Goal: Task Accomplishment & Management: Manage account settings

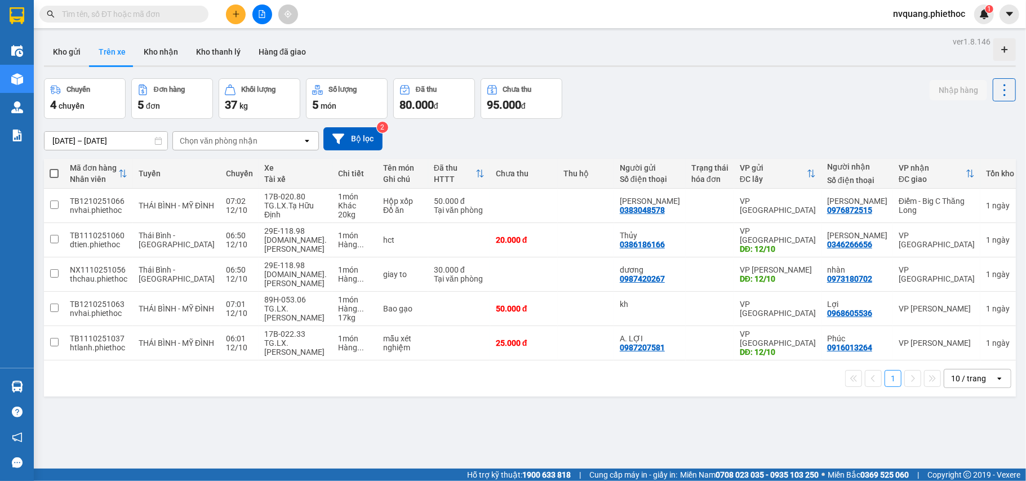
click at [212, 140] on div "Chọn văn phòng nhận" at bounding box center [219, 140] width 78 height 11
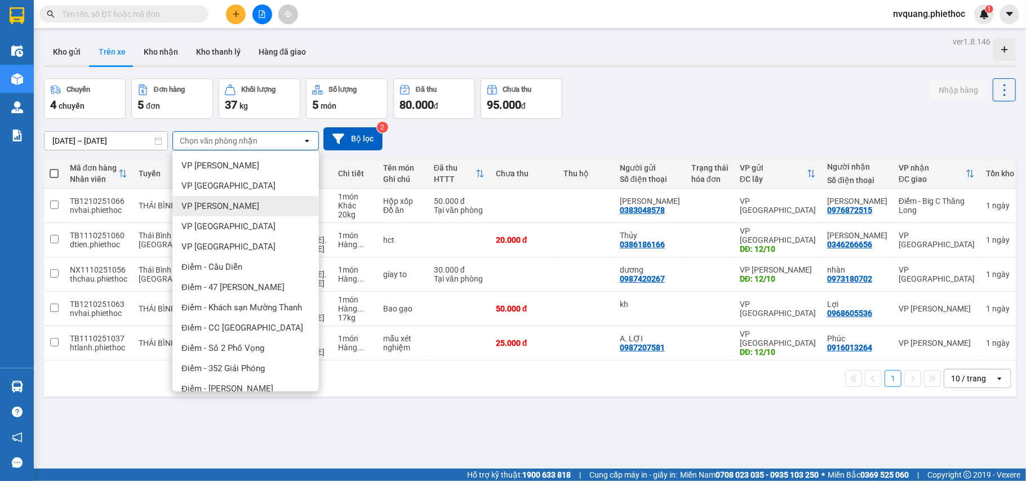
click at [236, 203] on span "VP [PERSON_NAME]" at bounding box center [220, 206] width 78 height 11
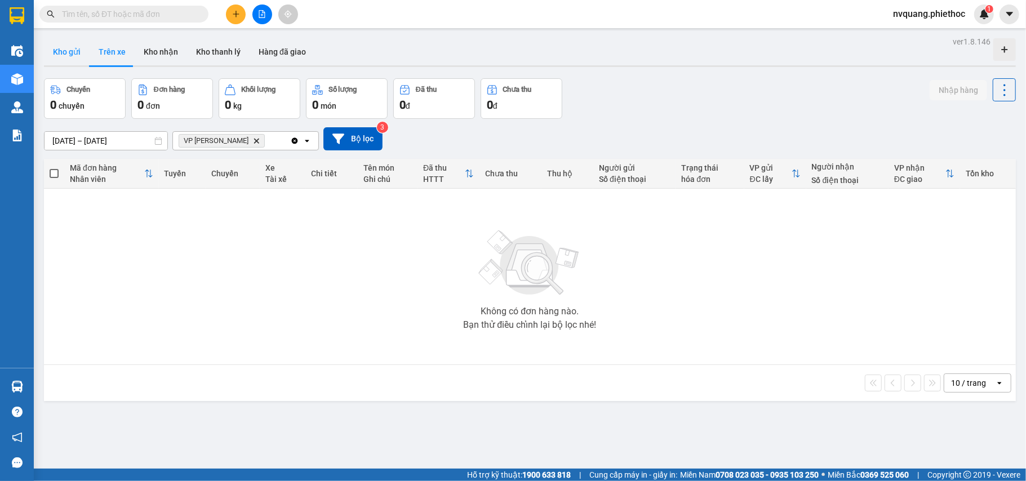
click at [66, 50] on button "Kho gửi" at bounding box center [67, 51] width 46 height 27
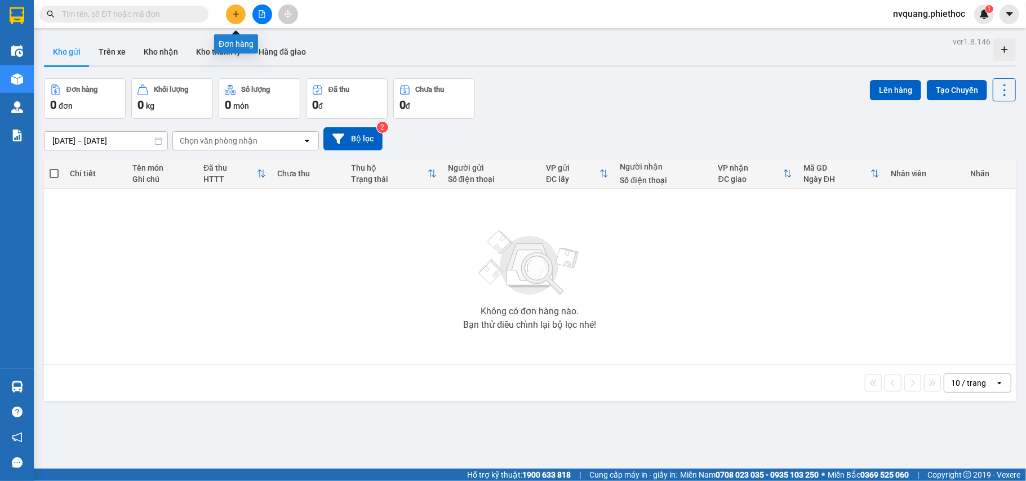
click at [237, 15] on icon "plus" at bounding box center [236, 14] width 8 height 8
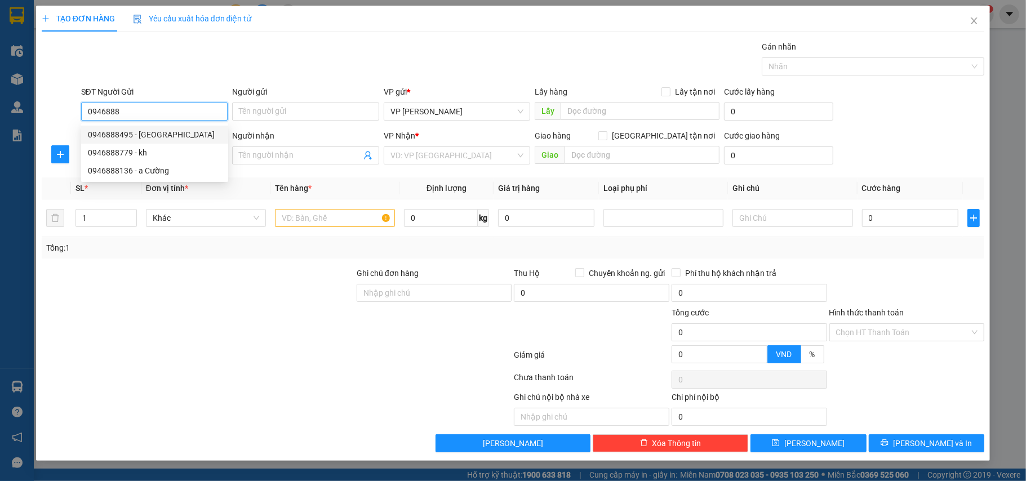
click at [144, 134] on div "0946888495 - [GEOGRAPHIC_DATA]" at bounding box center [155, 134] width 134 height 12
type input "0946888495"
type input "Nam Main"
type input "0946888495"
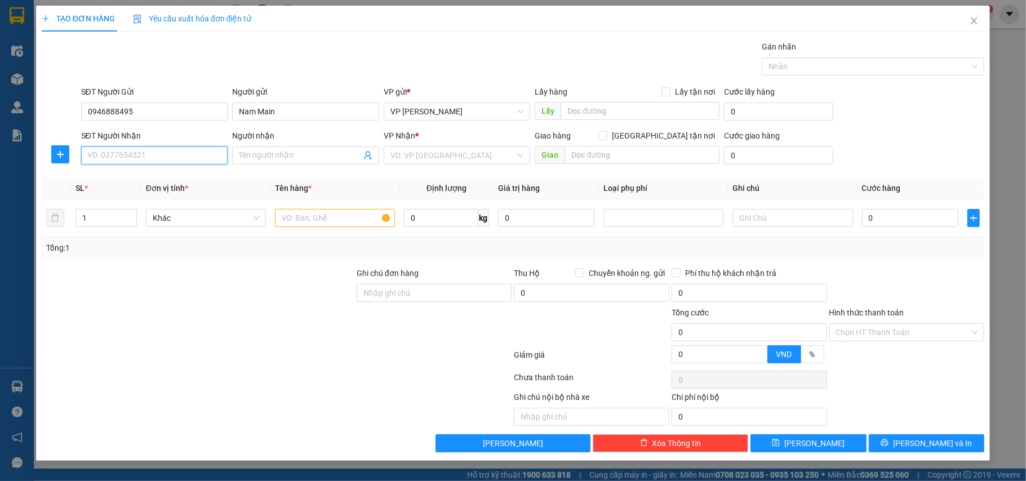
click at [152, 157] on input "SĐT Người Nhận" at bounding box center [154, 155] width 147 height 18
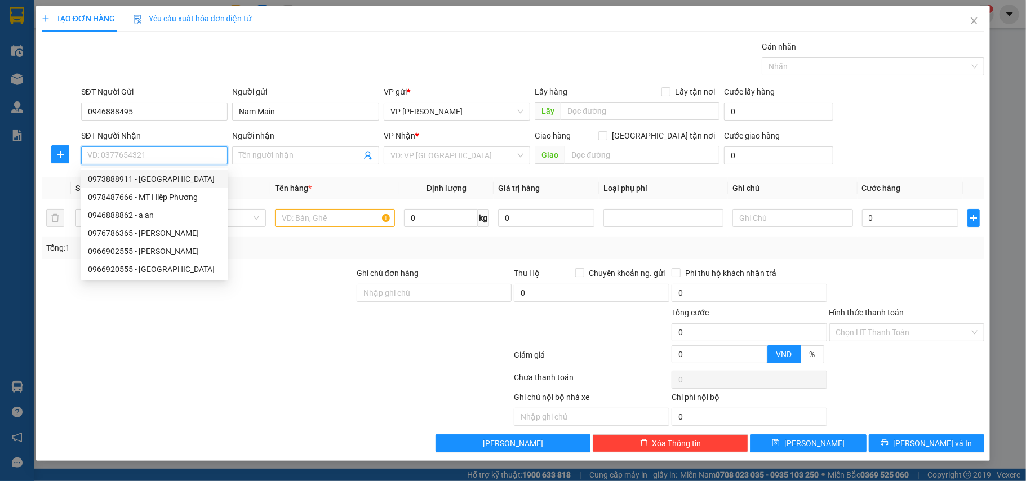
click at [140, 172] on div "0973888911 - [GEOGRAPHIC_DATA]" at bounding box center [154, 179] width 147 height 18
type input "0973888911"
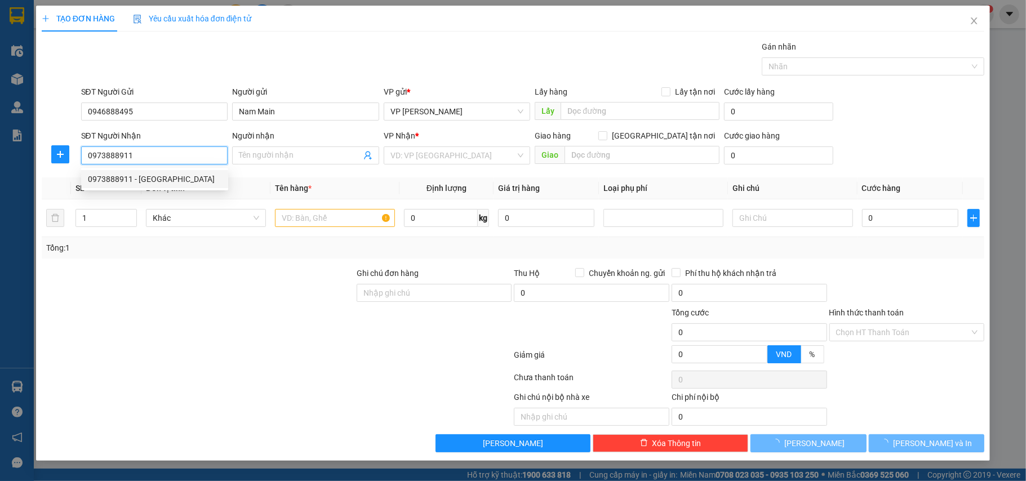
type input "[PERSON_NAME]"
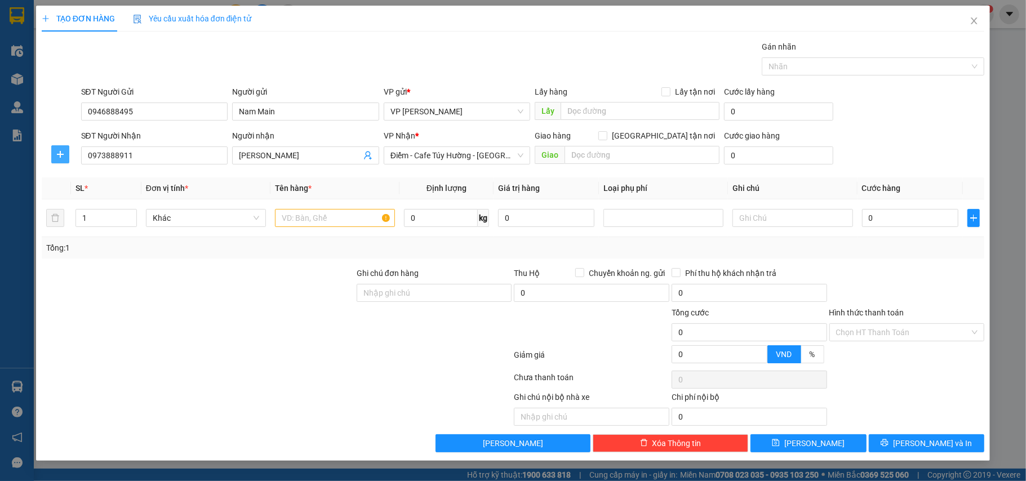
click at [59, 159] on icon "plus" at bounding box center [60, 154] width 9 height 9
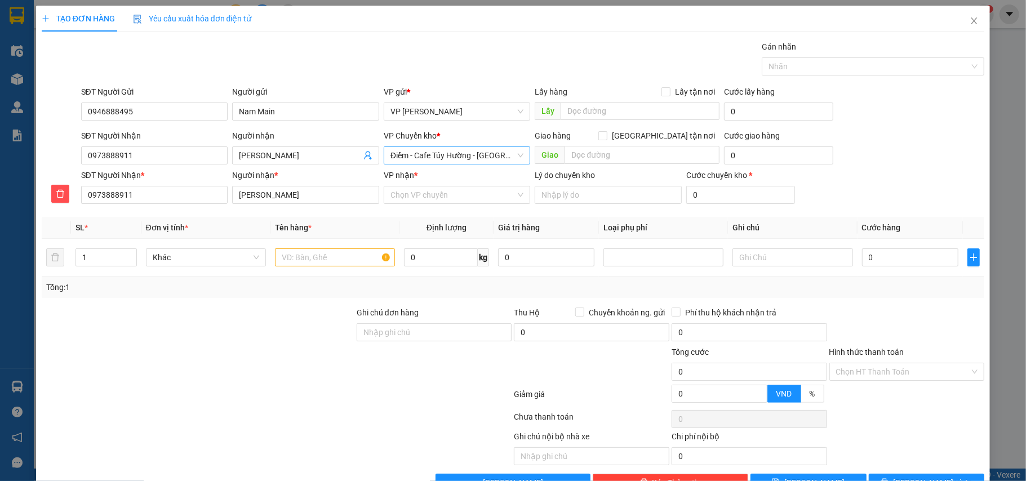
click at [451, 152] on span "Điểm - Cafe Túy Hường - [GEOGRAPHIC_DATA]" at bounding box center [457, 155] width 134 height 17
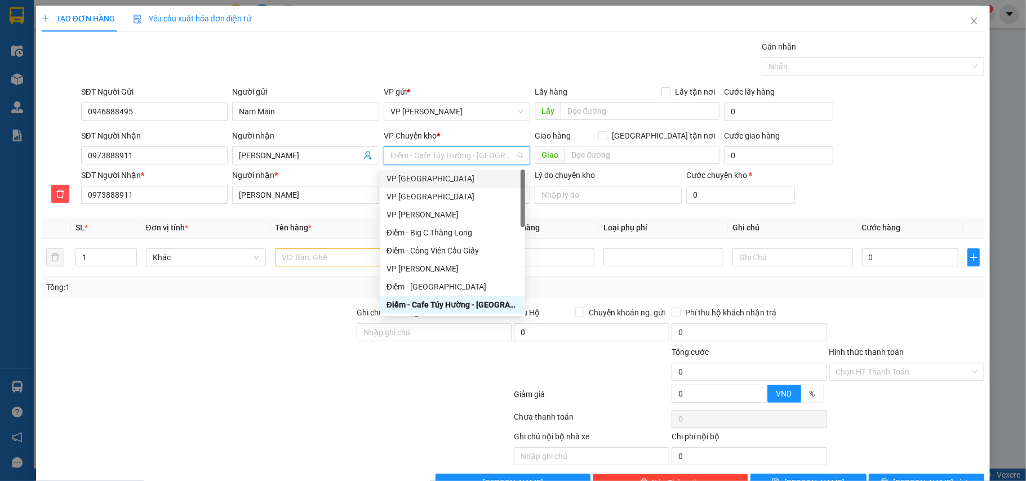
click at [443, 174] on div "VP [GEOGRAPHIC_DATA]" at bounding box center [452, 178] width 132 height 12
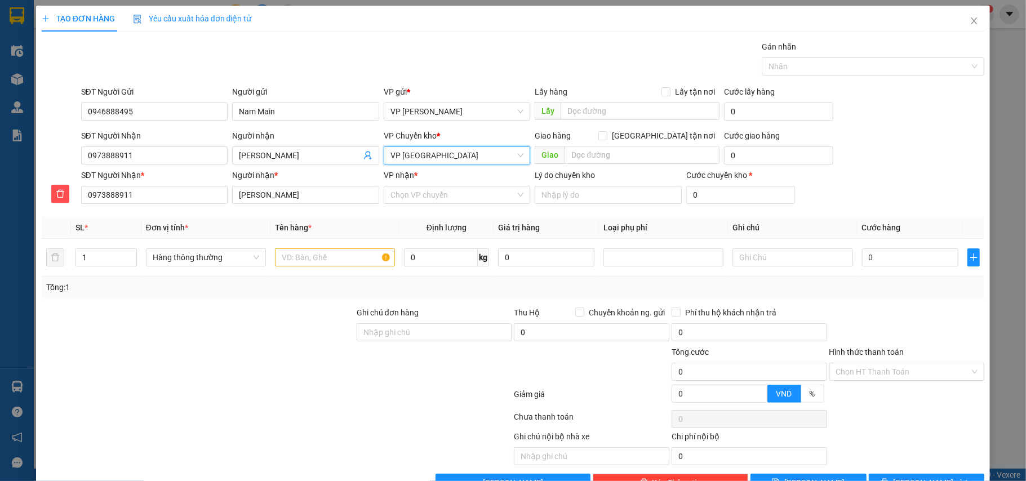
click at [434, 156] on span "VP [GEOGRAPHIC_DATA]" at bounding box center [457, 155] width 134 height 17
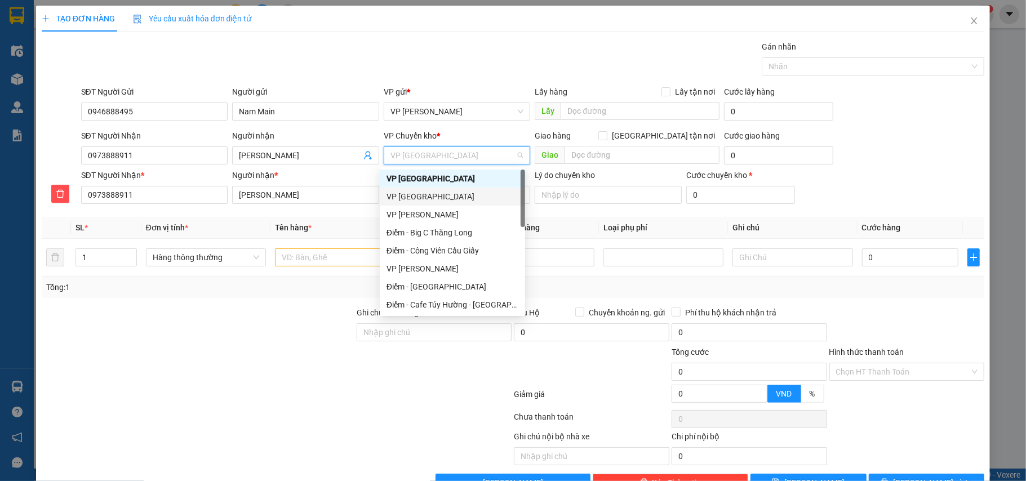
click at [425, 192] on div "VP [GEOGRAPHIC_DATA]" at bounding box center [452, 196] width 132 height 12
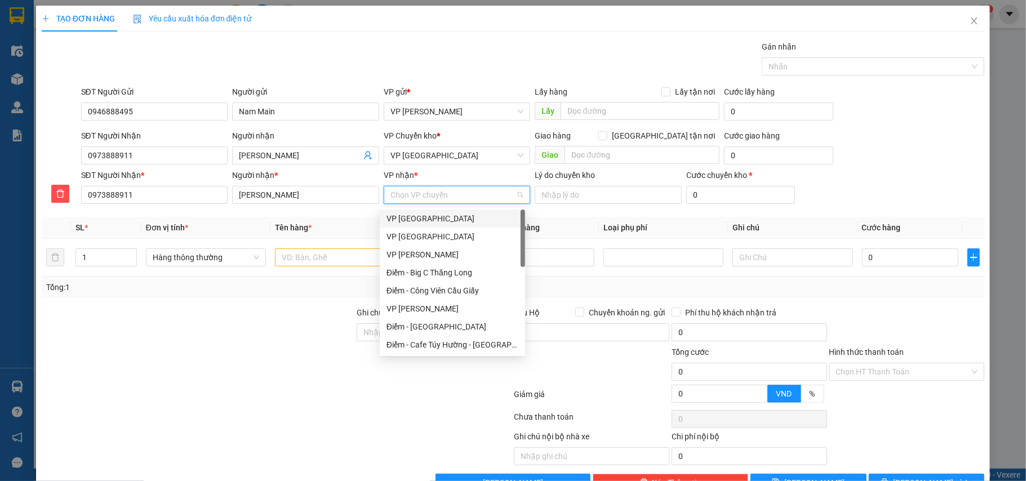
click at [425, 203] on input "VP nhận *" at bounding box center [453, 194] width 126 height 17
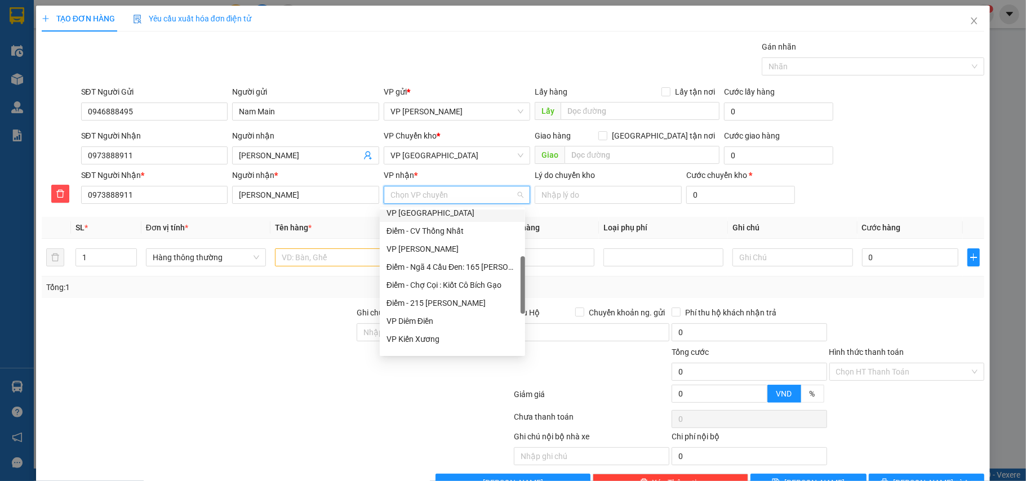
scroll to position [225, 0]
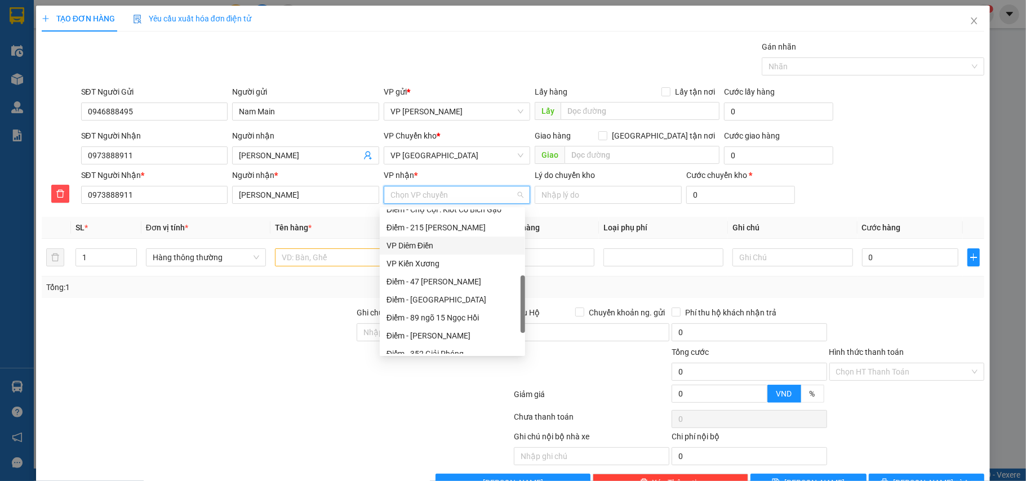
click at [405, 245] on div "VP Diêm Điền" at bounding box center [452, 245] width 132 height 12
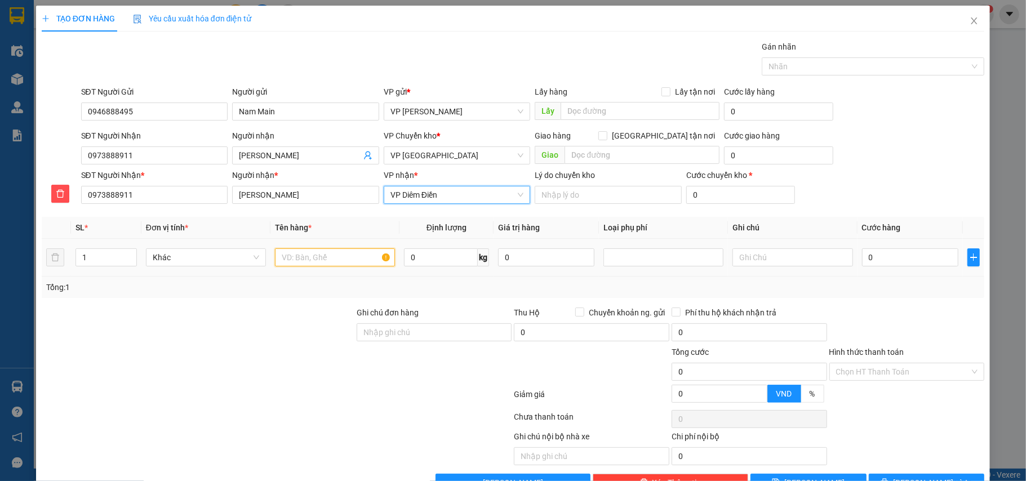
click at [321, 256] on input "text" at bounding box center [335, 257] width 120 height 18
type input "hộp ct máy tính"
click at [902, 261] on input "0" at bounding box center [910, 257] width 96 height 18
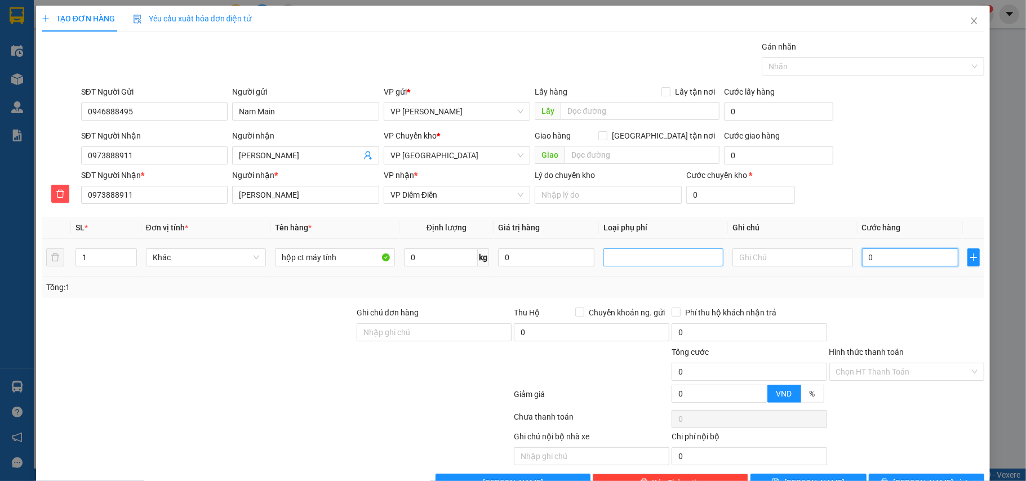
click at [636, 261] on div at bounding box center [663, 258] width 114 height 14
click at [629, 296] on div "Hàng dễ vỡ" at bounding box center [655, 300] width 105 height 12
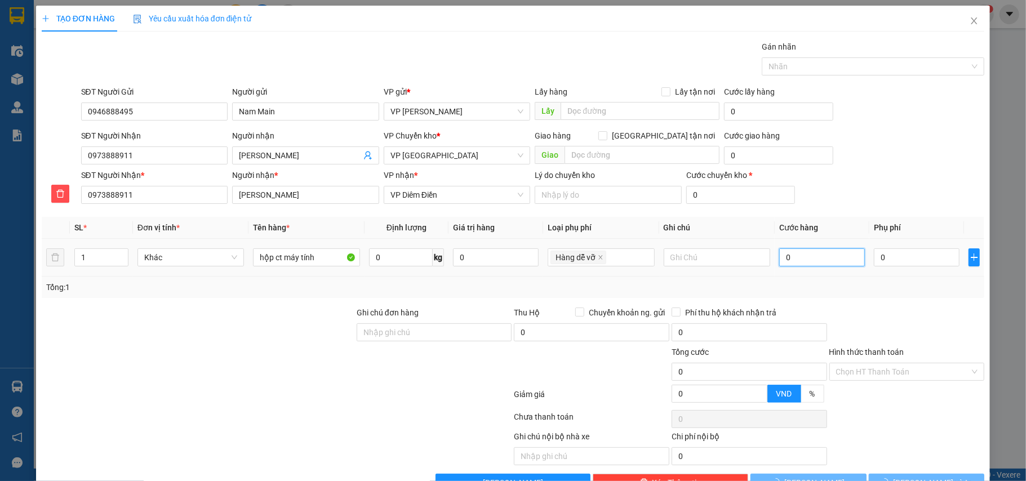
click at [790, 263] on input "0" at bounding box center [822, 257] width 86 height 18
type input "10.000"
type input "4"
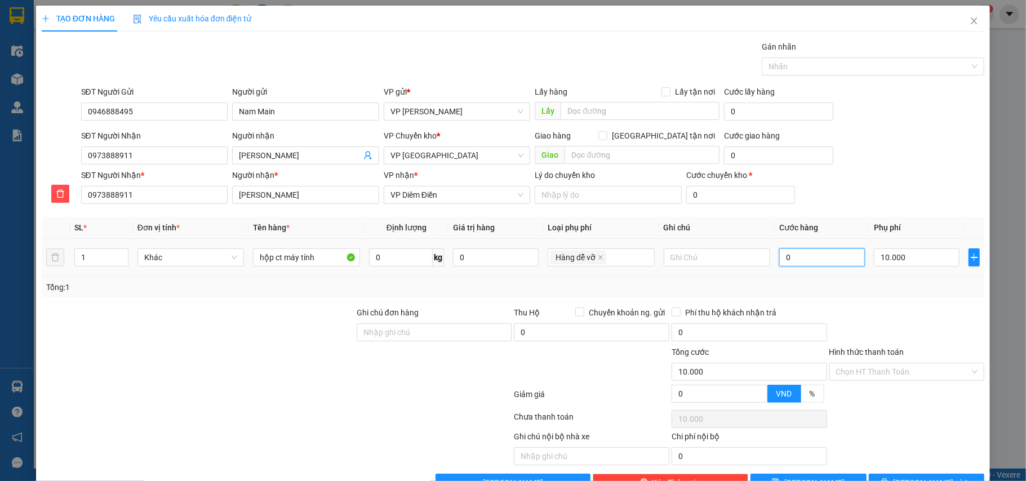
type input "10.004"
type input "40"
type input "10.040"
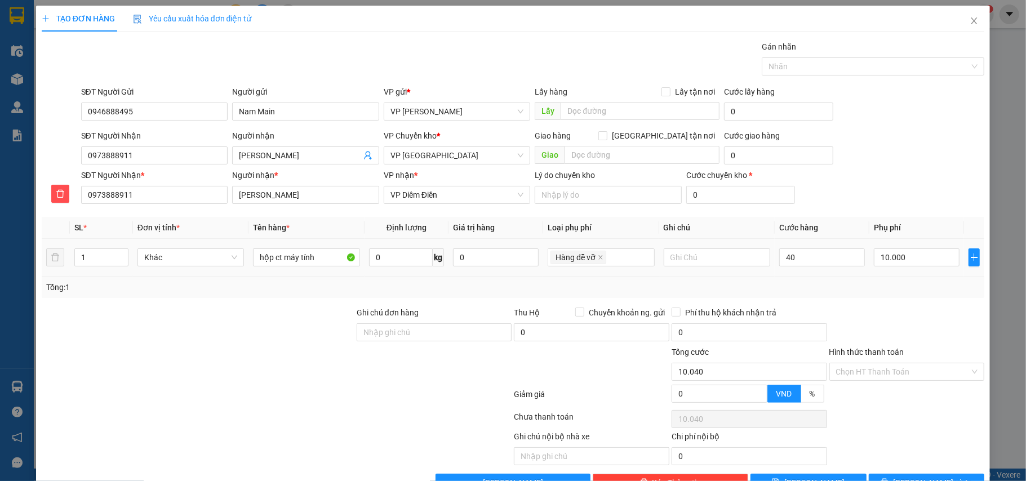
type input "40.000"
type input "50.000"
click at [805, 277] on td "40.000" at bounding box center [822, 258] width 95 height 38
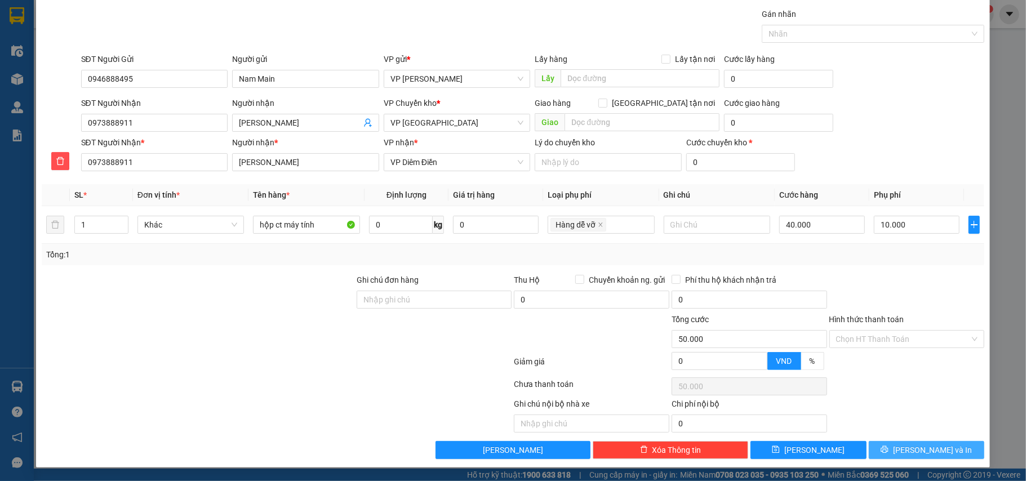
click at [930, 447] on span "[PERSON_NAME] và In" at bounding box center [932, 450] width 79 height 12
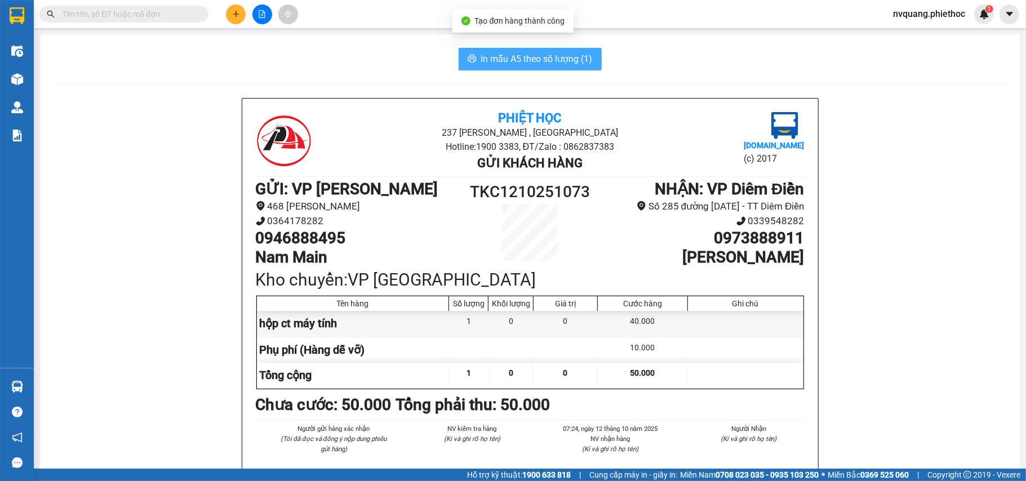
click at [555, 61] on span "In mẫu A5 theo số lượng (1)" at bounding box center [537, 59] width 112 height 14
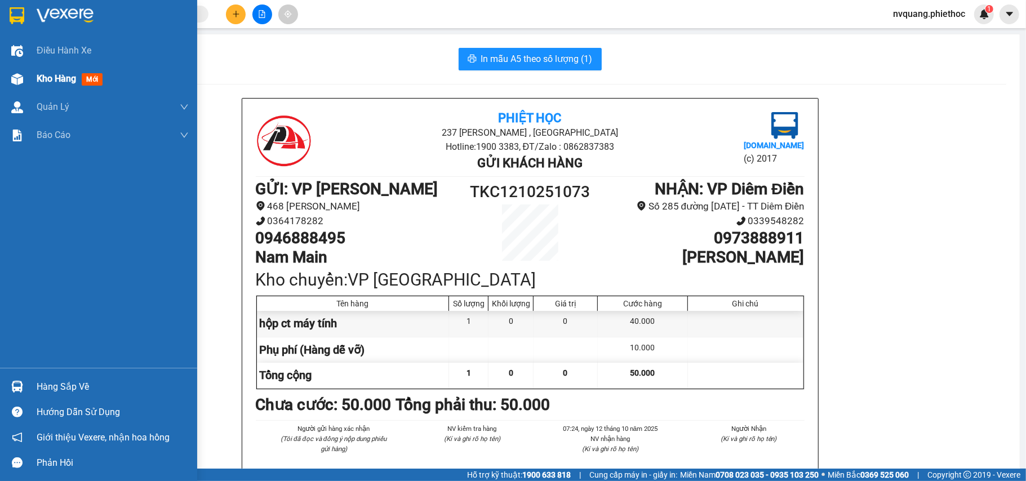
click at [38, 75] on span "Kho hàng" at bounding box center [56, 78] width 39 height 11
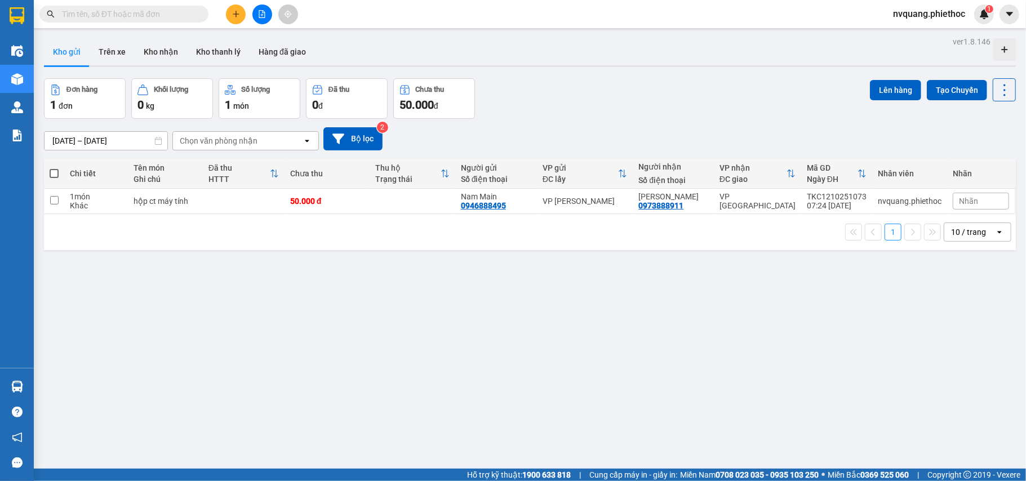
click at [225, 188] on th "Đã thu HTTT" at bounding box center [244, 174] width 82 height 30
click at [458, 195] on td "Nam Main 0946888495" at bounding box center [496, 201] width 82 height 25
checkbox input "true"
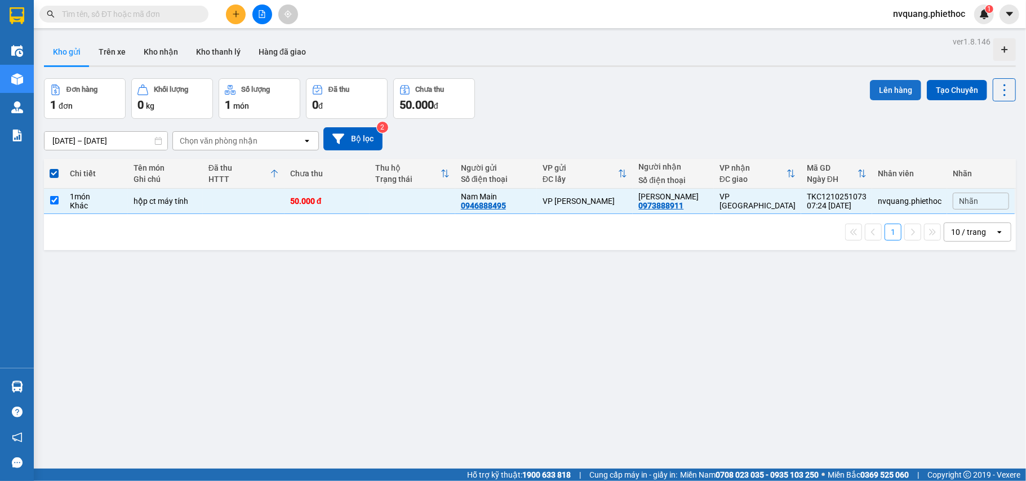
click at [887, 86] on button "Lên hàng" at bounding box center [895, 90] width 51 height 20
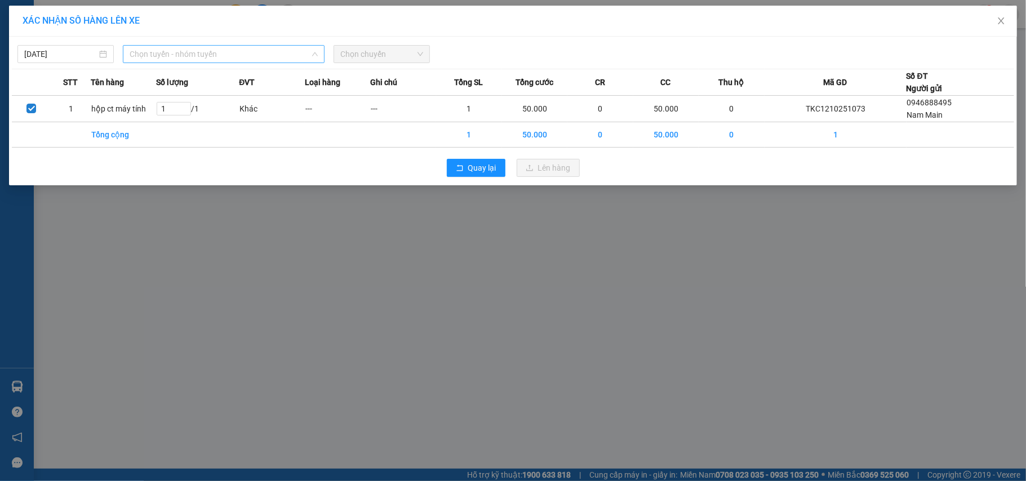
drag, startPoint x: 183, startPoint y: 51, endPoint x: 184, endPoint y: 71, distance: 20.3
click at [183, 50] on span "Chọn tuyến - nhóm tuyến" at bounding box center [224, 54] width 188 height 17
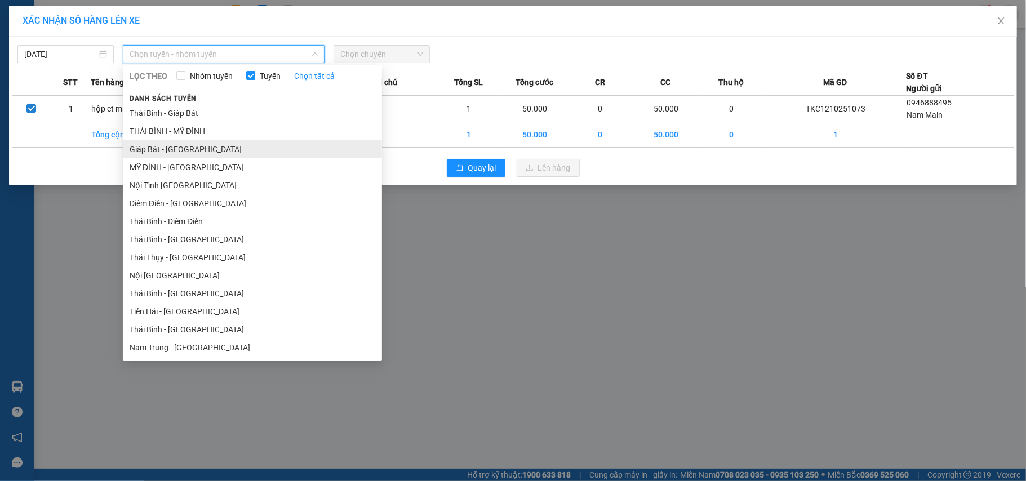
click at [157, 148] on li "Giáp Bát - [GEOGRAPHIC_DATA]" at bounding box center [252, 149] width 259 height 18
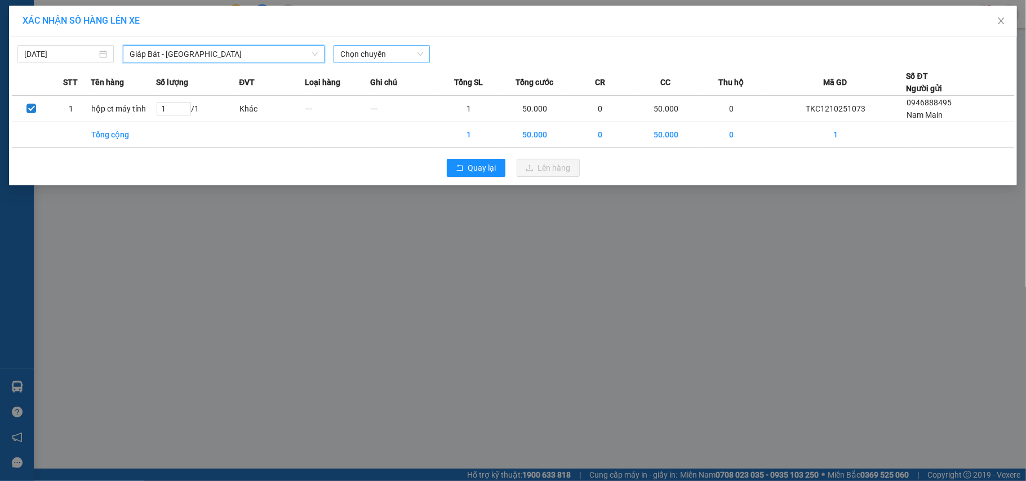
click at [339, 54] on div "Chọn chuyến" at bounding box center [382, 54] width 96 height 18
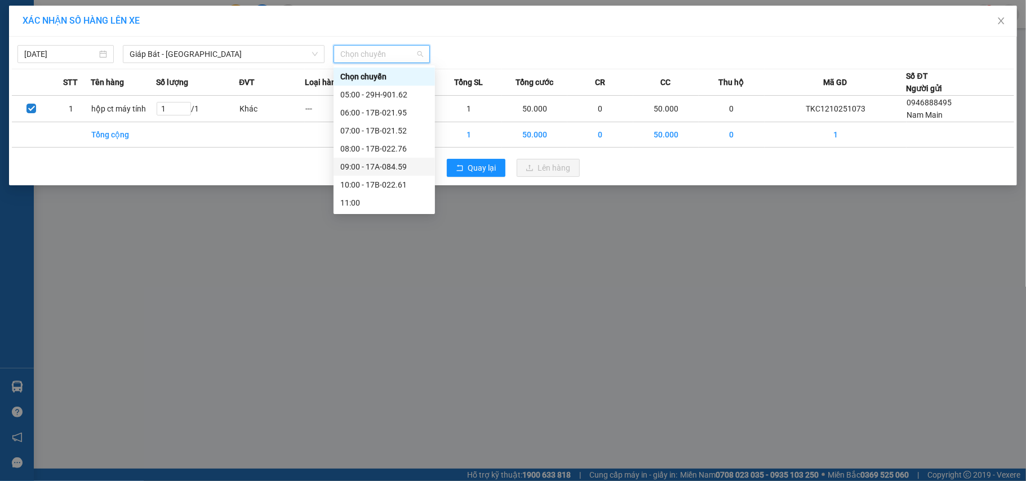
scroll to position [75, 0]
click at [380, 73] on div "08:00 - 17B-022.76" at bounding box center [384, 74] width 88 height 12
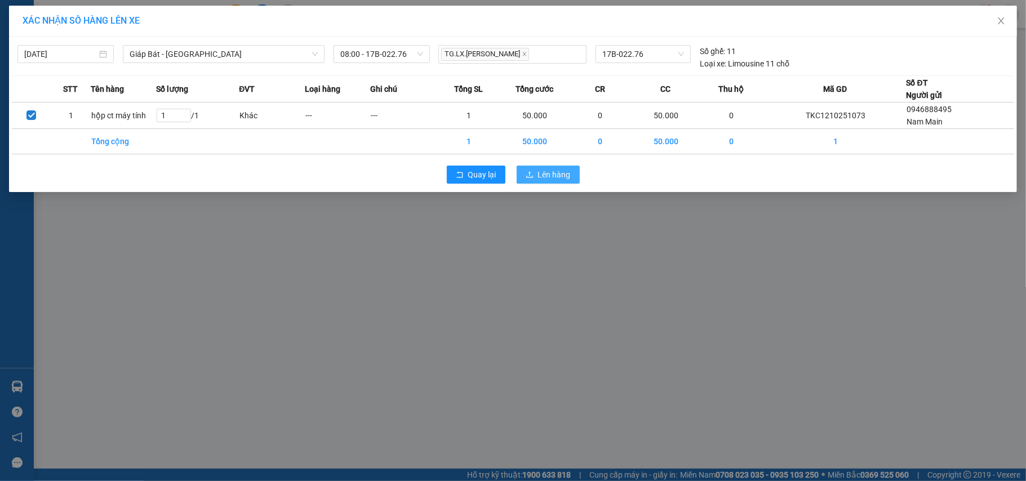
click at [526, 170] on button "Lên hàng" at bounding box center [548, 175] width 63 height 18
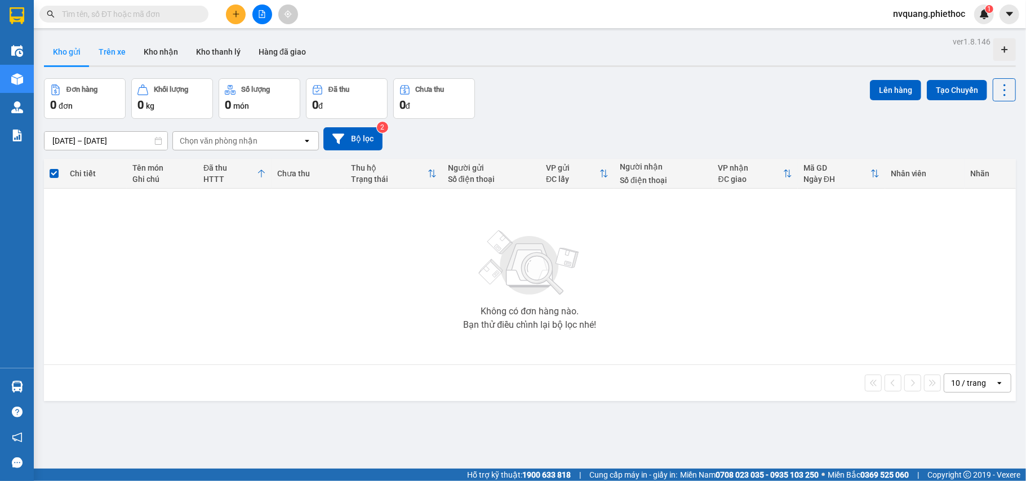
click at [116, 45] on button "Trên xe" at bounding box center [112, 51] width 45 height 27
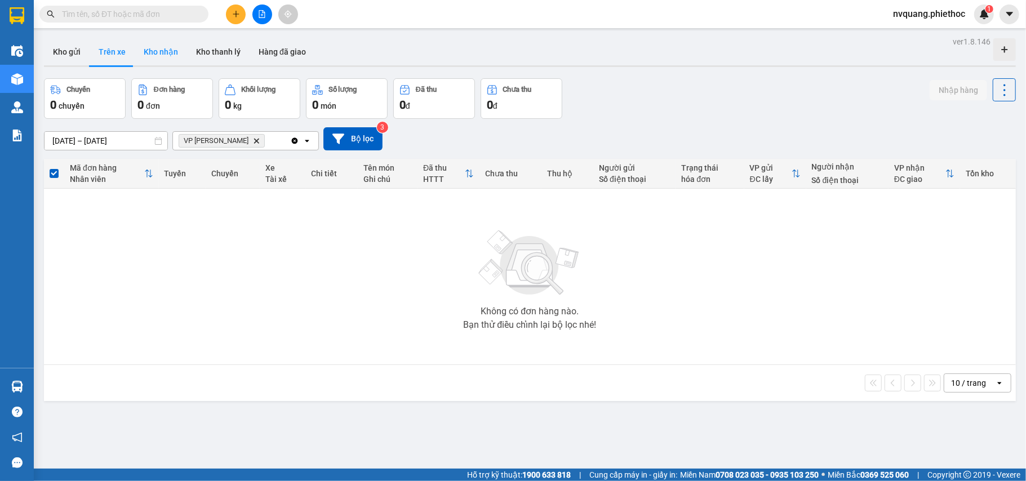
click at [160, 48] on button "Kho nhận" at bounding box center [161, 51] width 52 height 27
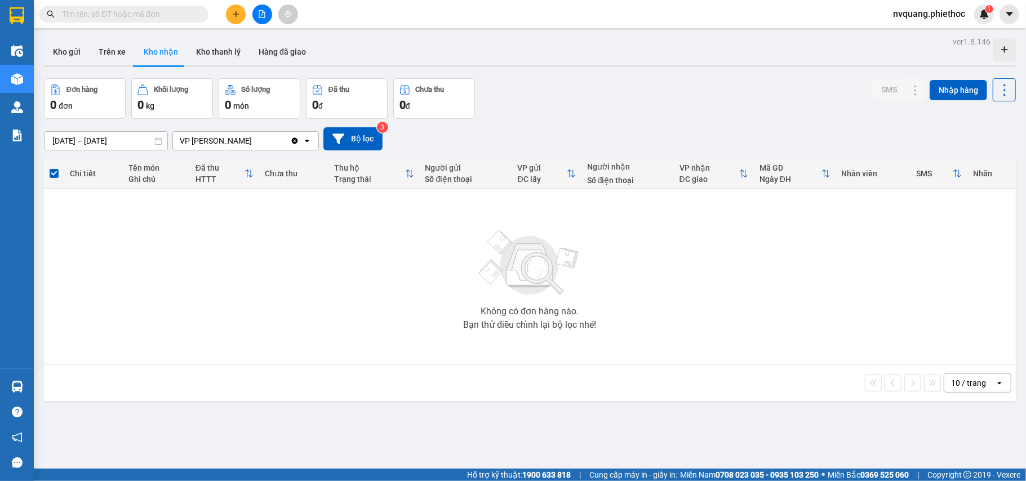
click at [86, 140] on input "[DATE] – [DATE]" at bounding box center [106, 141] width 123 height 18
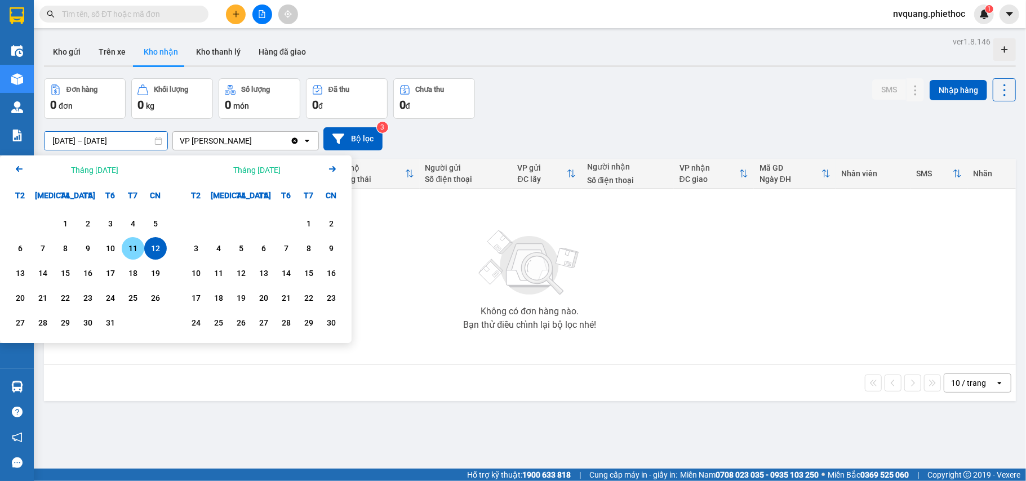
click at [136, 244] on div "11" at bounding box center [133, 249] width 16 height 14
click at [160, 247] on div "12" at bounding box center [156, 249] width 16 height 14
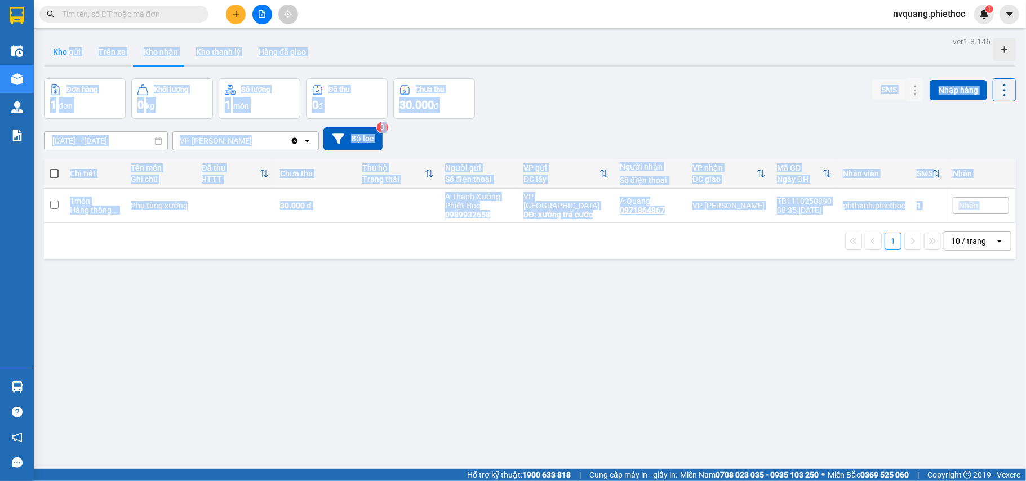
drag, startPoint x: 90, startPoint y: 73, endPoint x: 64, endPoint y: 38, distance: 43.4
click at [66, 43] on div "ver 1.8.146 Kho gửi Trên xe Kho nhận Kho thanh [PERSON_NAME] đã giao Đơn hàng 1…" at bounding box center [529, 274] width 981 height 481
click at [372, 281] on div "ver 1.8.146 Kho gửi Trên xe Kho nhận Kho thanh [PERSON_NAME] đã giao Đơn hàng 1…" at bounding box center [529, 274] width 981 height 481
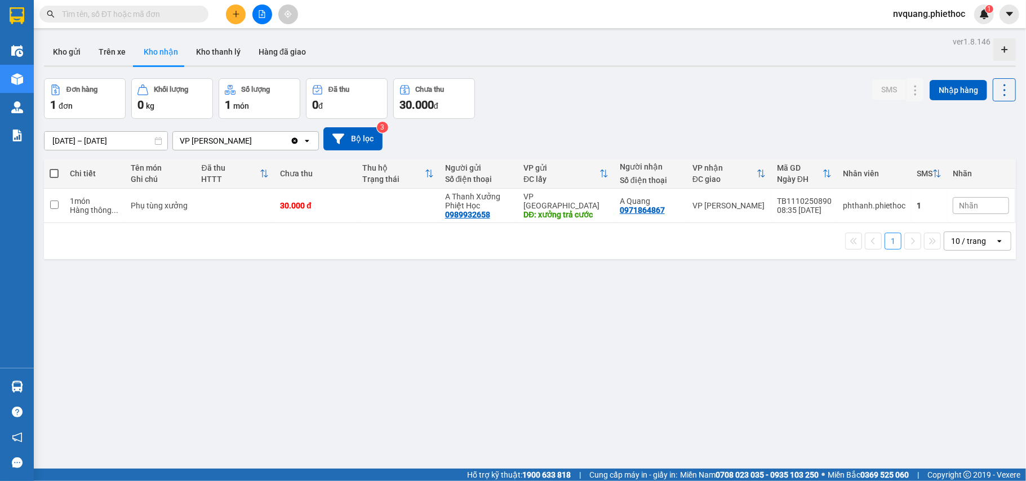
click at [74, 140] on input "[DATE] – [DATE]" at bounding box center [106, 141] width 123 height 18
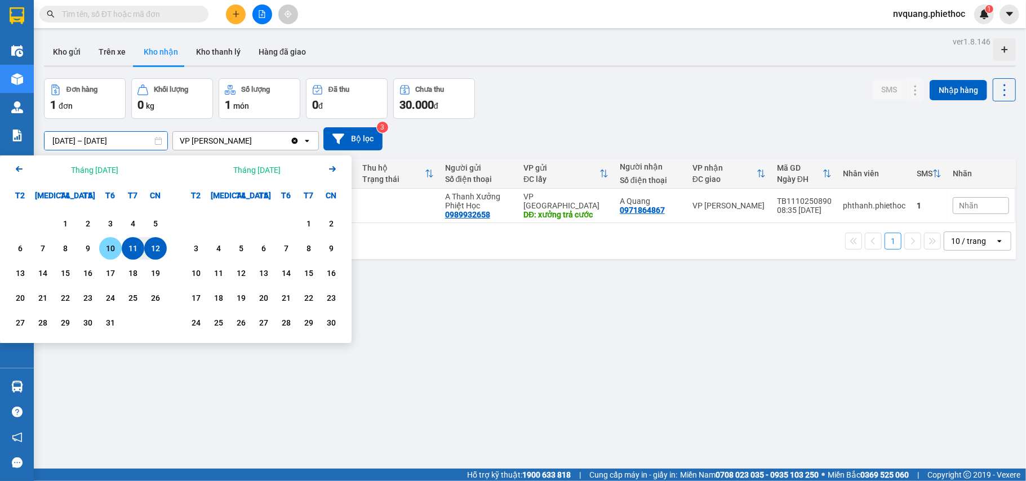
click at [113, 246] on div "10" at bounding box center [111, 249] width 16 height 14
click at [161, 248] on div "12" at bounding box center [156, 249] width 16 height 14
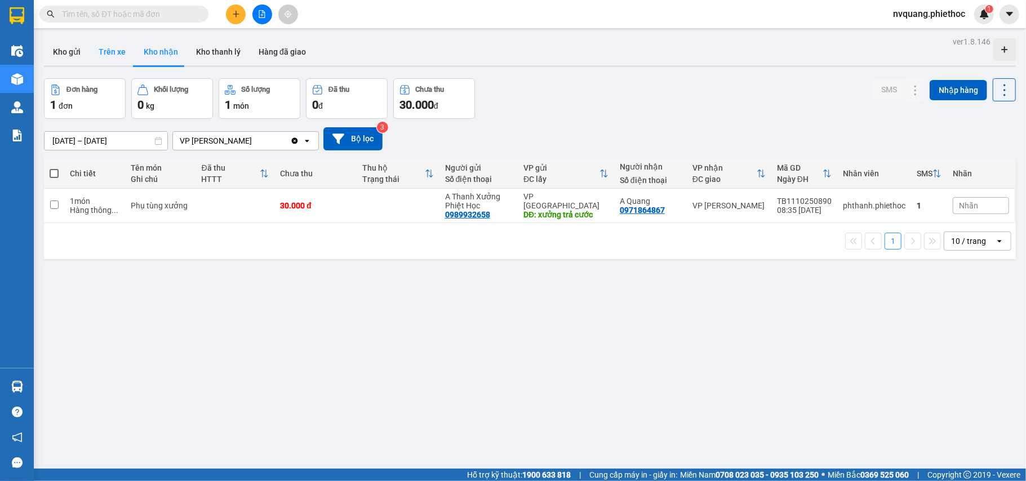
click at [112, 43] on button "Trên xe" at bounding box center [112, 51] width 45 height 27
type input "[DATE] – [DATE]"
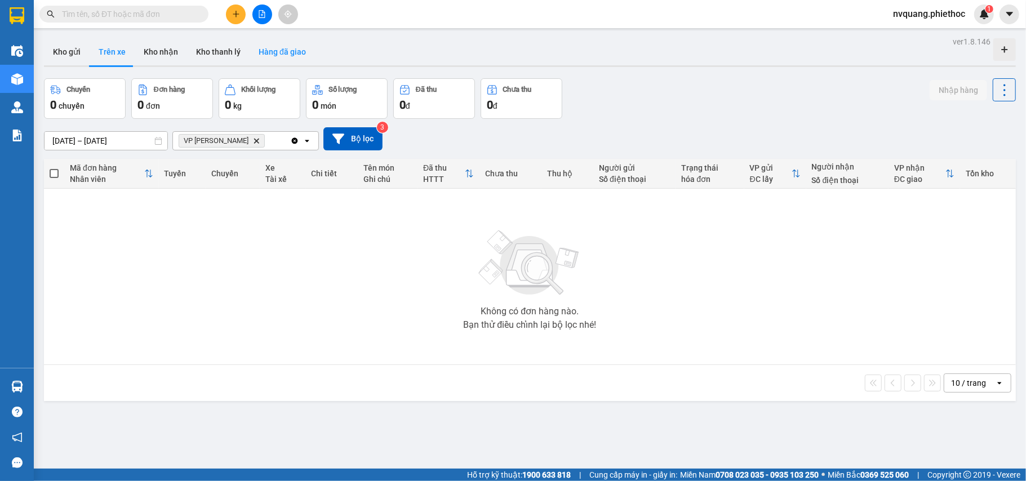
click at [273, 52] on button "Hàng đã giao" at bounding box center [282, 51] width 65 height 27
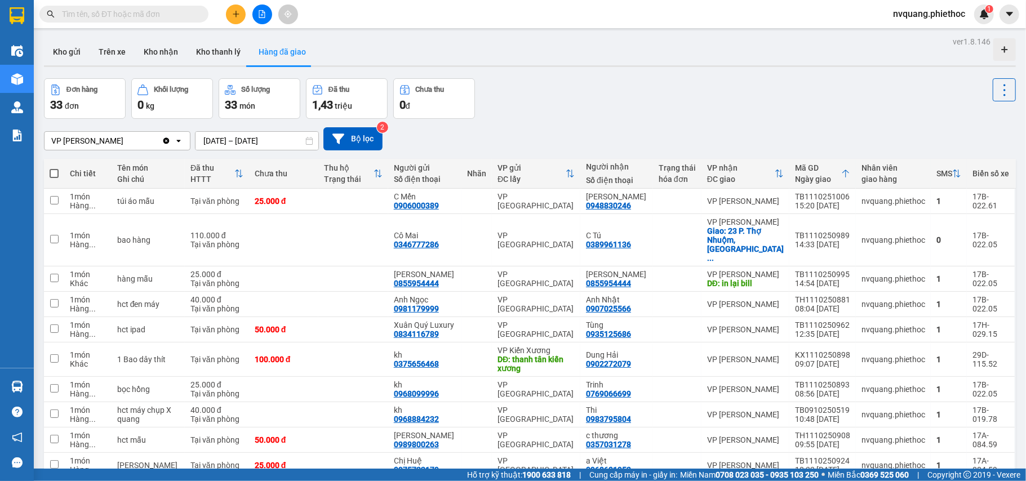
click at [105, 14] on input "text" at bounding box center [128, 14] width 133 height 12
type input "0"
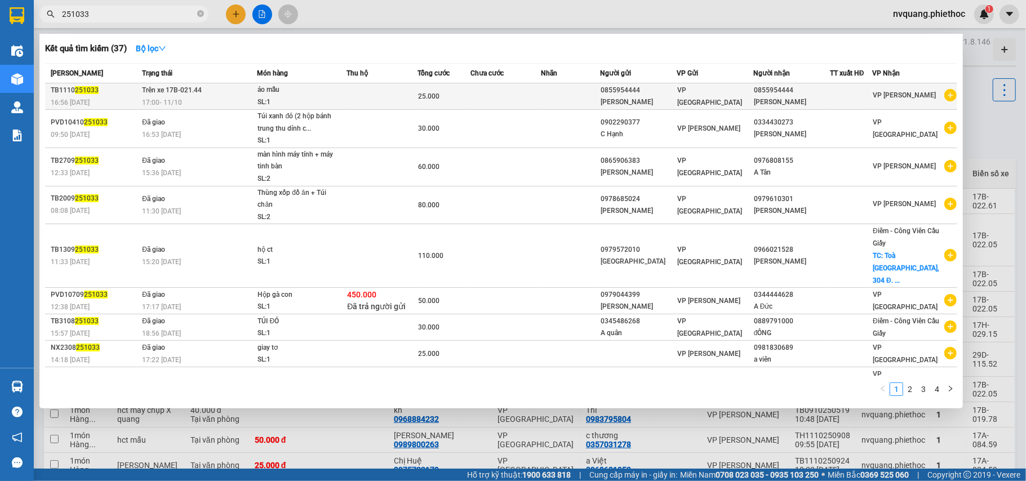
type input "251033"
click at [495, 98] on td at bounding box center [505, 96] width 70 height 26
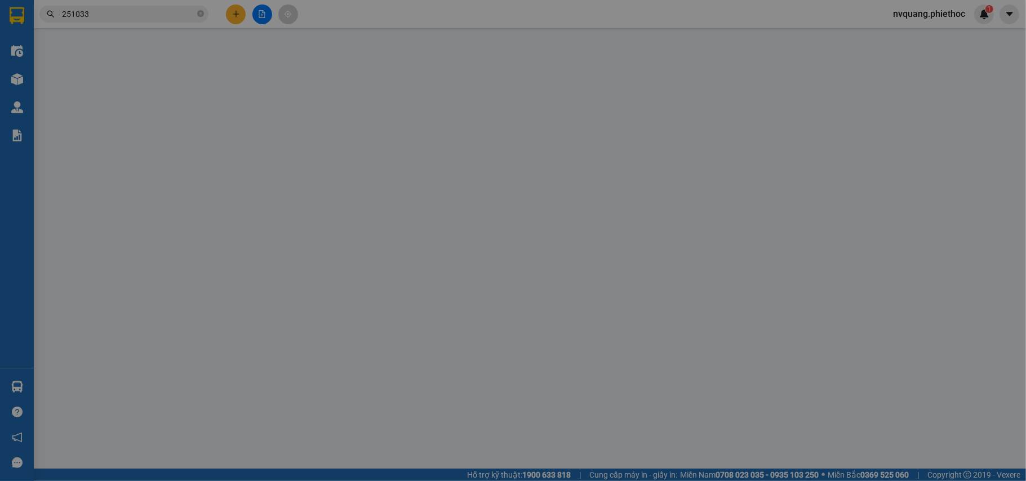
type input "0855954444"
type input "[PERSON_NAME]"
type input "0855954444"
type input "[PERSON_NAME]"
type input "0"
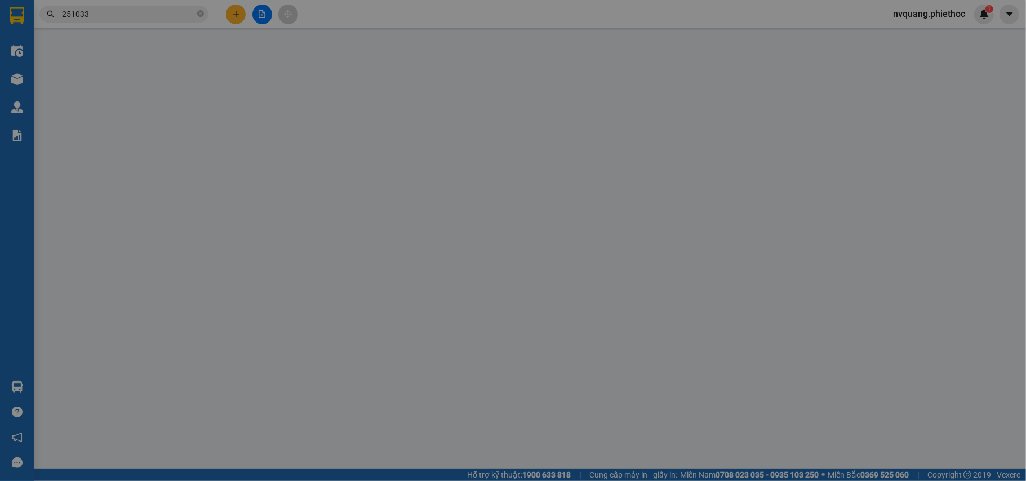
type input "25.000"
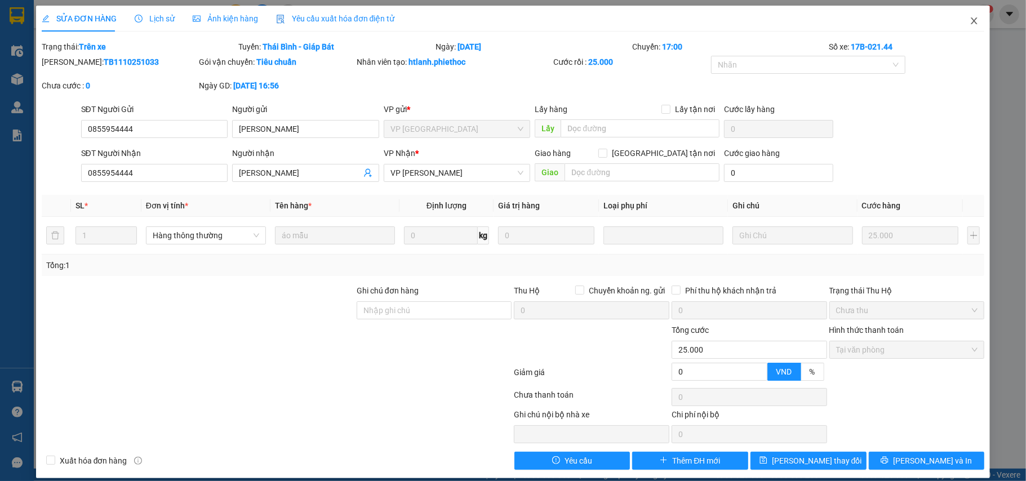
click at [970, 19] on icon "close" at bounding box center [974, 20] width 9 height 9
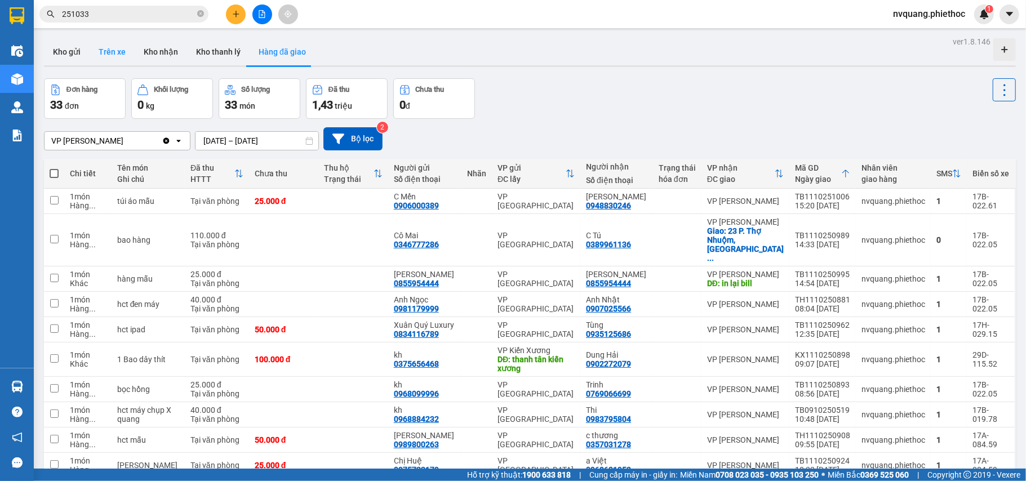
click at [106, 52] on button "Trên xe" at bounding box center [112, 51] width 45 height 27
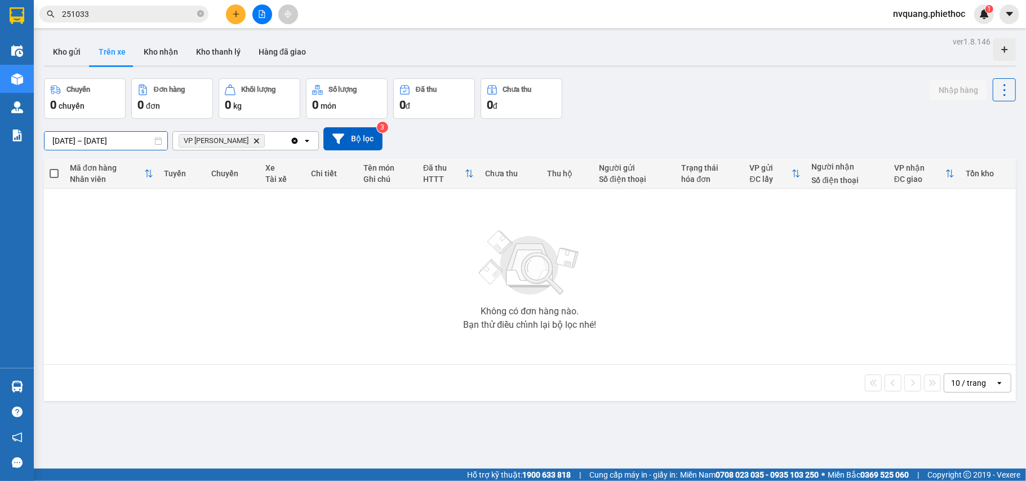
click at [79, 140] on input "[DATE] – [DATE]" at bounding box center [106, 141] width 123 height 18
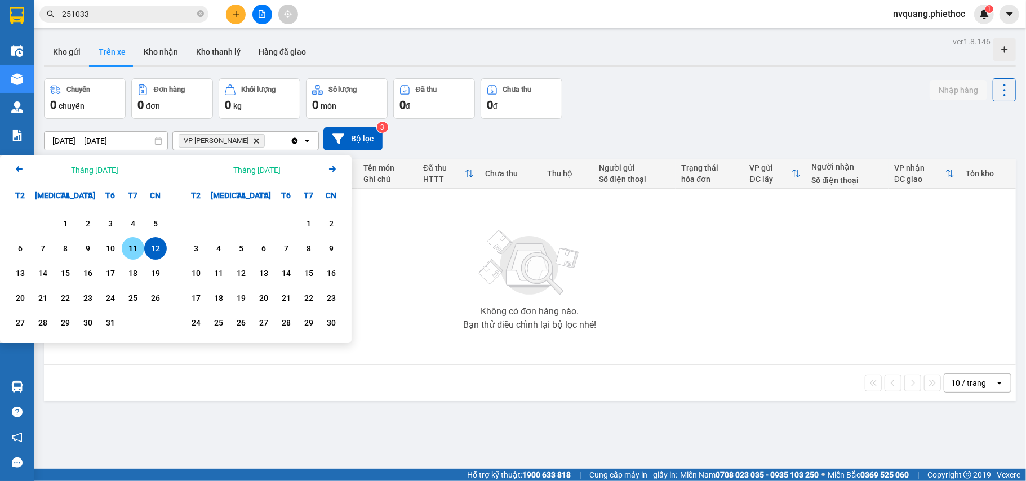
click at [123, 250] on div "11" at bounding box center [133, 248] width 23 height 23
click at [163, 250] on div "12" at bounding box center [155, 248] width 23 height 23
type input "[DATE] – [DATE]"
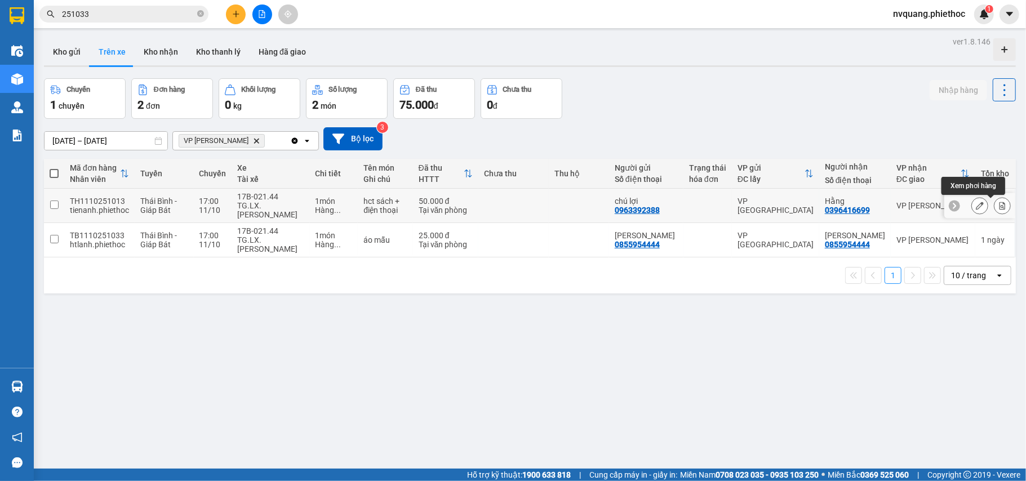
click at [976, 205] on icon at bounding box center [980, 206] width 8 height 8
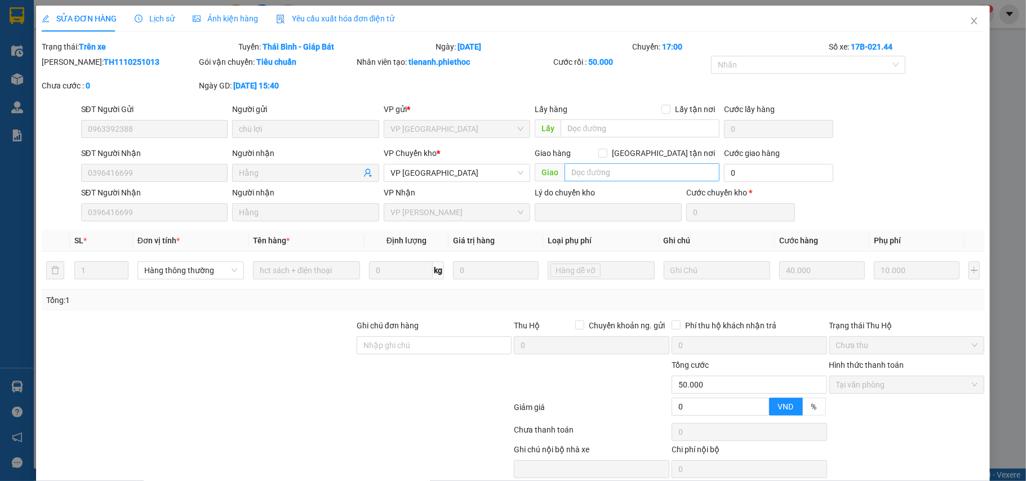
type input "0963392388"
type input "chú lợi"
type input "0396416699"
type input "Hằng"
type input "0"
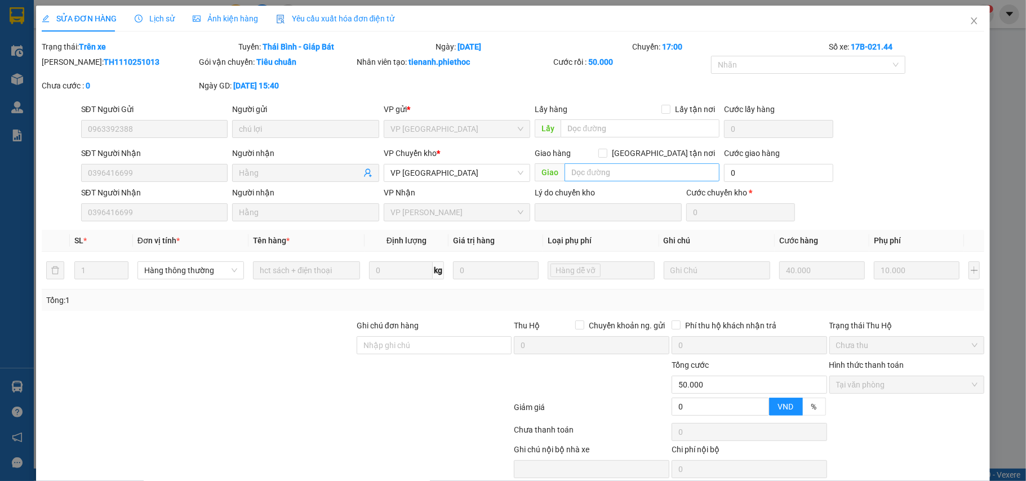
type input "50.000"
click at [596, 176] on input "text" at bounding box center [642, 172] width 155 height 18
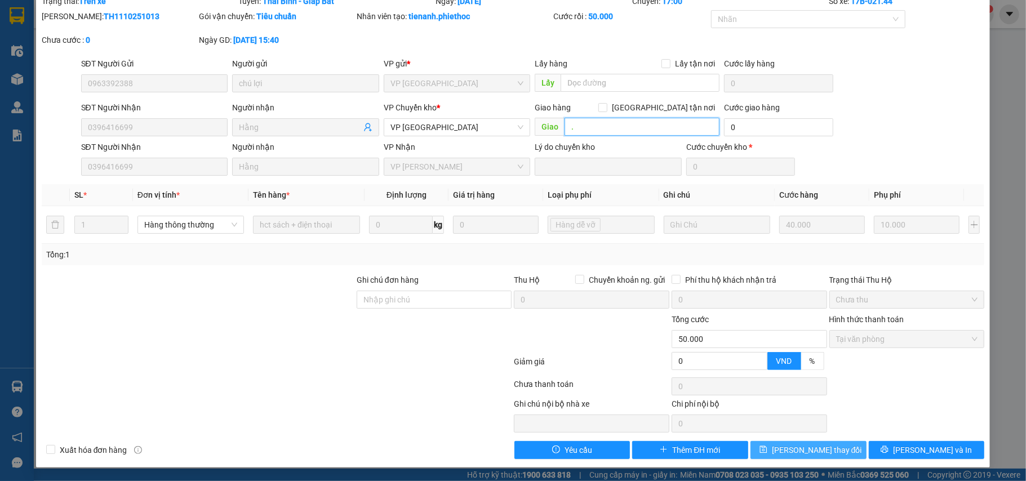
type input "."
click at [794, 447] on span "[PERSON_NAME] thay đổi" at bounding box center [817, 450] width 90 height 12
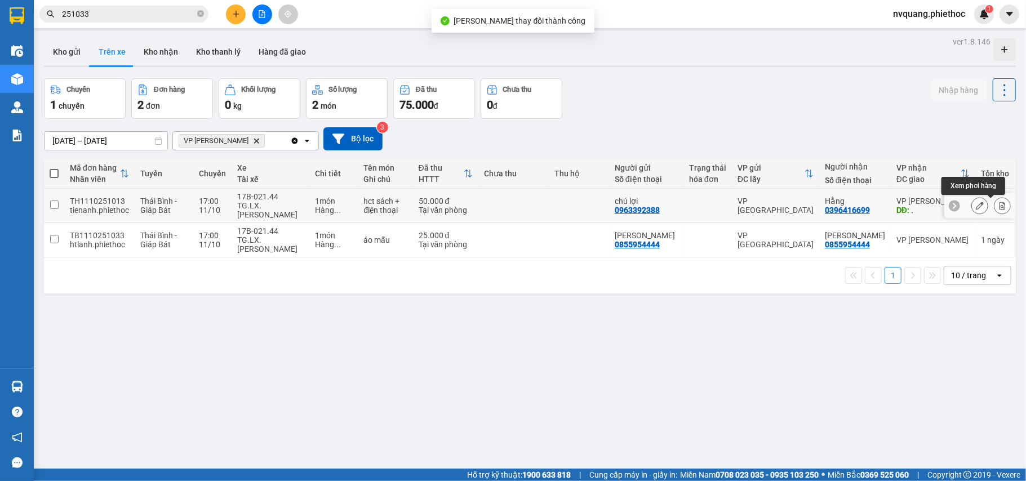
drag, startPoint x: 992, startPoint y: 205, endPoint x: 971, endPoint y: 210, distance: 20.8
click at [998, 205] on icon at bounding box center [1002, 206] width 8 height 8
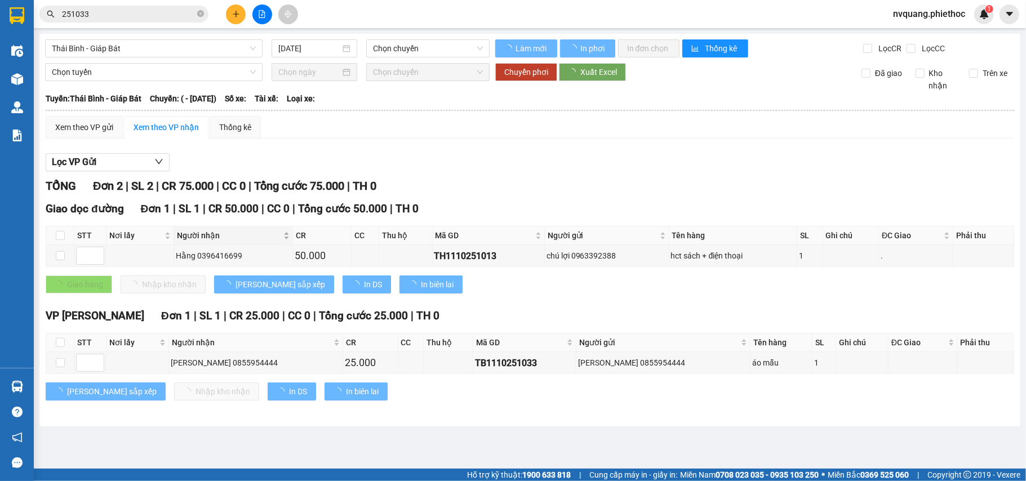
type input "[DATE]"
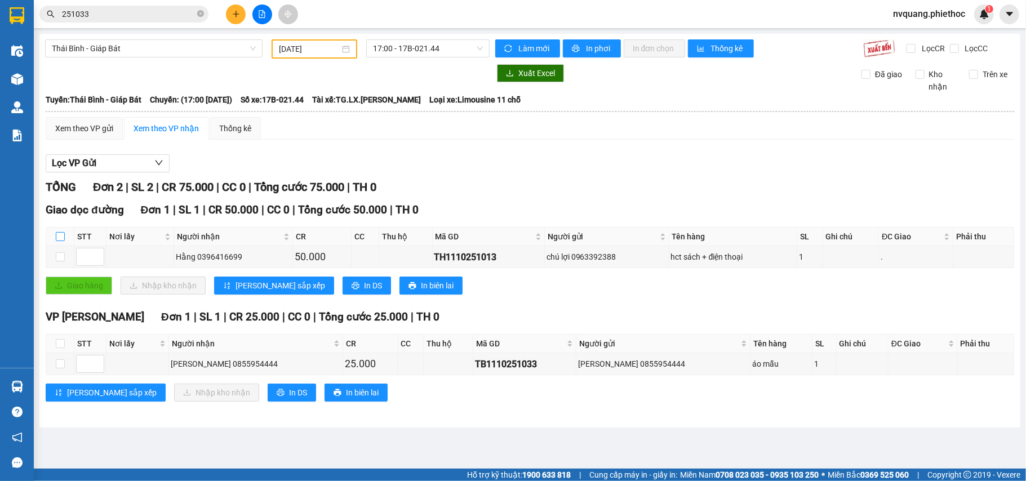
click at [60, 237] on input "checkbox" at bounding box center [60, 236] width 9 height 9
checkbox input "true"
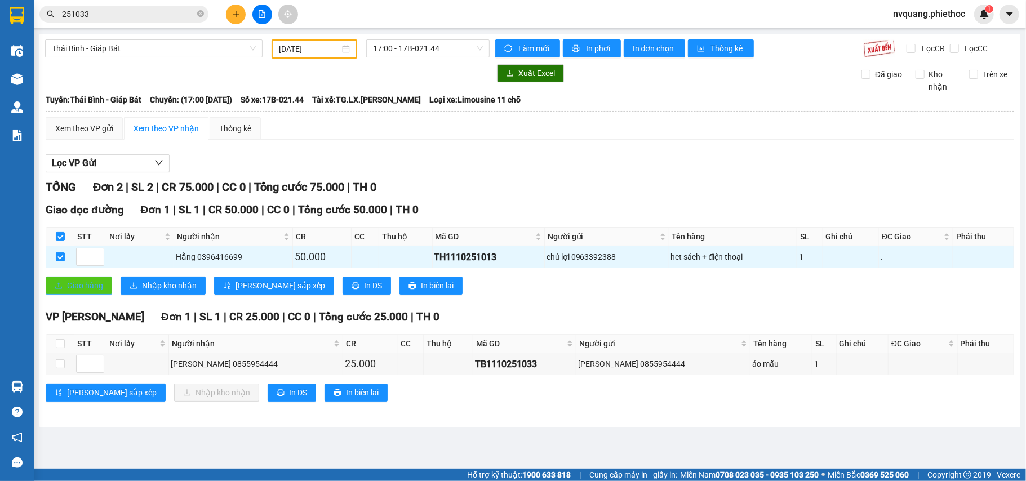
click at [74, 291] on span "Giao hàng" at bounding box center [85, 285] width 36 height 12
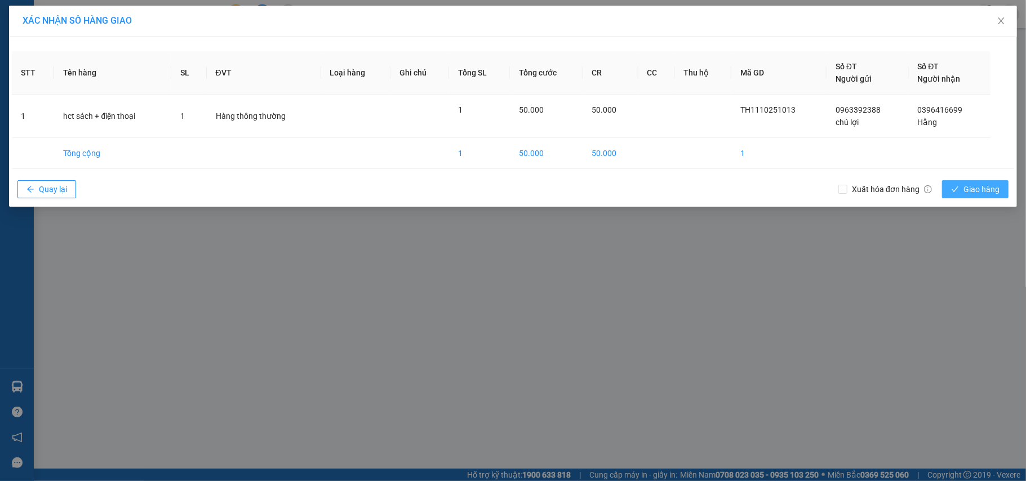
click at [976, 190] on span "Giao hàng" at bounding box center [981, 189] width 36 height 12
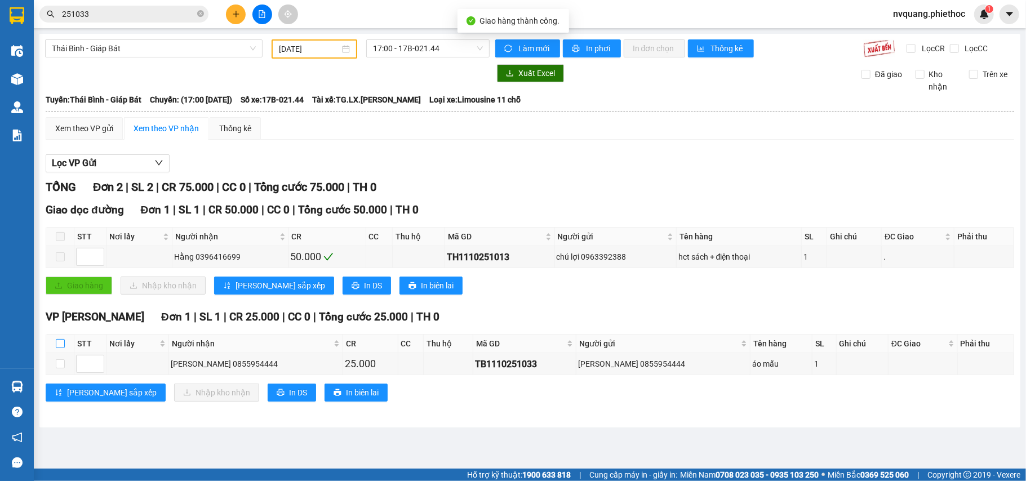
click at [57, 344] on input "checkbox" at bounding box center [60, 343] width 9 height 9
checkbox input "true"
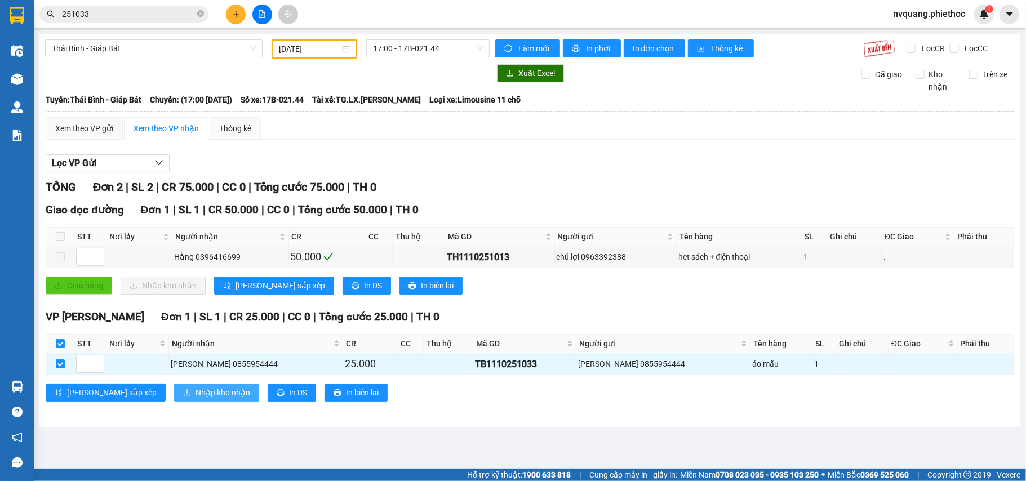
click at [174, 389] on button "Nhập kho nhận" at bounding box center [216, 393] width 85 height 18
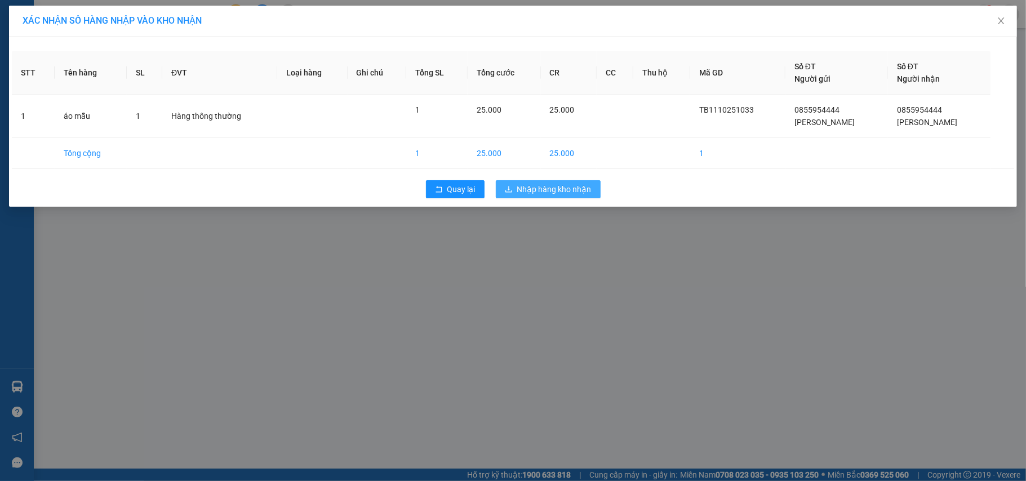
click at [569, 197] on button "Nhập hàng kho nhận" at bounding box center [548, 189] width 105 height 18
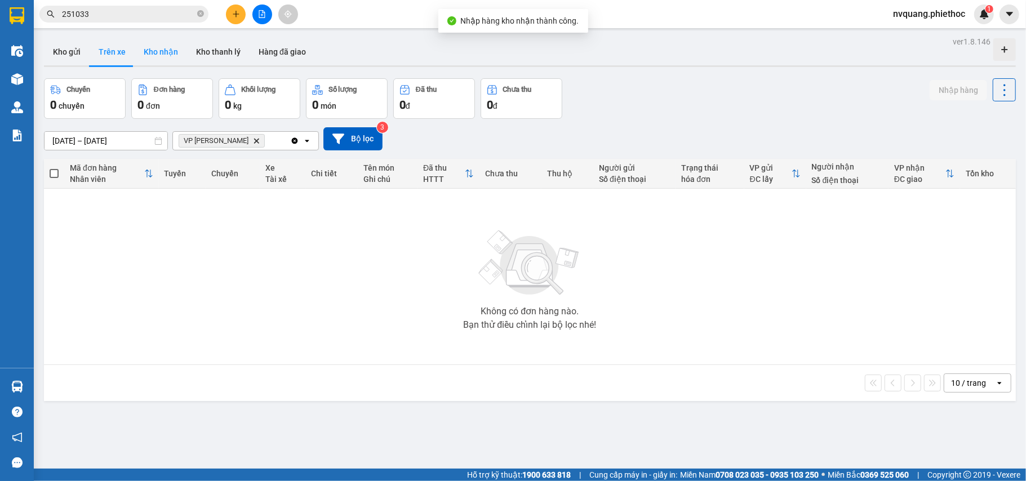
click at [163, 61] on button "Kho nhận" at bounding box center [161, 51] width 52 height 27
type input "[DATE] – [DATE]"
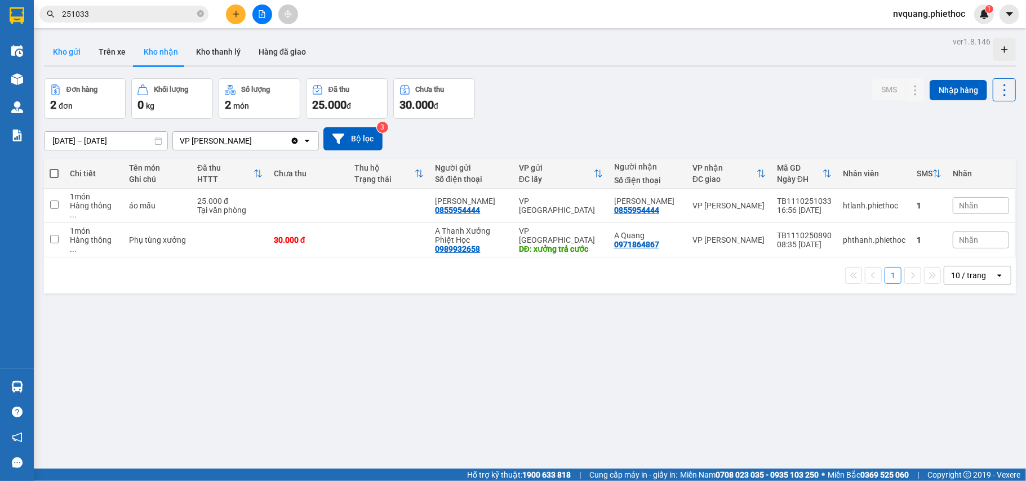
click at [69, 46] on button "Kho gửi" at bounding box center [67, 51] width 46 height 27
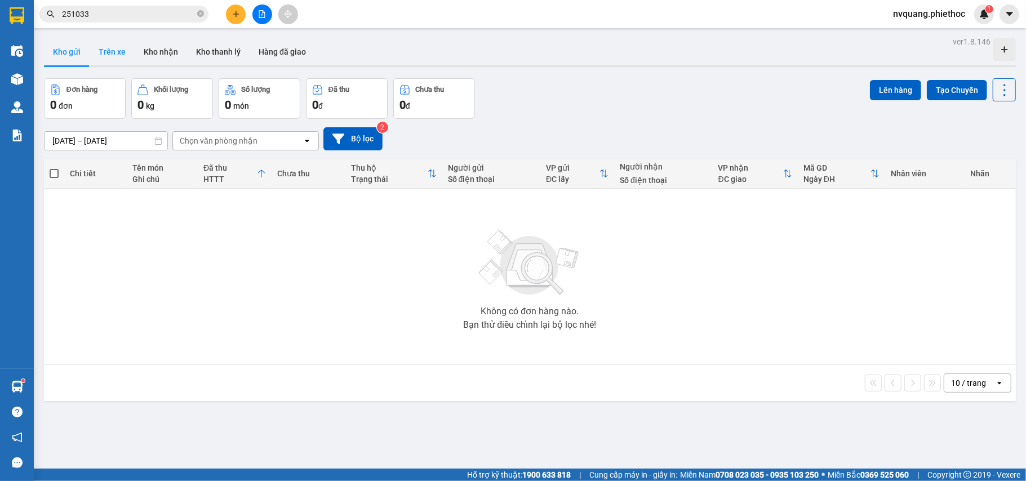
click at [119, 43] on button "Trên xe" at bounding box center [112, 51] width 45 height 27
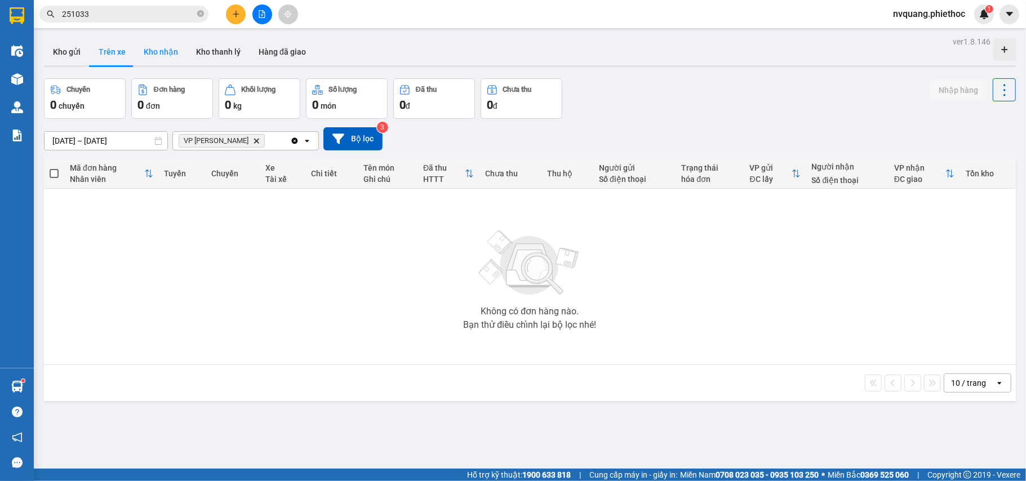
click at [170, 55] on button "Kho nhận" at bounding box center [161, 51] width 52 height 27
type input "[DATE] – [DATE]"
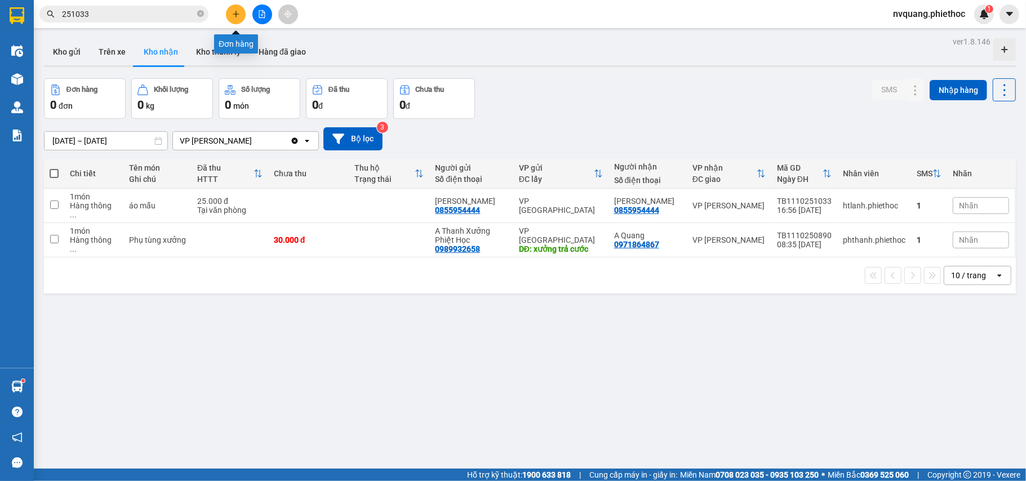
click at [238, 12] on icon "plus" at bounding box center [236, 14] width 8 height 8
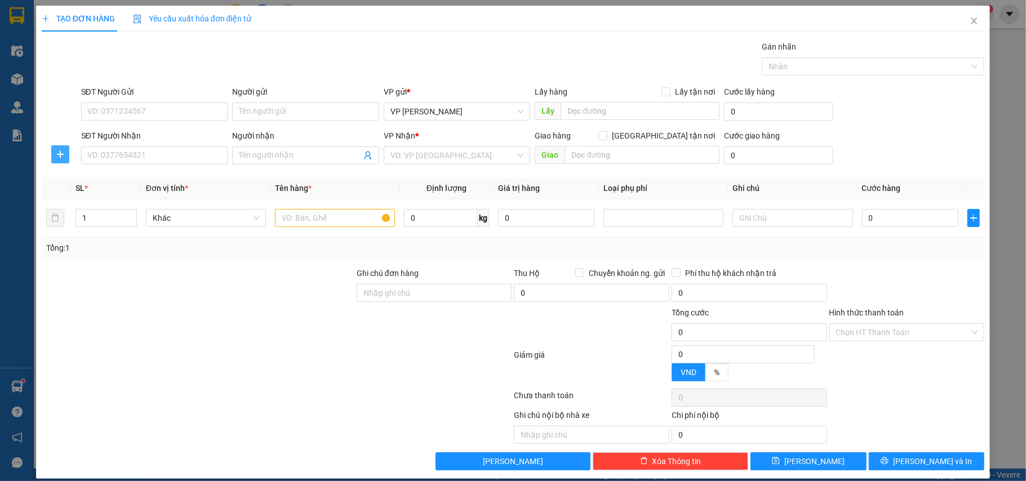
click at [64, 154] on icon "plus" at bounding box center [60, 154] width 9 height 9
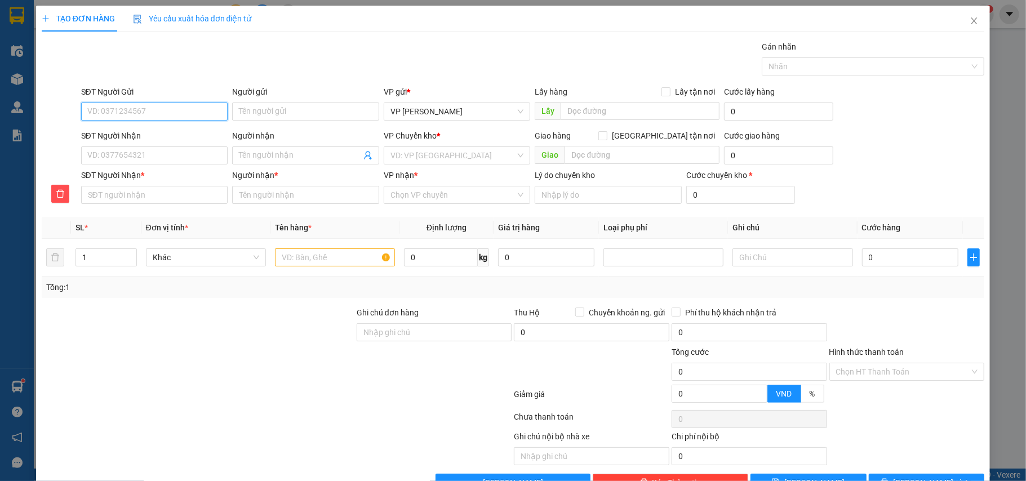
click at [91, 114] on input "SĐT Người Gửi" at bounding box center [154, 112] width 147 height 18
type input "0964988339"
click at [111, 131] on div "0964988339 - A Liêm" at bounding box center [153, 134] width 132 height 12
type input "A Liêm"
type input "0964988339"
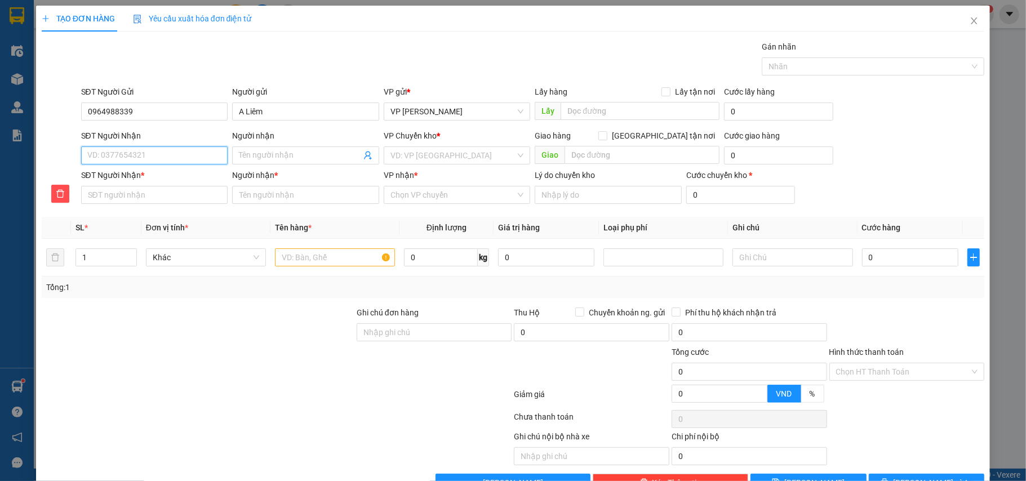
click at [136, 158] on input "SĐT Người Nhận" at bounding box center [154, 155] width 147 height 18
drag, startPoint x: 149, startPoint y: 183, endPoint x: 184, endPoint y: 181, distance: 35.0
click at [149, 181] on div "0354176223 - cô Xuyến" at bounding box center [153, 179] width 132 height 12
type input "0354176223"
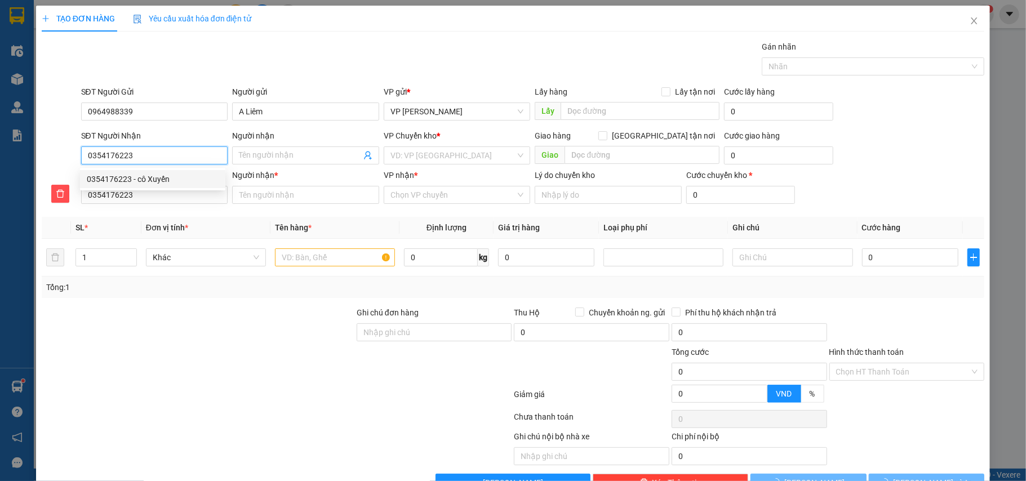
type input "cô Xuyến"
type input "Điện máy xanh TH"
type input "5.000"
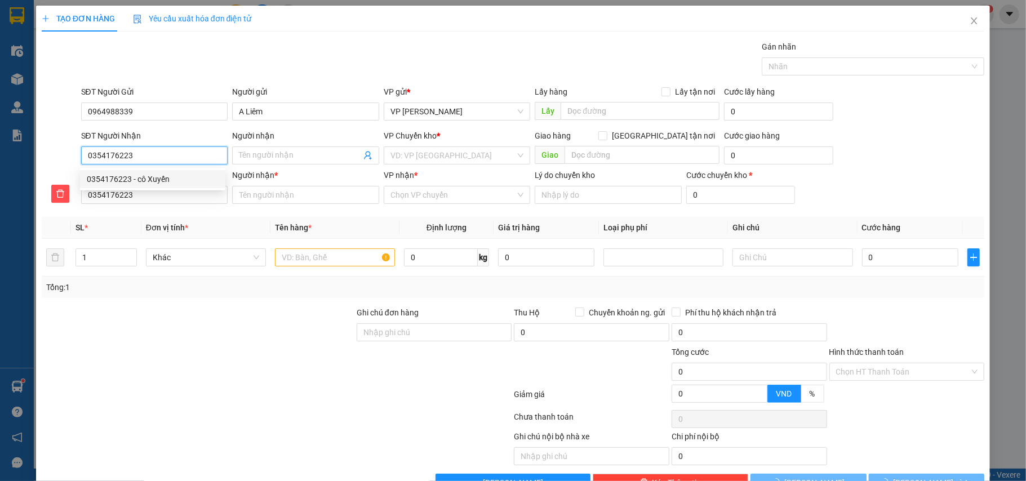
type input "cô Xuyến"
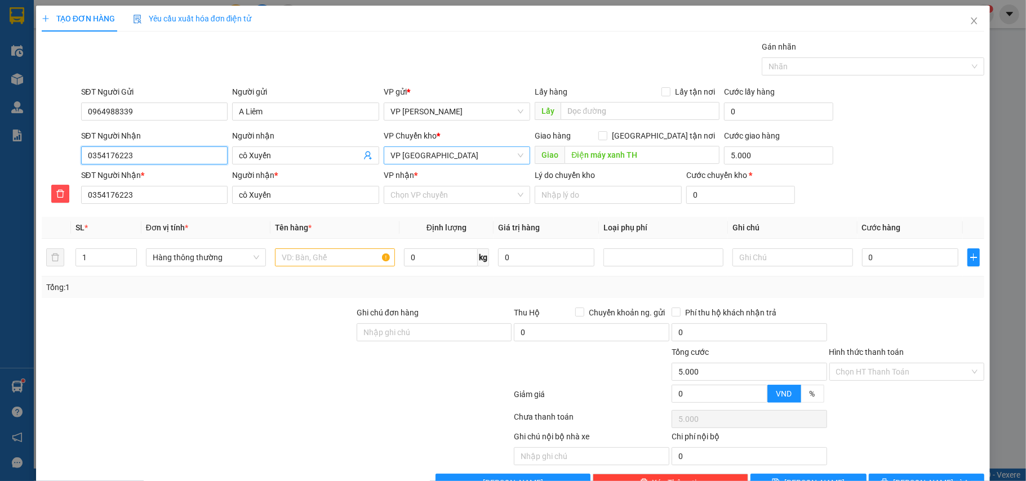
click at [448, 157] on span "VP [GEOGRAPHIC_DATA]" at bounding box center [457, 155] width 134 height 17
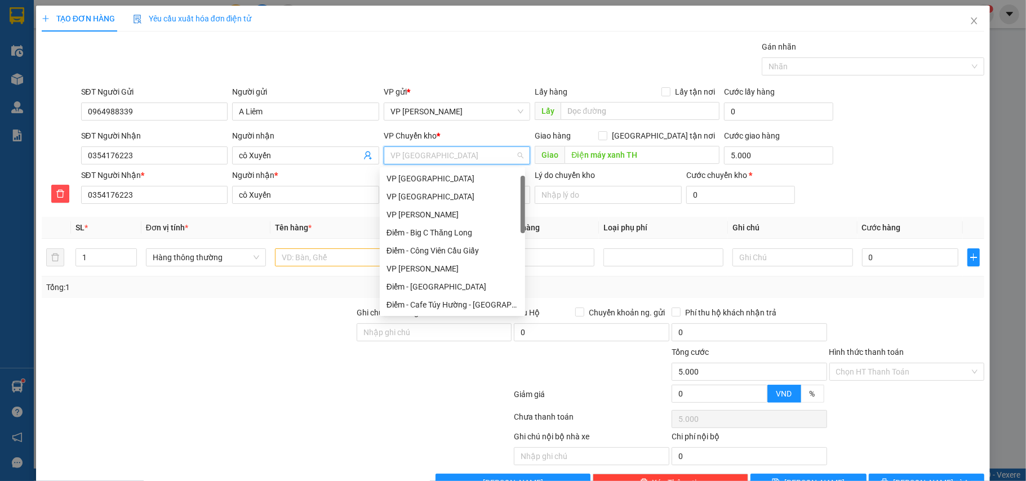
scroll to position [18, 0]
click at [424, 179] on div "VP [GEOGRAPHIC_DATA]" at bounding box center [452, 178] width 132 height 12
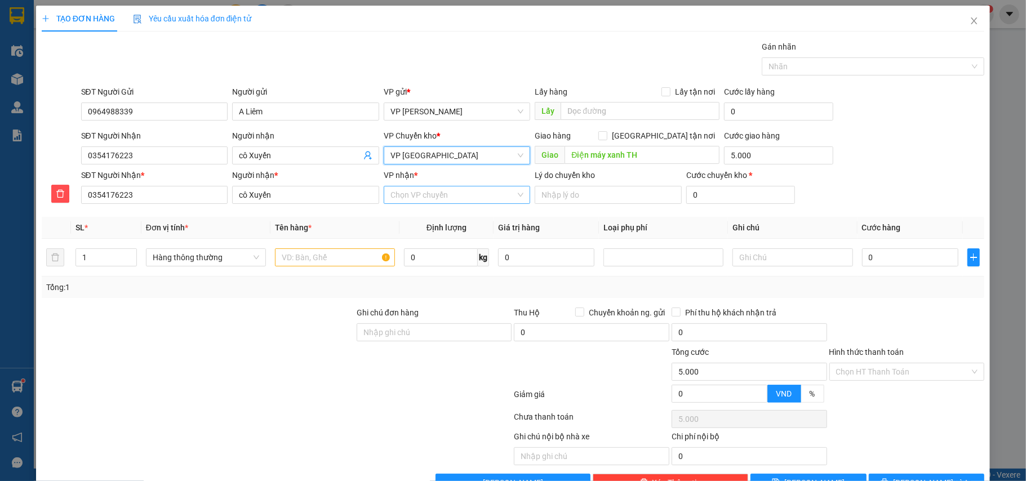
click at [424, 203] on input "VP nhận *" at bounding box center [453, 194] width 126 height 17
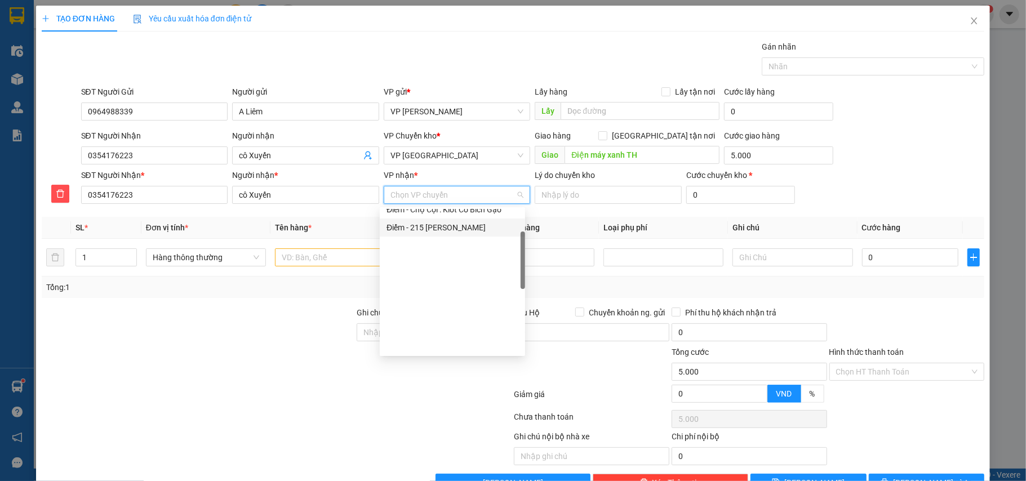
scroll to position [75, 0]
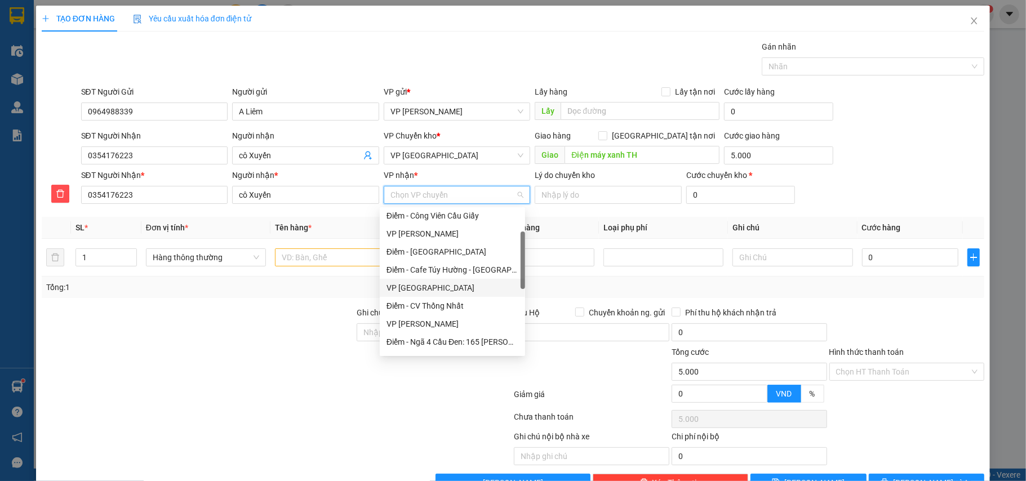
click at [417, 282] on div "VP [GEOGRAPHIC_DATA]" at bounding box center [452, 288] width 132 height 12
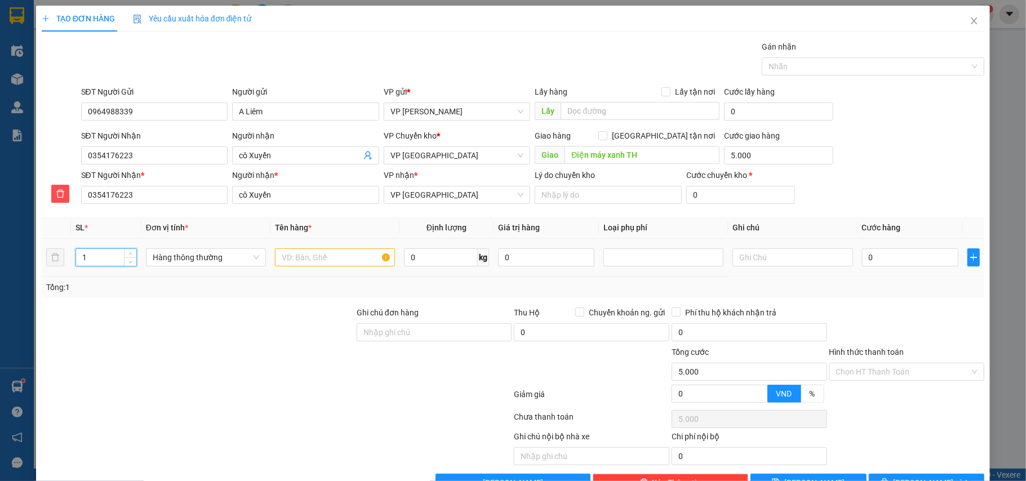
click at [50, 257] on tr "1 Hàng thông thường 0 kg 0 0" at bounding box center [513, 258] width 943 height 38
type input "2"
click at [308, 260] on input "text" at bounding box center [335, 257] width 120 height 18
type input "2 thùng xốp đồ ăn"
click at [753, 153] on input "5.000" at bounding box center [778, 155] width 109 height 18
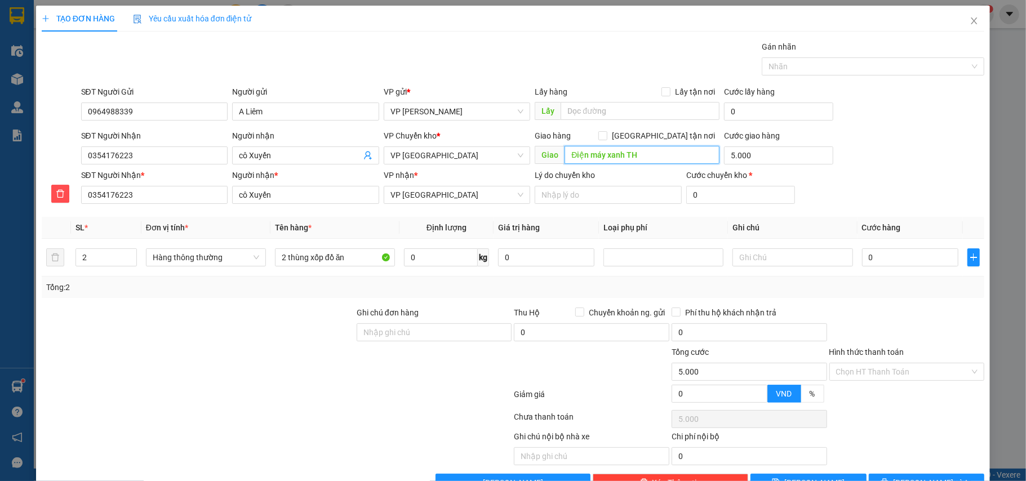
type input "5.000.000"
click at [683, 149] on input "Điện máy xanh TH" at bounding box center [642, 155] width 155 height 18
click at [773, 151] on input "5.000.000" at bounding box center [778, 155] width 109 height 18
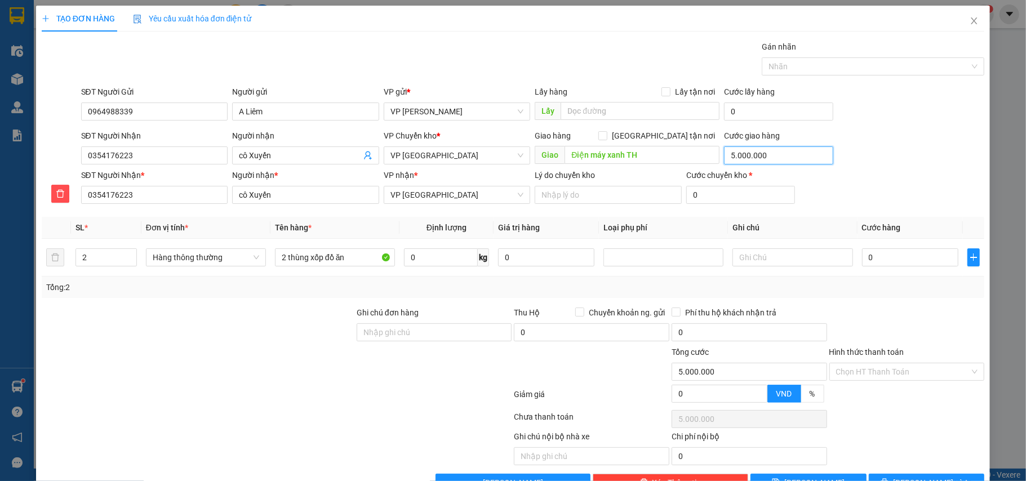
type input "0"
type input "5"
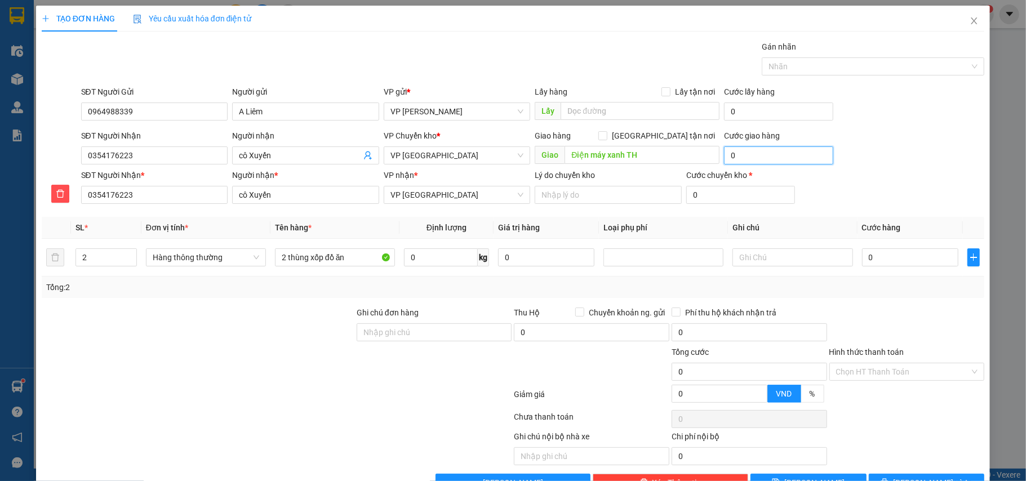
type input "5"
type input "5.000"
click at [912, 144] on div "SĐT Người Nhận 0354176223 Người nhận cô Xuyến VP Chuyển kho * VP Thái Bình Giao…" at bounding box center [533, 149] width 908 height 39
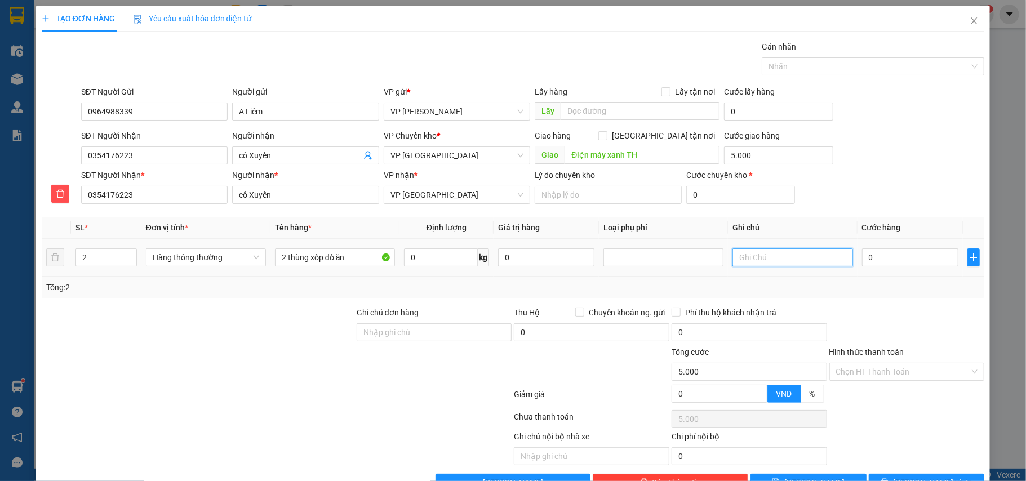
click at [737, 266] on input "text" at bounding box center [792, 257] width 120 height 18
type input "gọi người nhận trước 20p"
click at [908, 263] on input "0" at bounding box center [910, 257] width 96 height 18
type input "6"
type input "5.006"
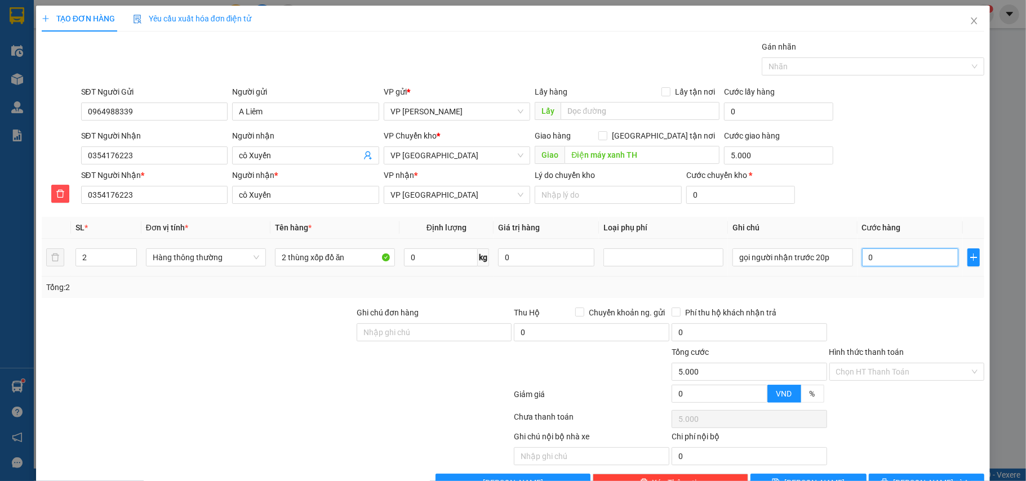
type input "5.006"
type input "60"
type input "5.060"
type input "60.000"
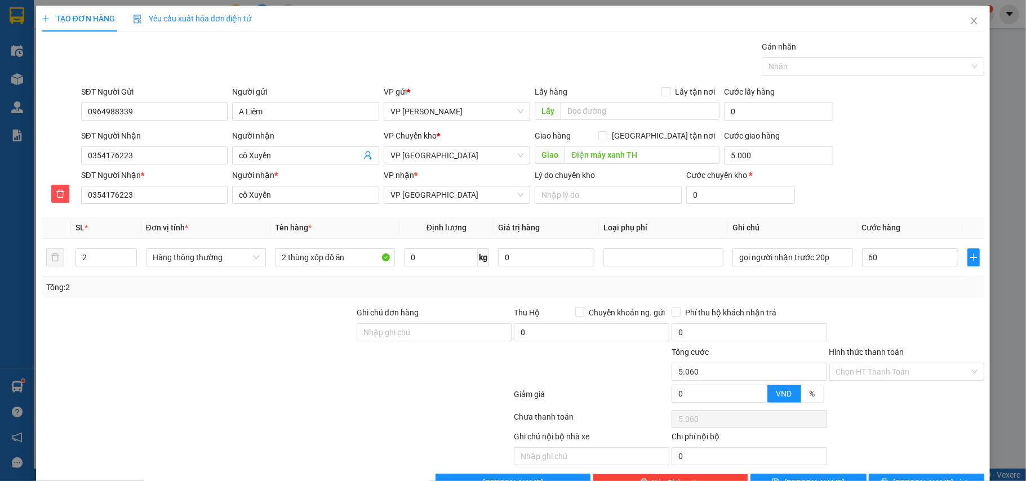
type input "65.000"
click at [913, 292] on div "Tổng: 2" at bounding box center [513, 287] width 934 height 12
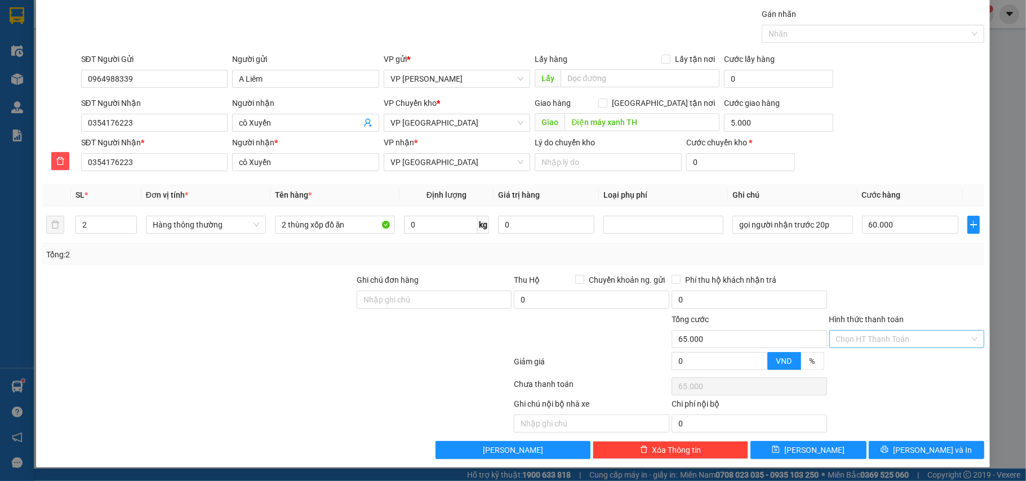
click at [861, 337] on input "Hình thức thanh toán" at bounding box center [903, 339] width 134 height 17
click at [850, 358] on div "Tại văn phòng" at bounding box center [898, 364] width 140 height 12
type input "0"
click at [902, 445] on button "[PERSON_NAME] và In" at bounding box center [927, 450] width 116 height 18
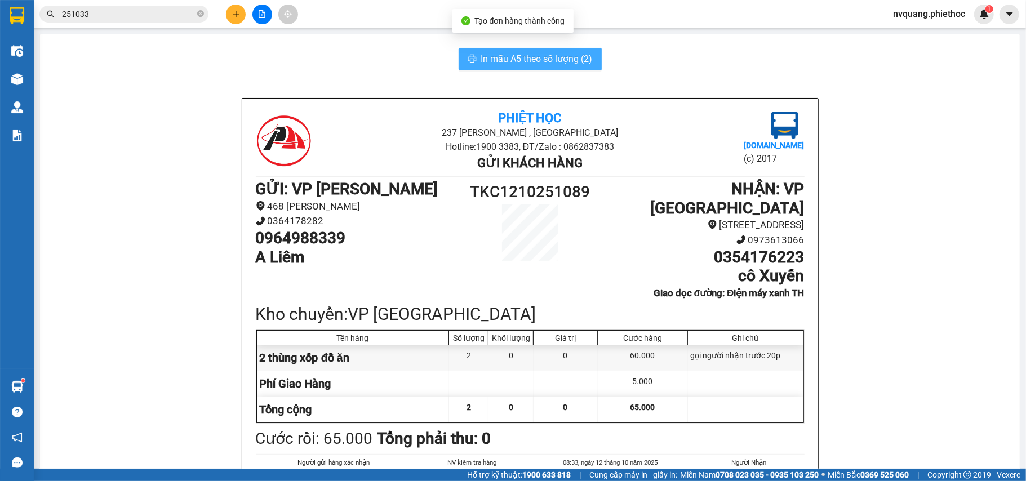
click at [526, 61] on span "In mẫu A5 theo số lượng (2)" at bounding box center [537, 59] width 112 height 14
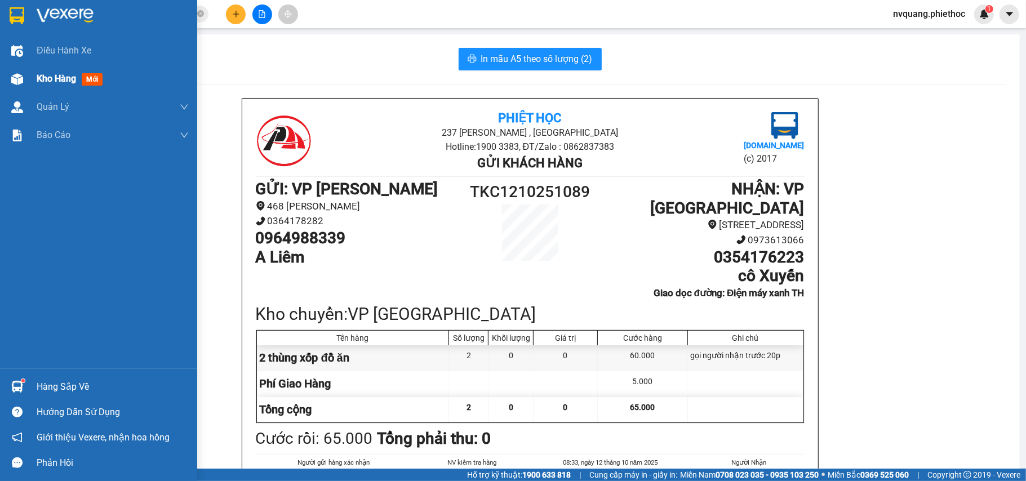
click at [30, 79] on div "Kho hàng mới" at bounding box center [98, 79] width 197 height 28
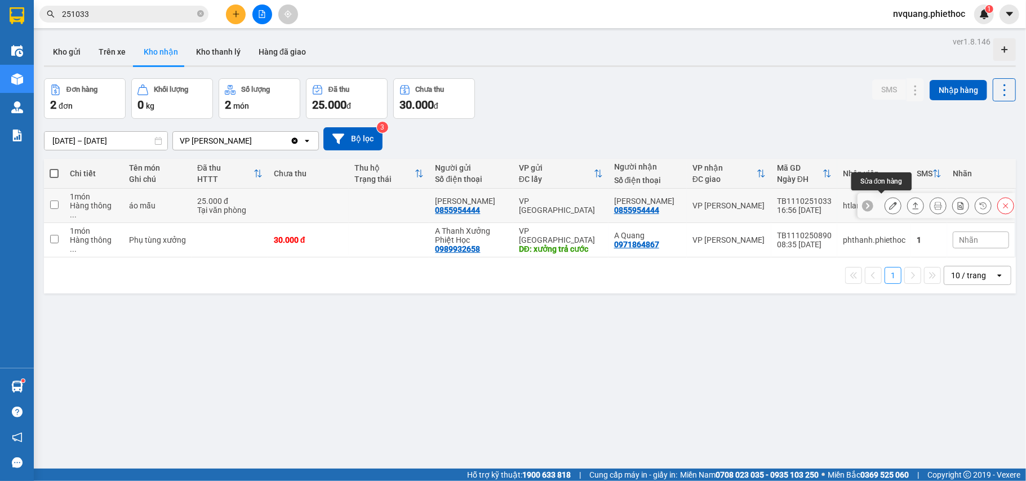
click at [889, 205] on icon at bounding box center [893, 206] width 8 height 8
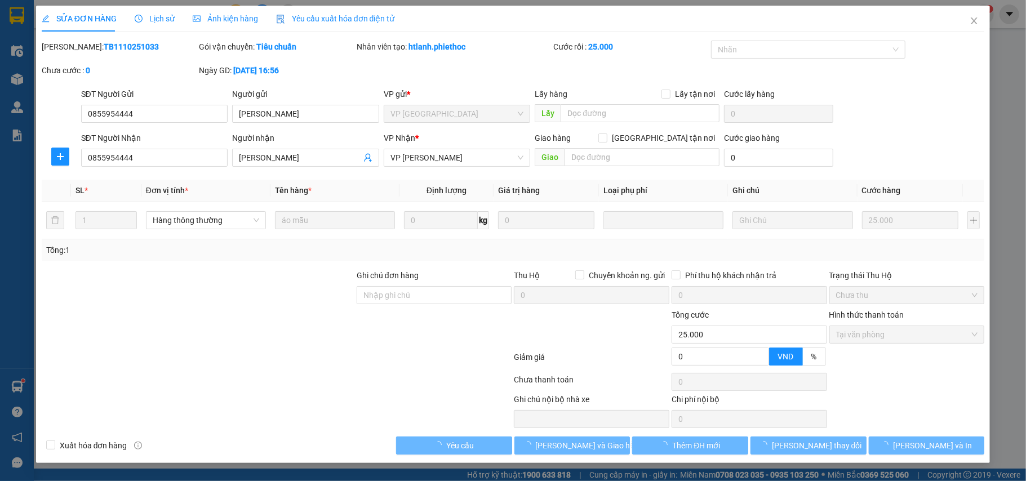
type input "0855954444"
type input "[PERSON_NAME]"
type input "0855954444"
type input "[PERSON_NAME]"
type input "0"
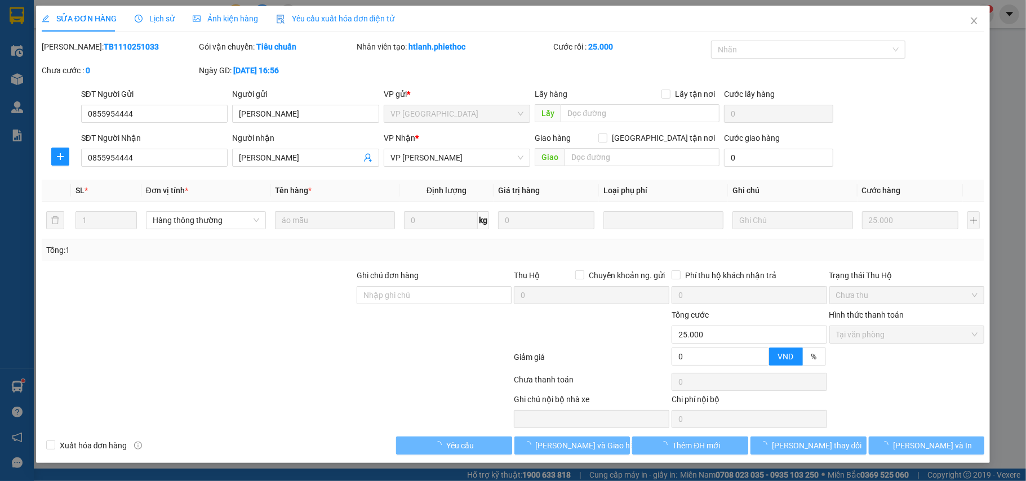
type input "25.000"
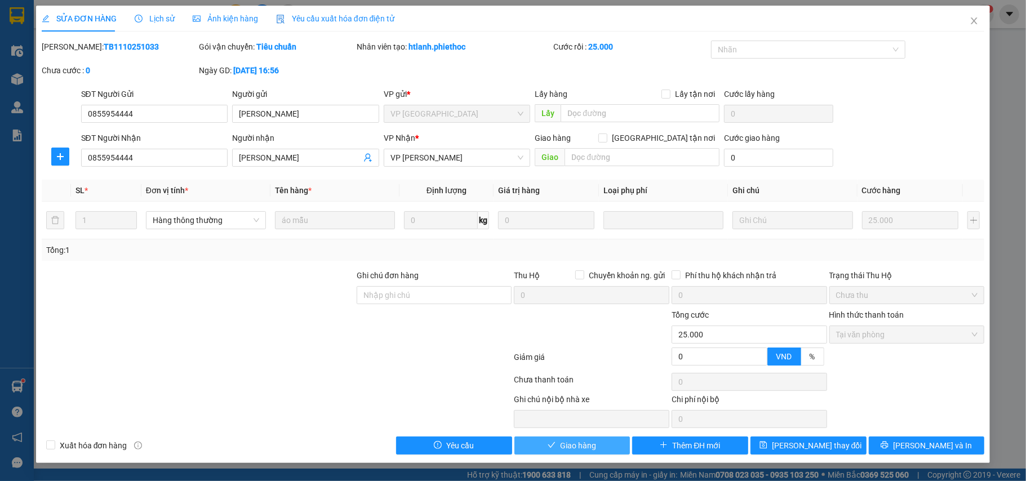
click at [611, 442] on button "Giao hàng" at bounding box center [572, 446] width 116 height 18
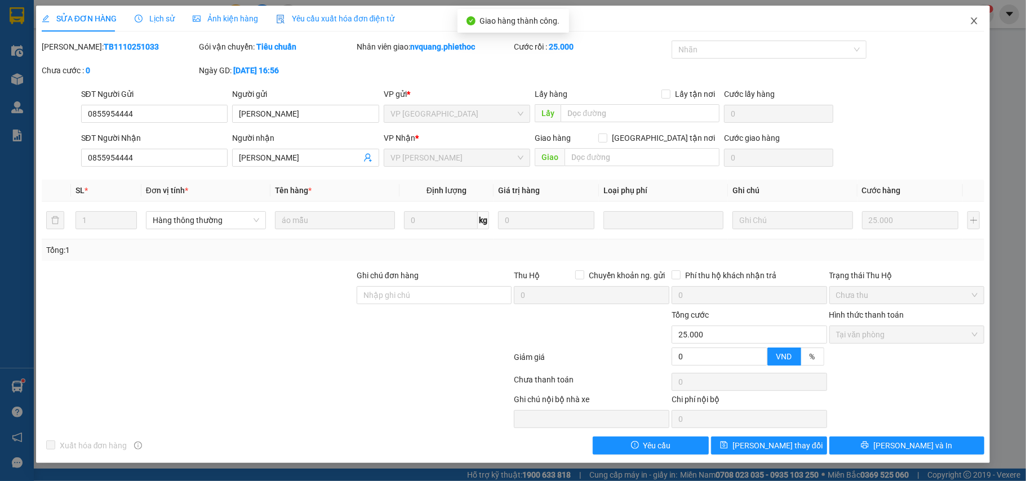
click at [976, 24] on icon "close" at bounding box center [974, 20] width 6 height 7
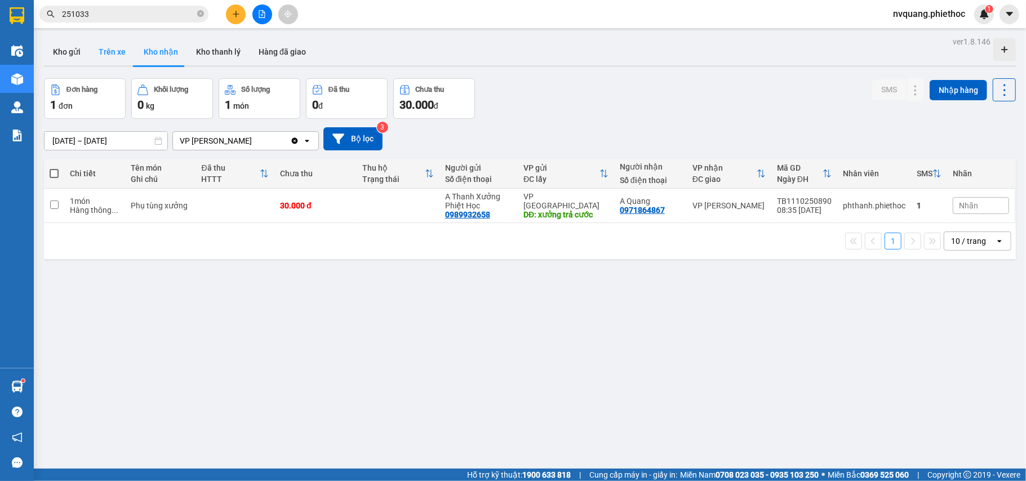
click at [115, 56] on button "Trên xe" at bounding box center [112, 51] width 45 height 27
type input "[DATE] – [DATE]"
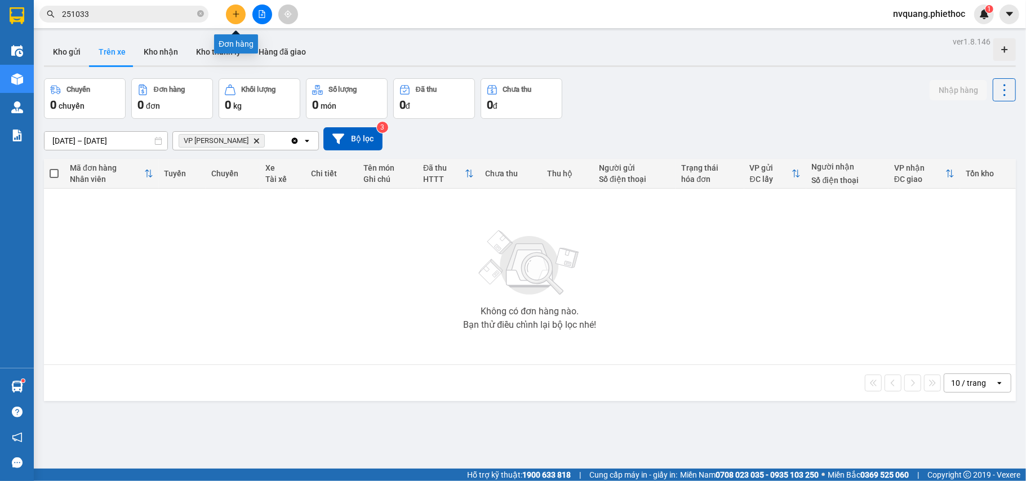
click at [236, 12] on icon "plus" at bounding box center [236, 14] width 1 height 6
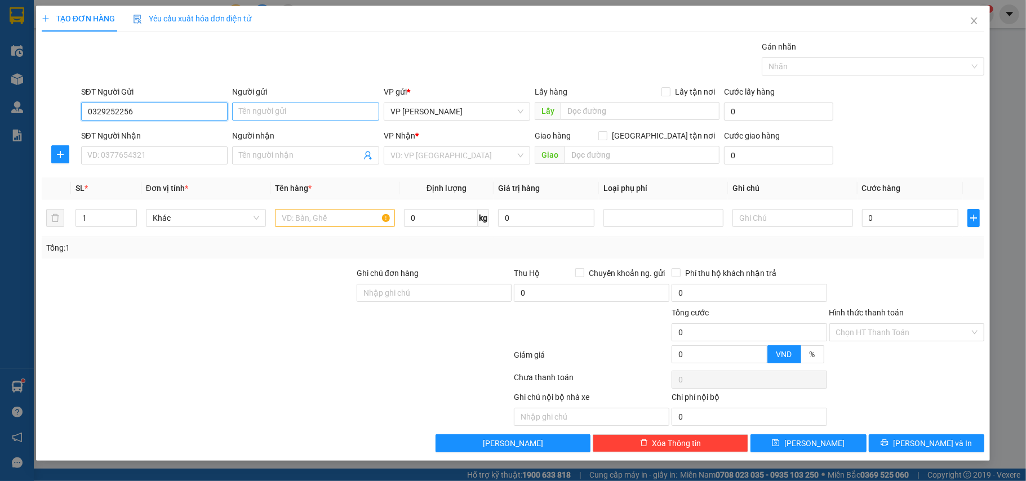
type input "0329252256"
click at [280, 109] on input "Người gửi" at bounding box center [305, 112] width 147 height 18
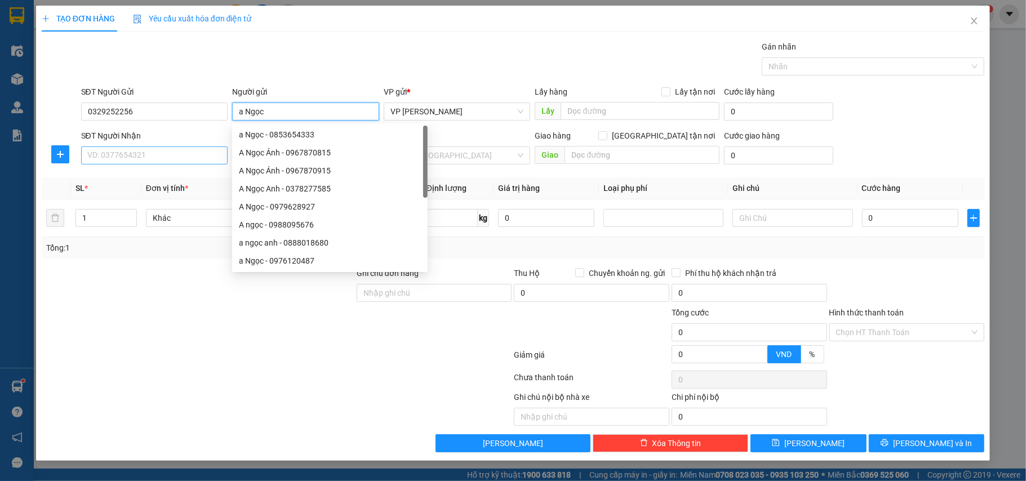
type input "a Ngọc"
click at [121, 155] on input "SĐT Người Nhận" at bounding box center [154, 155] width 147 height 18
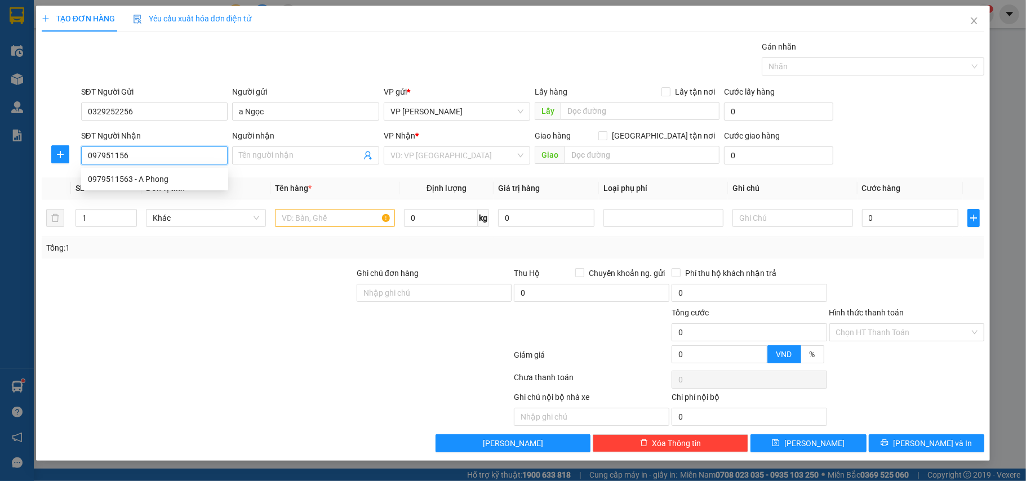
type input "0979511563"
click at [118, 174] on div "0979511563 - A Phong" at bounding box center [155, 179] width 134 height 12
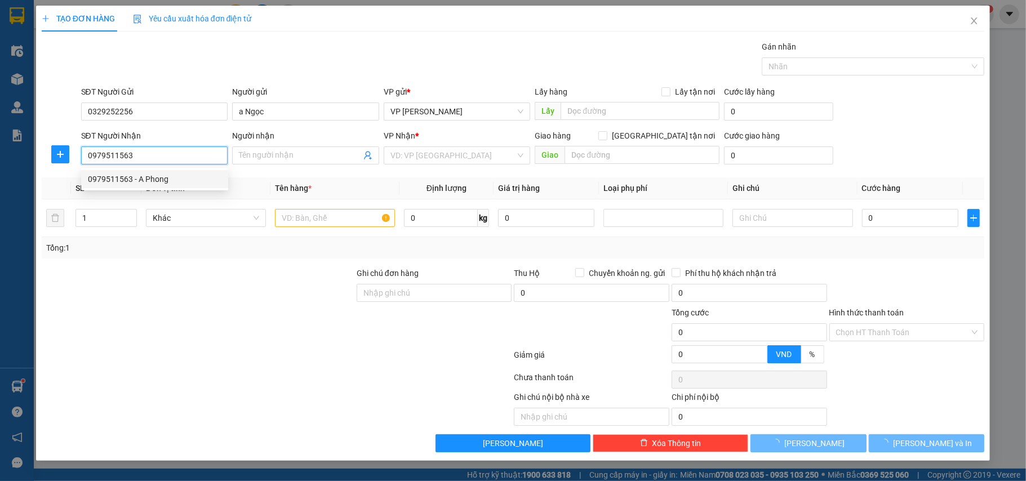
type input "A Phong"
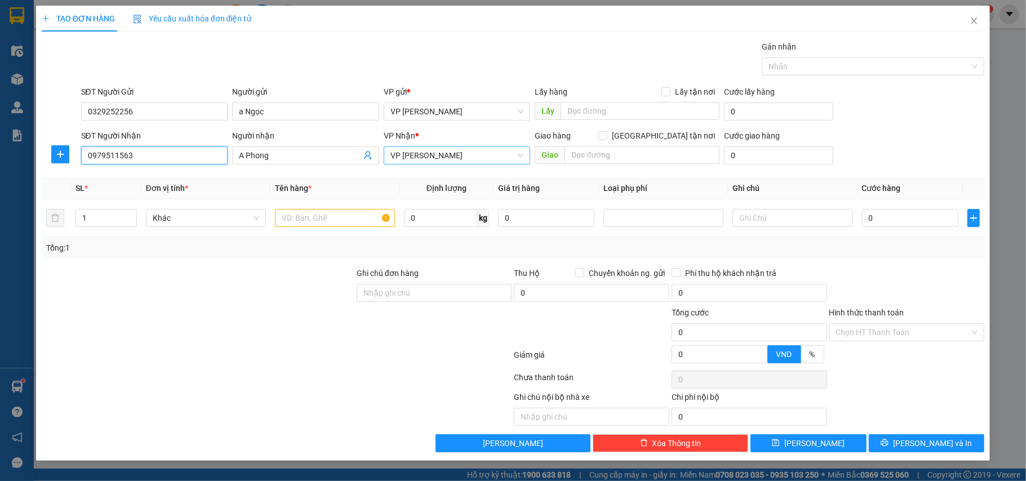
click at [451, 147] on div "VP [PERSON_NAME]" at bounding box center [457, 155] width 147 height 18
type input "0979511563"
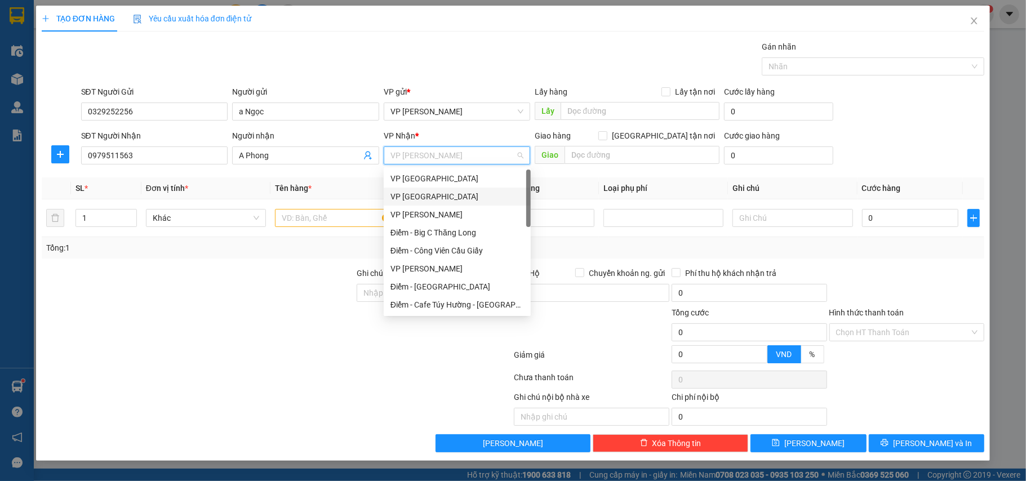
click at [421, 193] on div "VP [GEOGRAPHIC_DATA]" at bounding box center [457, 196] width 134 height 12
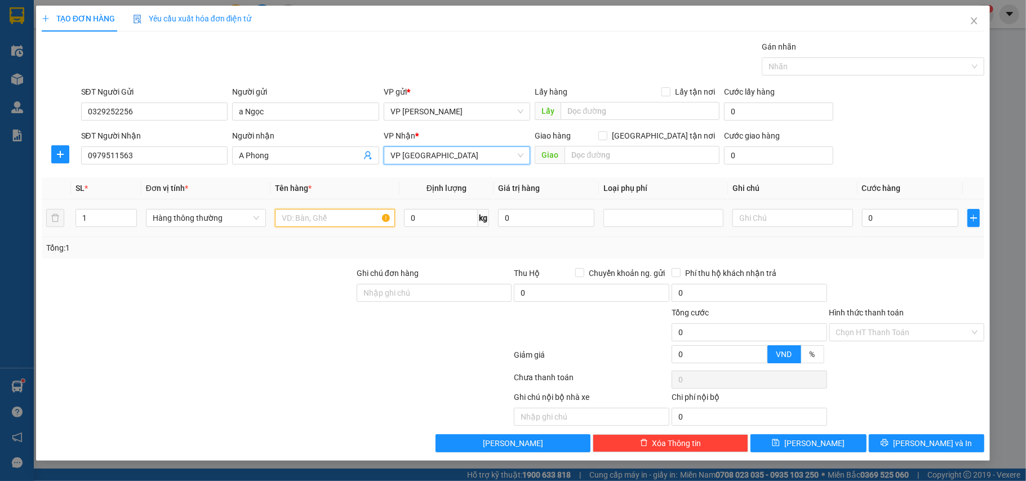
click at [299, 212] on input "text" at bounding box center [335, 218] width 120 height 18
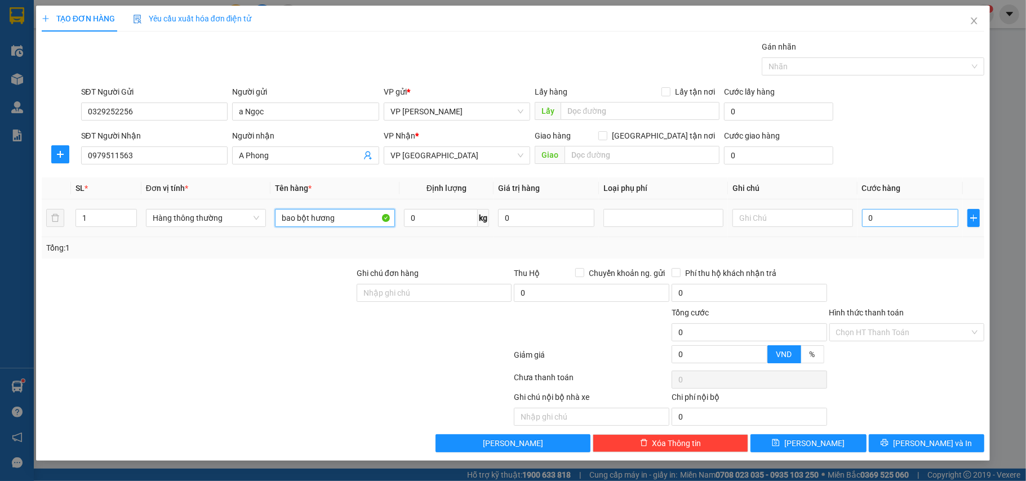
type input "bao bột hương"
click at [884, 222] on input "0" at bounding box center [910, 218] width 96 height 18
type input "5"
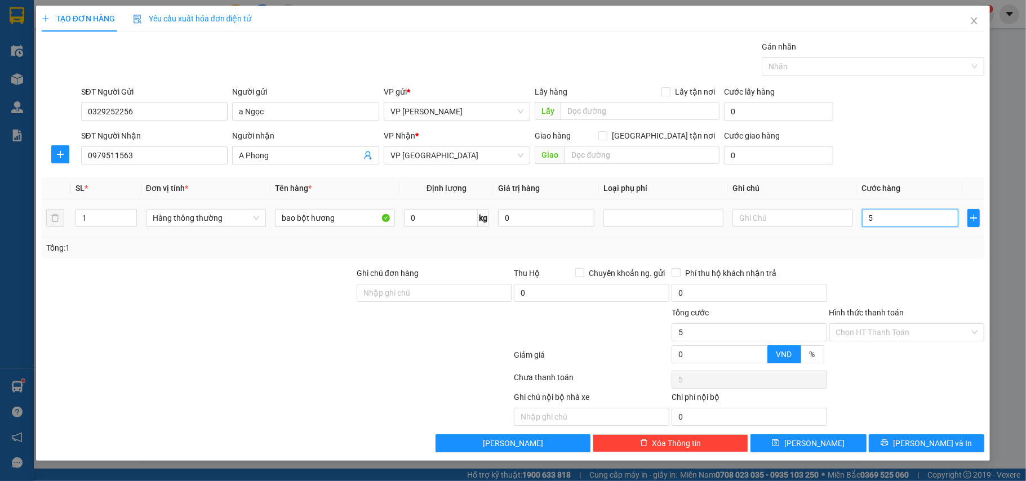
type input "50"
type input "50.000"
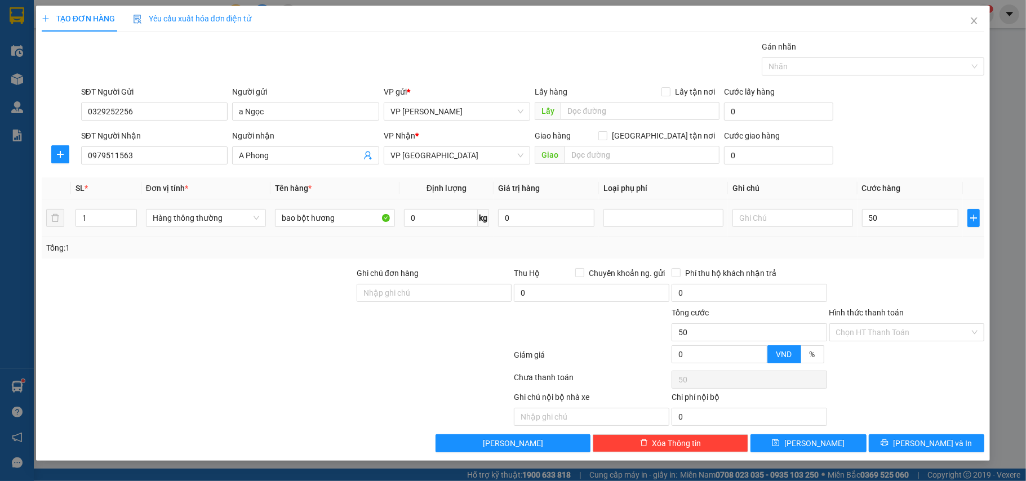
type input "50.000"
click at [892, 246] on div "Tổng: 1" at bounding box center [513, 248] width 934 height 12
click at [931, 441] on span "[PERSON_NAME] và In" at bounding box center [932, 443] width 79 height 12
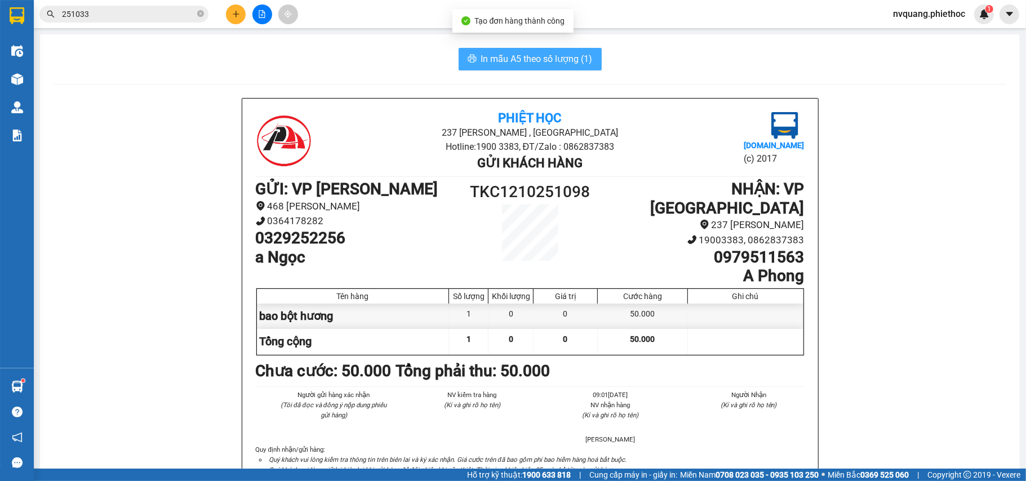
click at [548, 53] on span "In mẫu A5 theo số lượng (1)" at bounding box center [537, 59] width 112 height 14
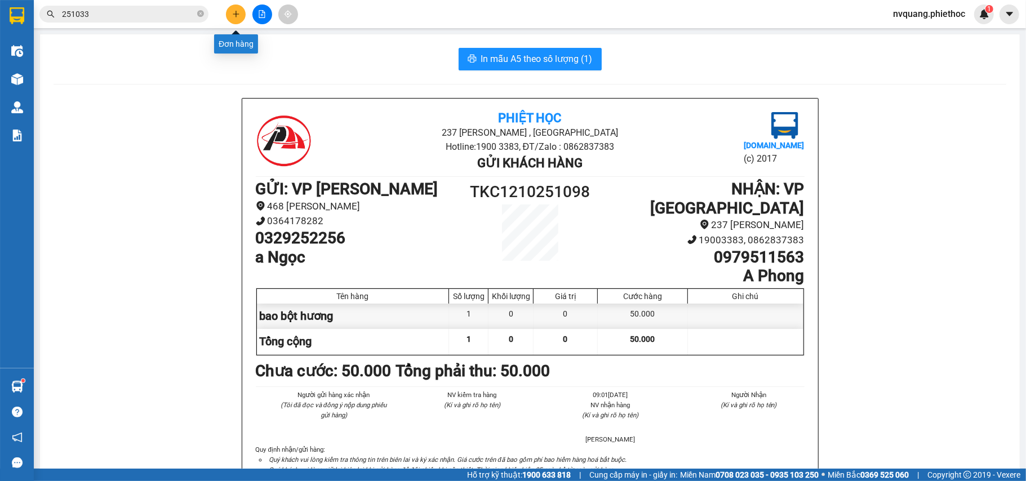
click at [238, 12] on icon "plus" at bounding box center [236, 14] width 8 height 8
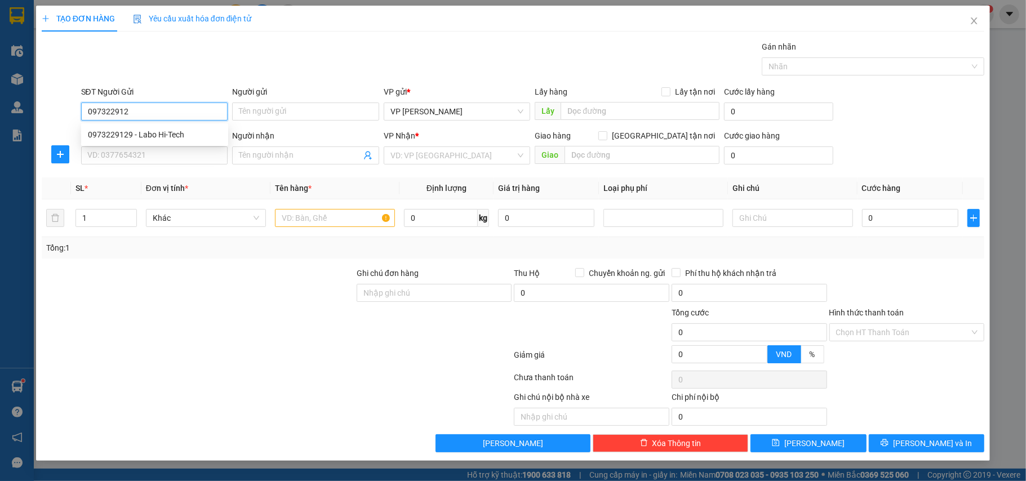
type input "0973229129"
click at [140, 131] on div "0973229129 - Labo Hi-Tech" at bounding box center [155, 134] width 134 height 12
type input "Labo Hi-Tech"
type input "0973229129"
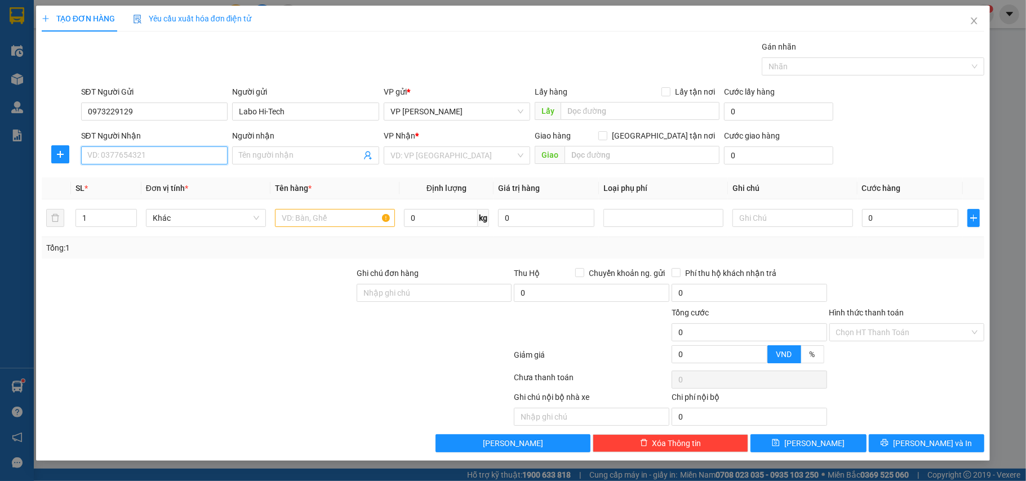
click at [145, 155] on input "SĐT Người Nhận" at bounding box center [154, 155] width 147 height 18
click at [143, 201] on div "0972310622 - [PERSON_NAME]" at bounding box center [155, 197] width 134 height 12
type input "0972310622"
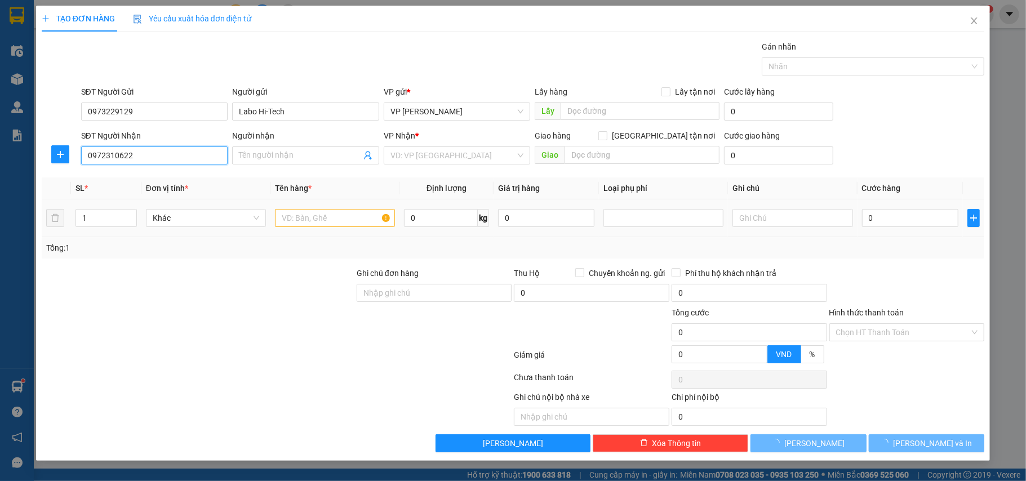
type input "[PERSON_NAME]"
type input "."
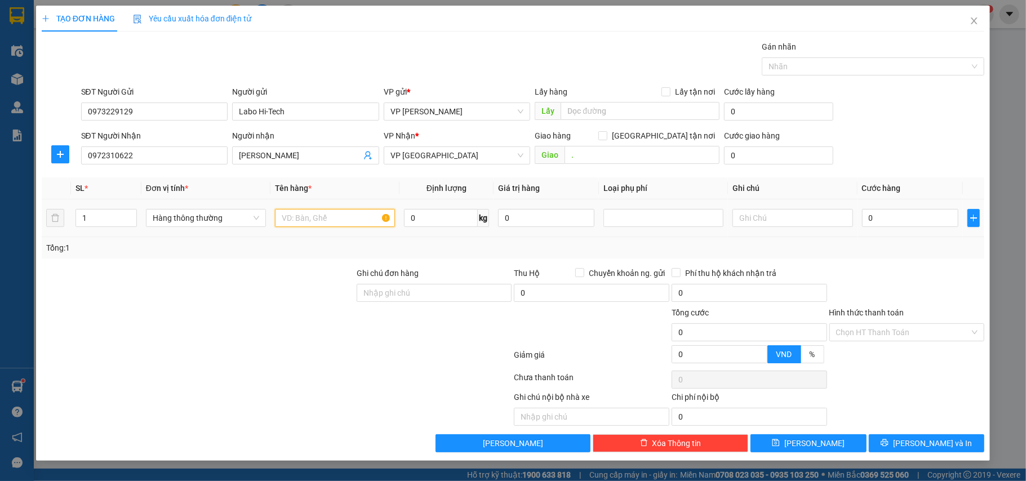
click at [312, 217] on input "text" at bounding box center [335, 218] width 120 height 18
type input "hộp ct nha khoa"
click at [872, 224] on input "0" at bounding box center [910, 218] width 96 height 18
type input "2"
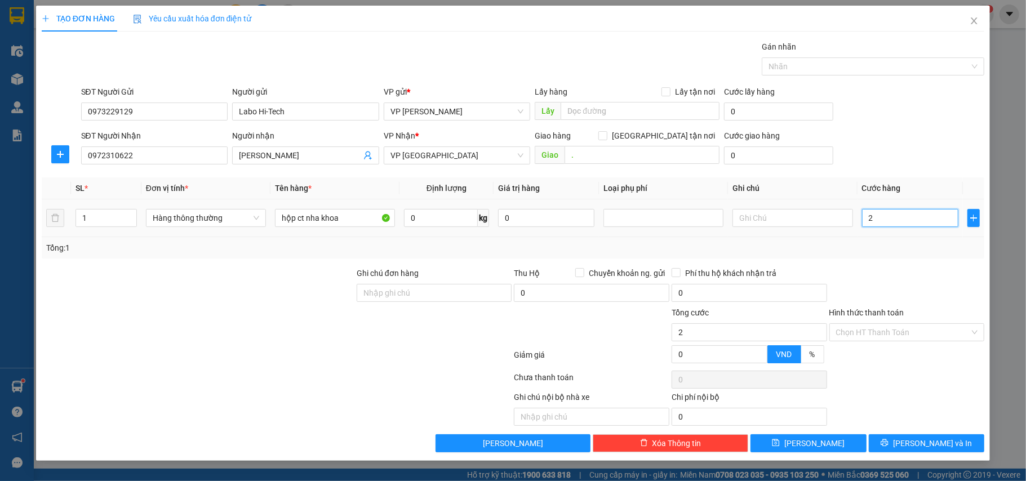
type input "2"
type input "25"
type input "25.000"
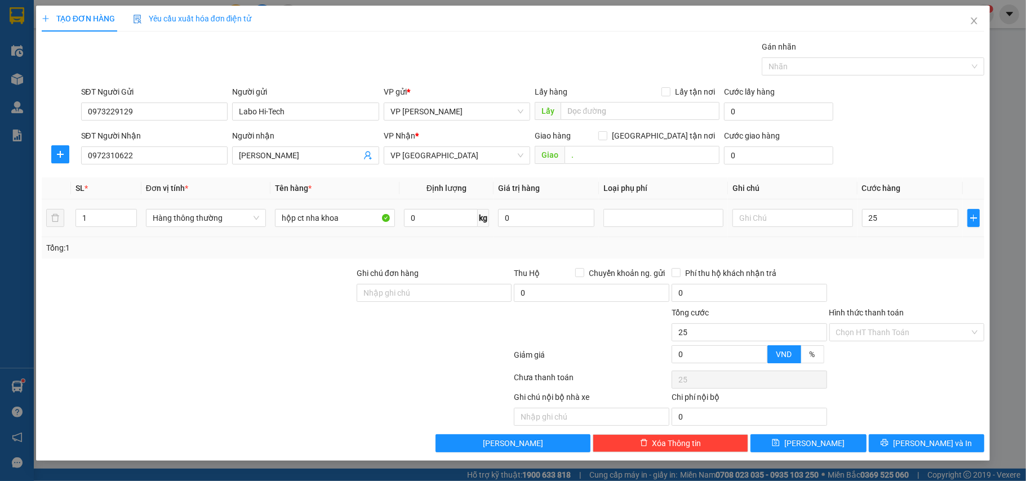
type input "25.000"
click at [874, 234] on td "25.000" at bounding box center [909, 218] width 105 height 38
click at [899, 336] on input "Hình thức thanh toán" at bounding box center [903, 332] width 134 height 17
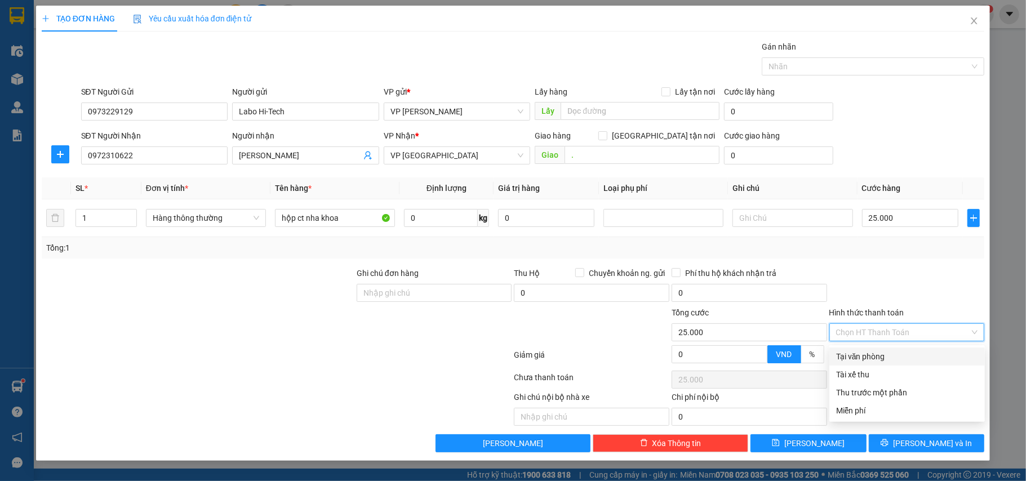
click at [888, 348] on div "Tại văn phòng" at bounding box center [906, 357] width 155 height 18
type input "0"
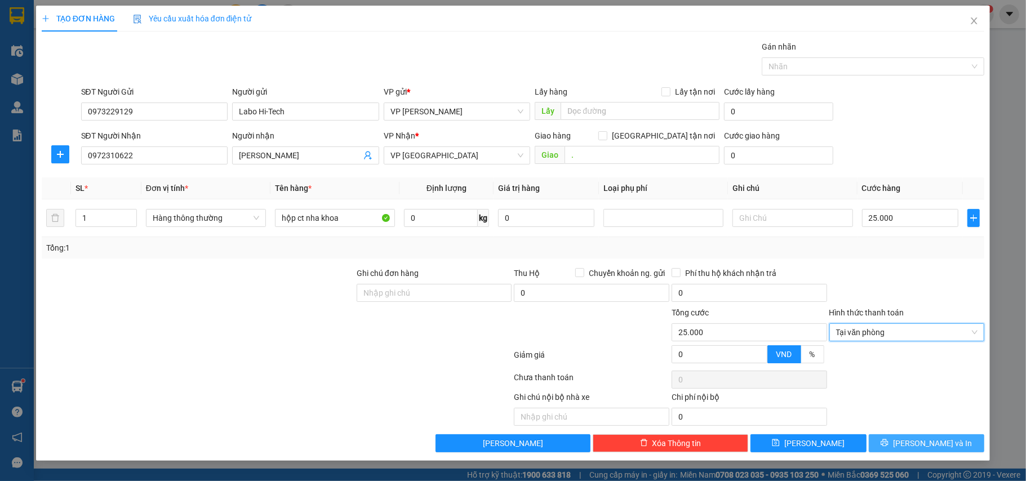
click at [888, 445] on icon "printer" at bounding box center [884, 442] width 7 height 7
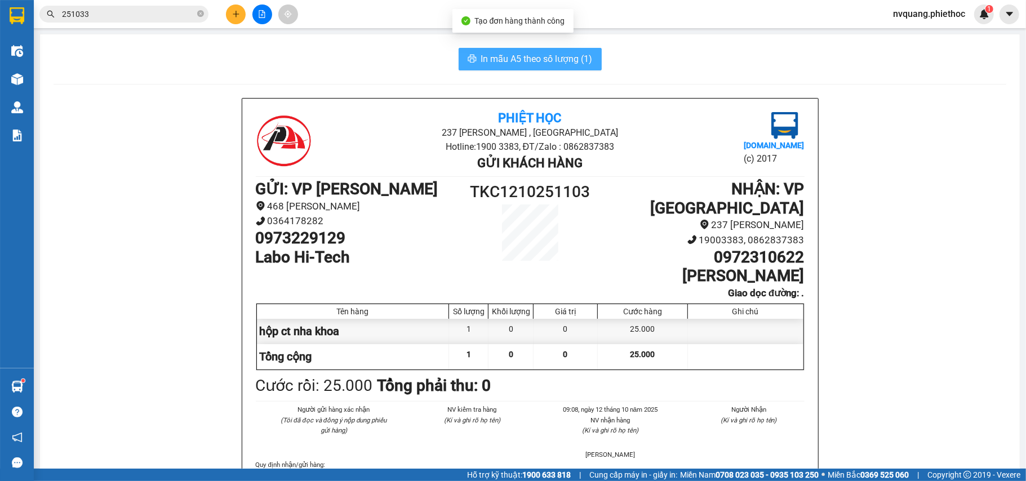
click at [541, 68] on button "In mẫu A5 theo số lượng (1)" at bounding box center [530, 59] width 143 height 23
click at [539, 66] on span "In mẫu A5 theo số lượng (1)" at bounding box center [537, 59] width 112 height 14
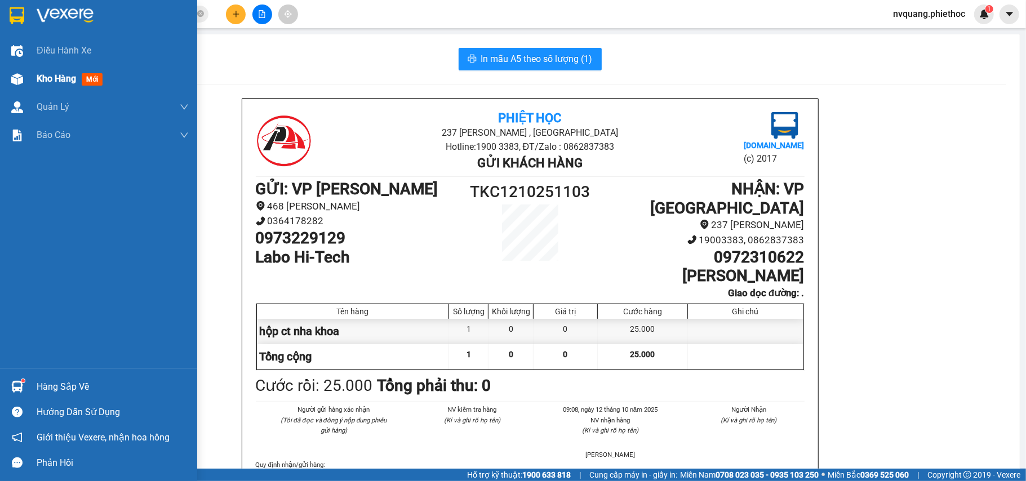
click at [43, 75] on span "Kho hàng" at bounding box center [56, 78] width 39 height 11
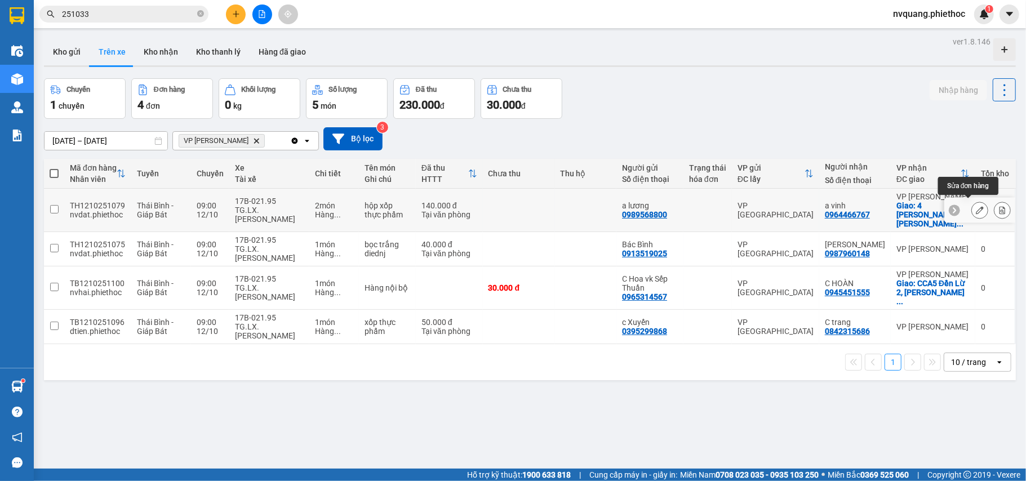
click at [976, 206] on icon at bounding box center [980, 210] width 8 height 8
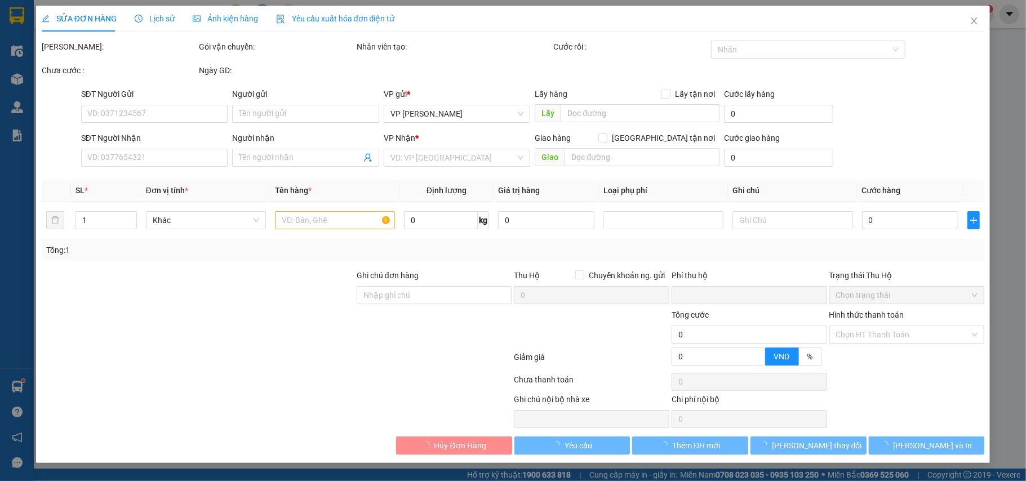
type input "0989568800"
type input "a lương"
type input "0964466767"
type input "a vinh"
checkbox input "true"
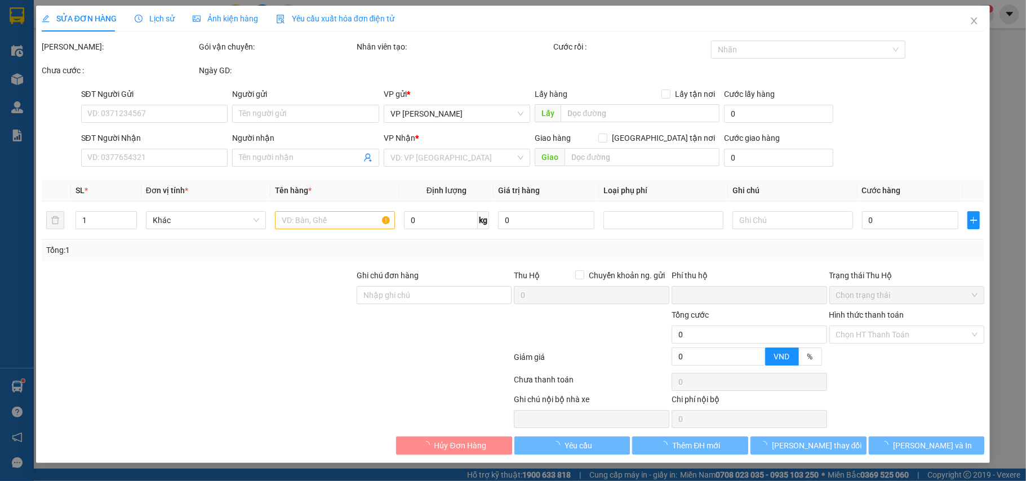
type input "4 Đinh Công Tráng, [PERSON_NAME], [GEOGRAPHIC_DATA], [GEOGRAPHIC_DATA], [GEOGRA…"
type input "0"
type input "140.000"
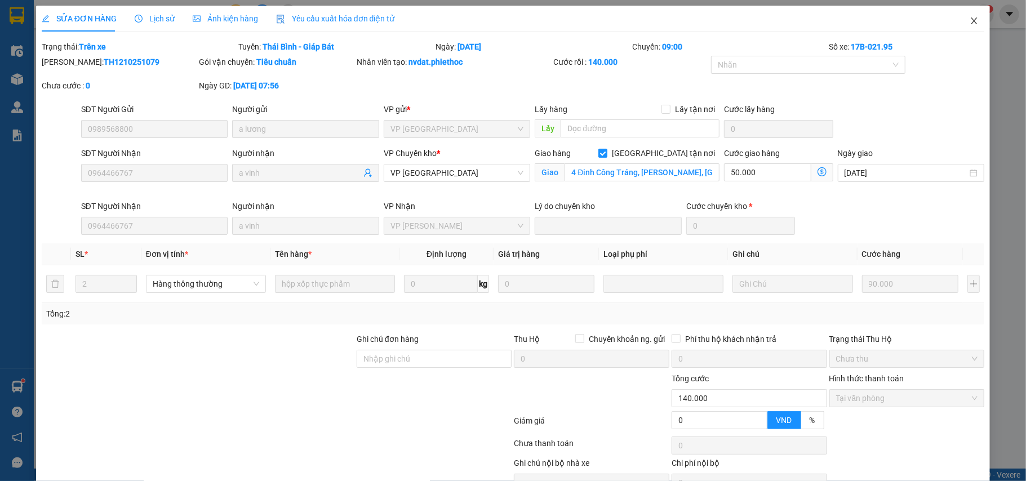
click at [970, 18] on icon "close" at bounding box center [974, 20] width 9 height 9
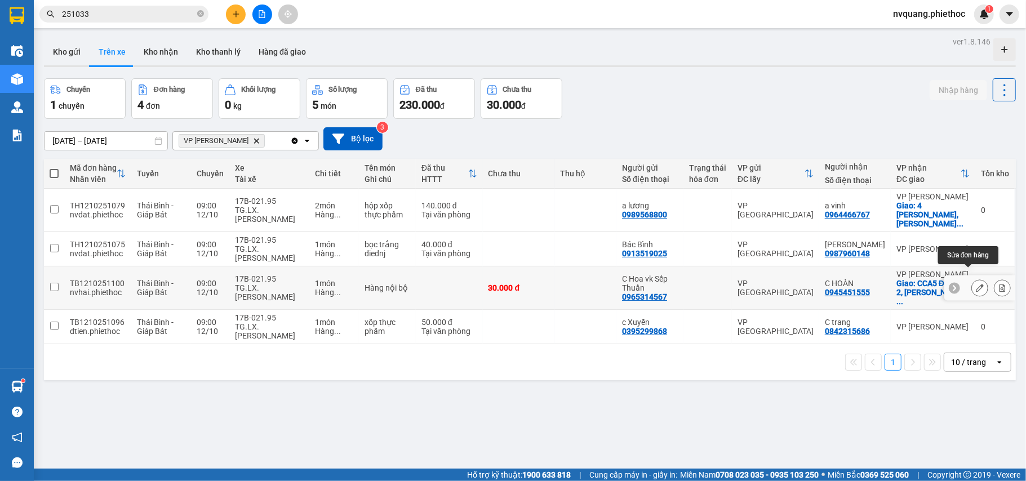
click at [972, 278] on button at bounding box center [980, 288] width 16 height 20
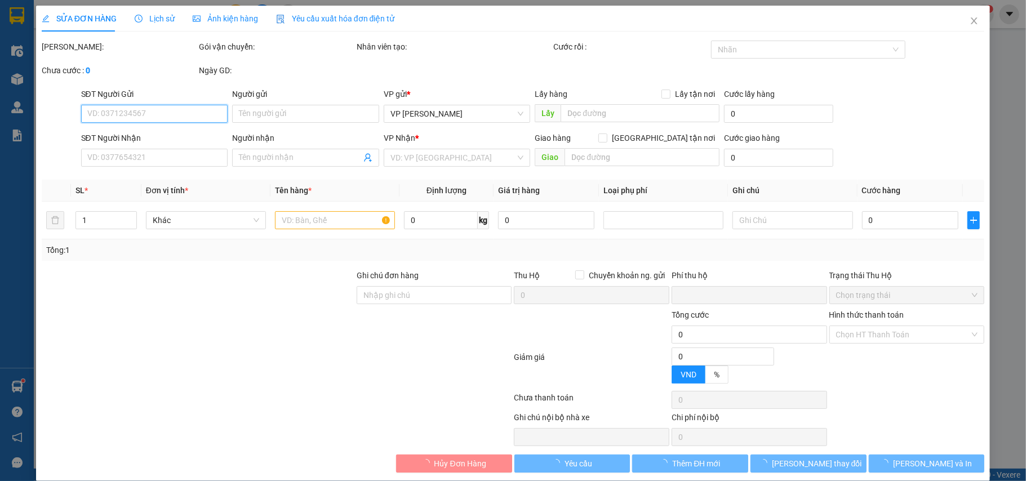
type input "0965314567"
type input "C Hoa vk Sếp Thuần"
type input "0945451555"
type input "C HOÀN"
checkbox input "true"
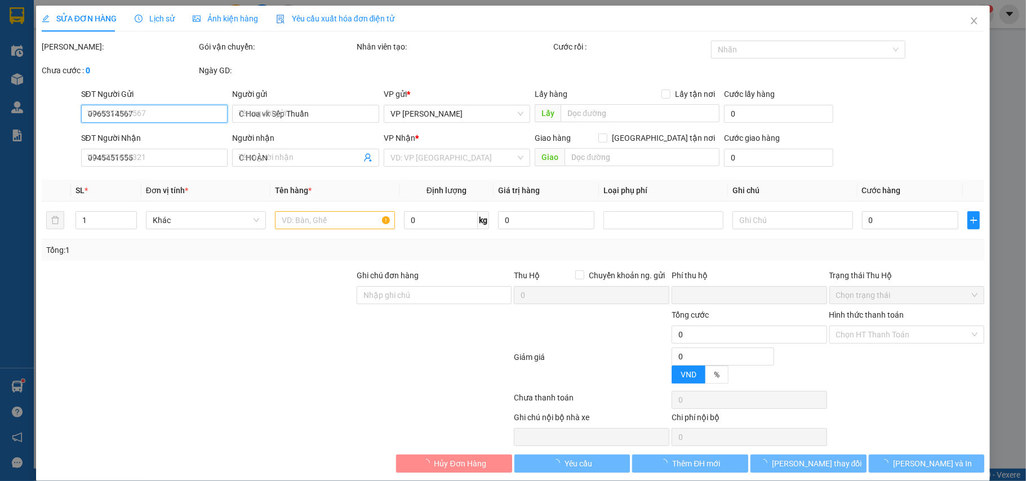
type input "CCA5 Đền Lừ [STREET_ADDRESS][PERSON_NAME][PERSON_NAME]"
type input "0"
type input "30.000"
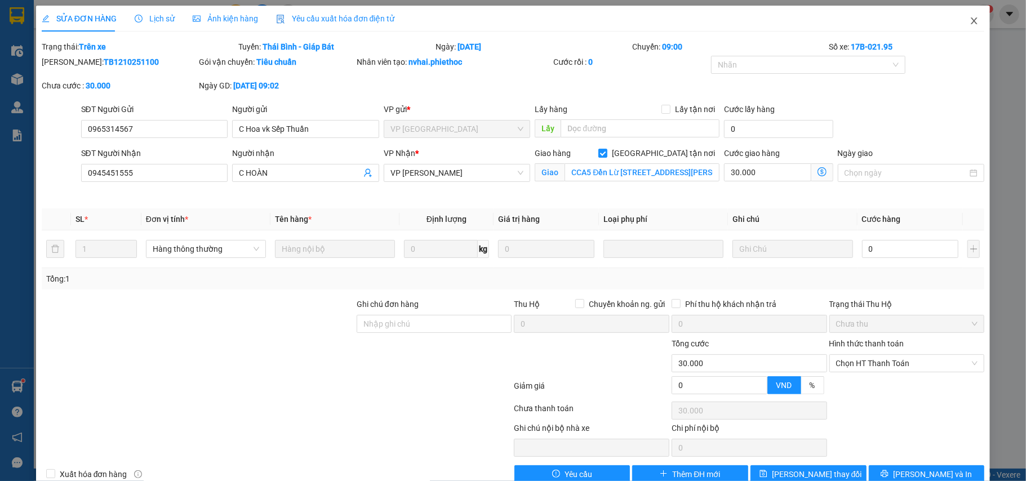
click at [970, 20] on icon "close" at bounding box center [974, 20] width 9 height 9
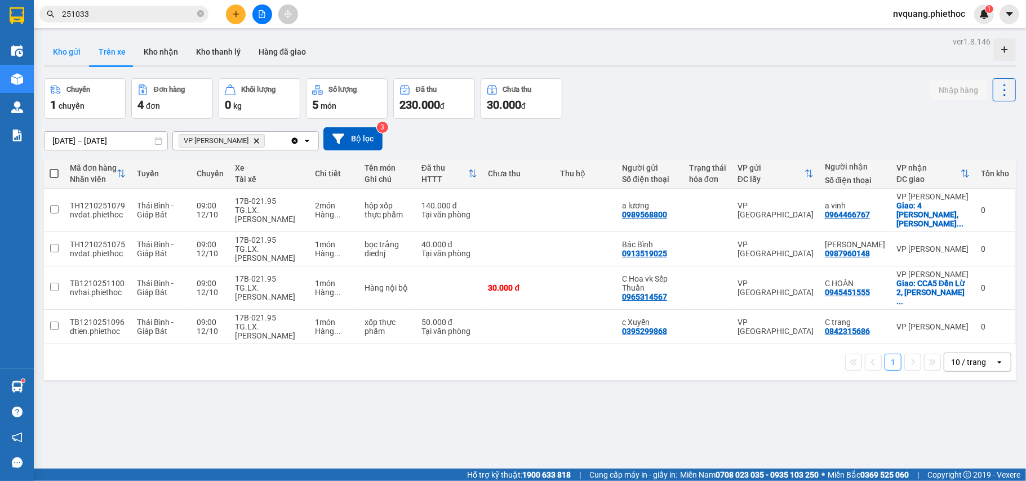
click at [60, 55] on button "Kho gửi" at bounding box center [67, 51] width 46 height 27
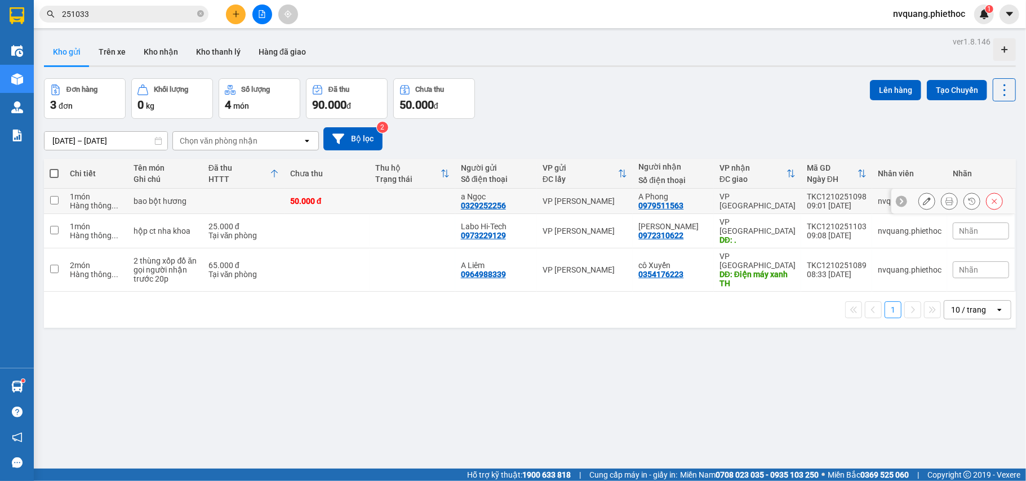
click at [289, 206] on td "50.000 đ" at bounding box center [327, 201] width 85 height 25
checkbox input "true"
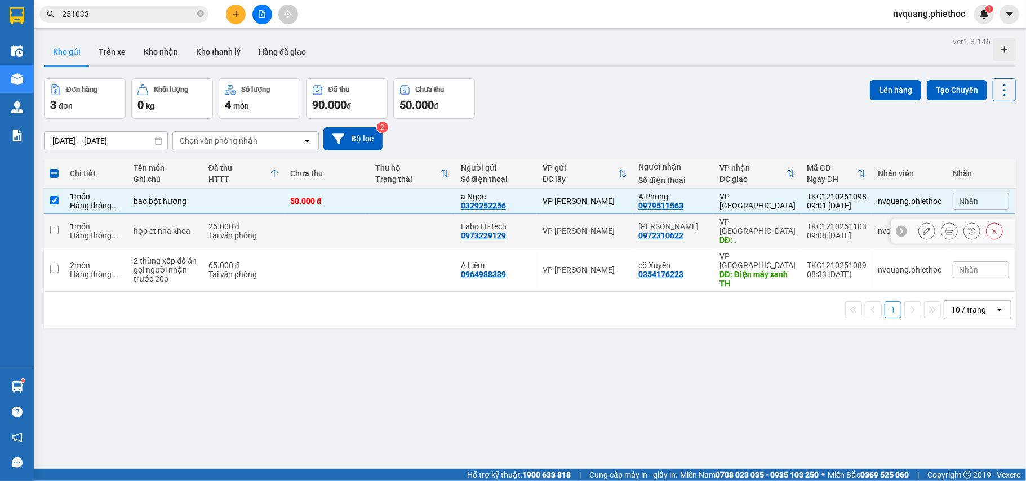
click at [291, 233] on td at bounding box center [327, 231] width 85 height 34
checkbox input "true"
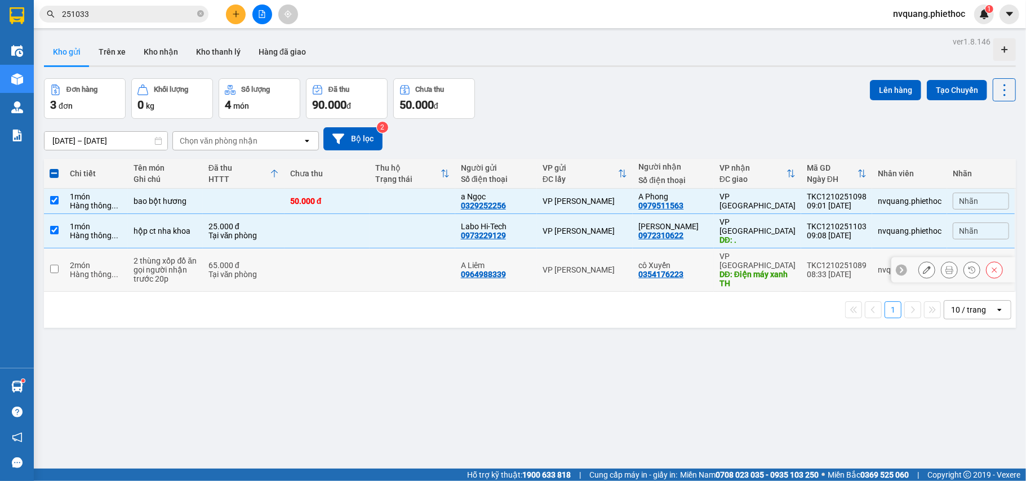
click at [287, 253] on td at bounding box center [327, 269] width 85 height 43
checkbox input "true"
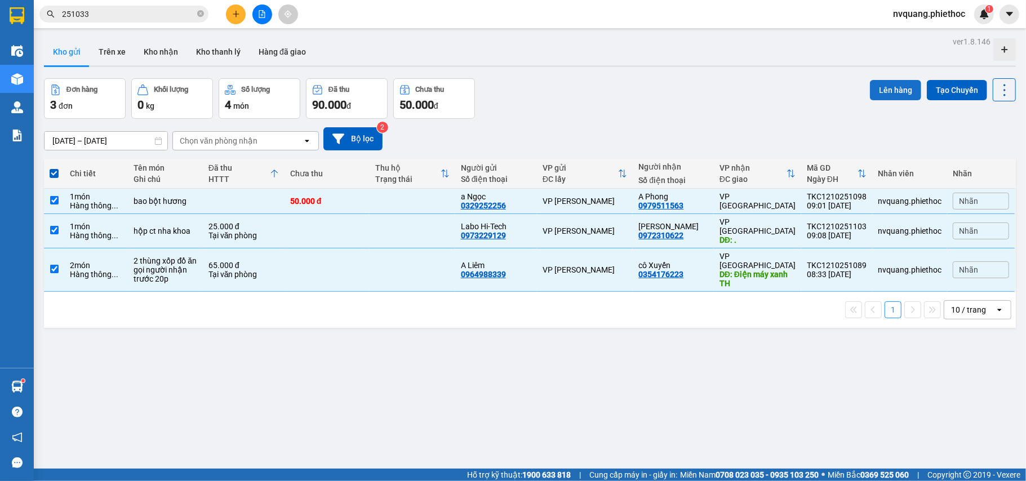
click at [880, 86] on button "Lên hàng" at bounding box center [895, 90] width 51 height 20
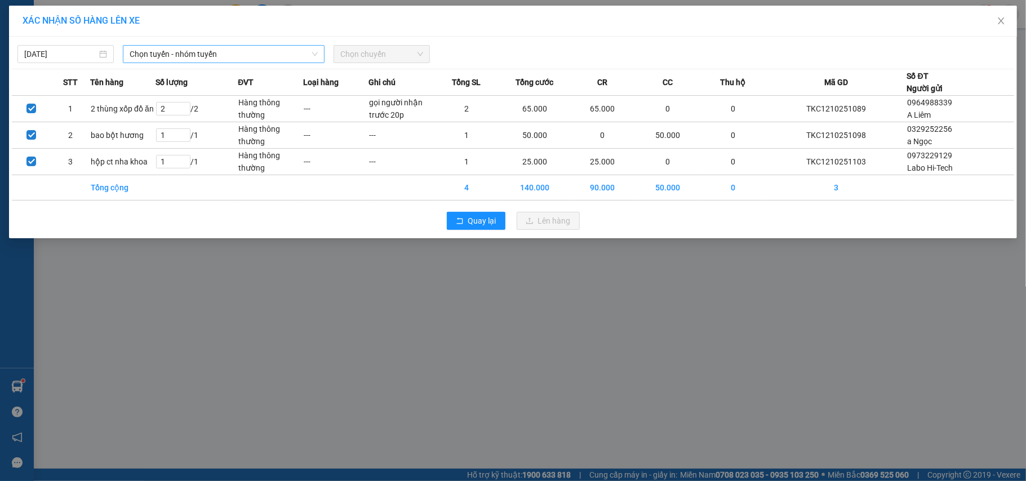
click at [212, 55] on span "Chọn tuyến - nhóm tuyến" at bounding box center [224, 54] width 188 height 17
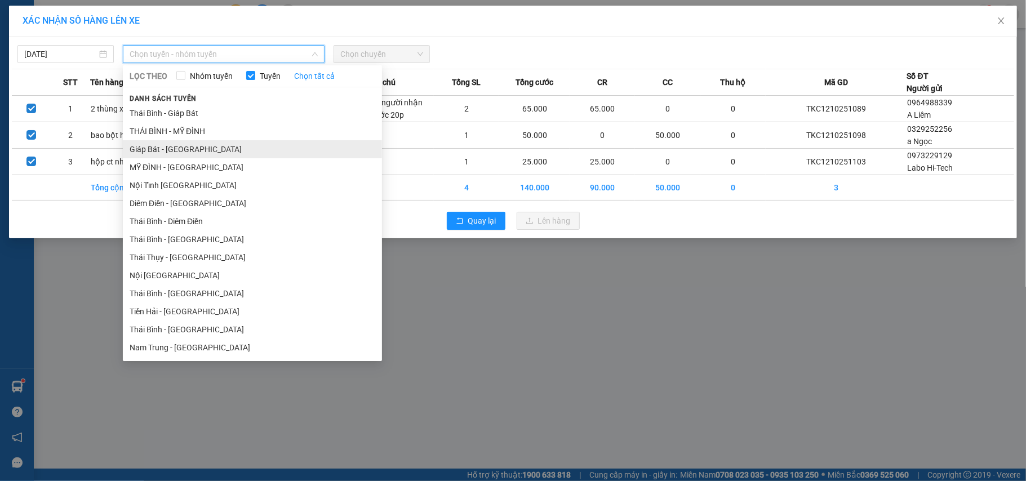
click at [161, 144] on li "Giáp Bát - [GEOGRAPHIC_DATA]" at bounding box center [252, 149] width 259 height 18
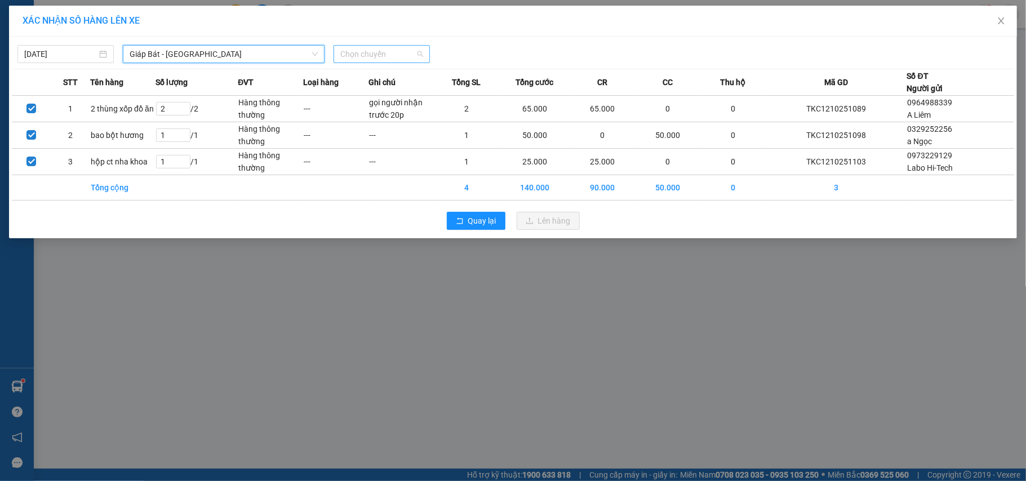
click at [365, 50] on span "Chọn chuyến" at bounding box center [381, 54] width 83 height 17
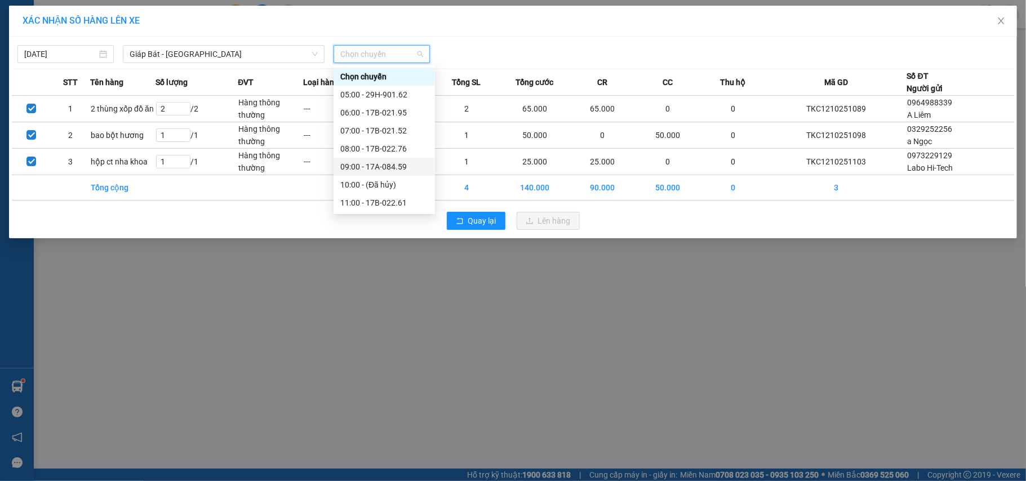
scroll to position [75, 0]
click at [386, 127] on div "11:00 - 17B-022.61" at bounding box center [384, 128] width 88 height 12
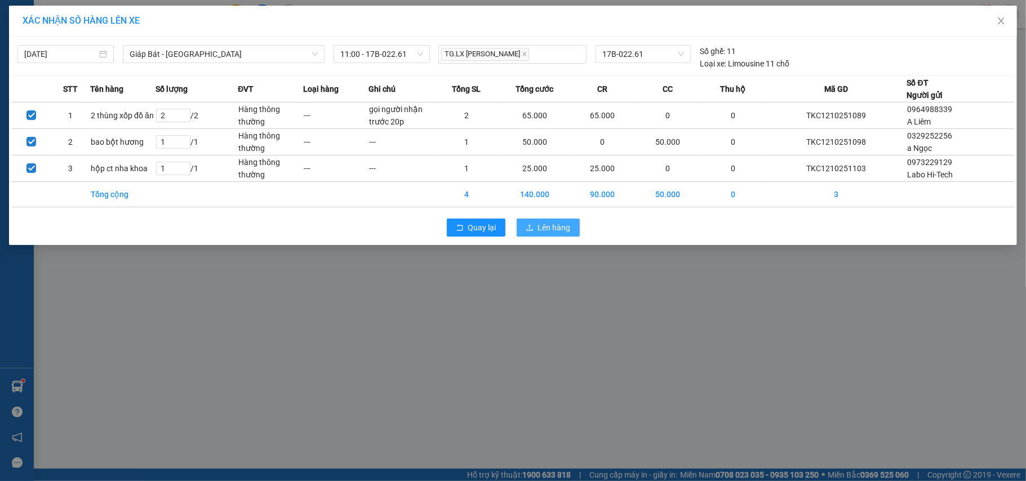
click at [532, 232] on icon "upload" at bounding box center [530, 228] width 8 height 8
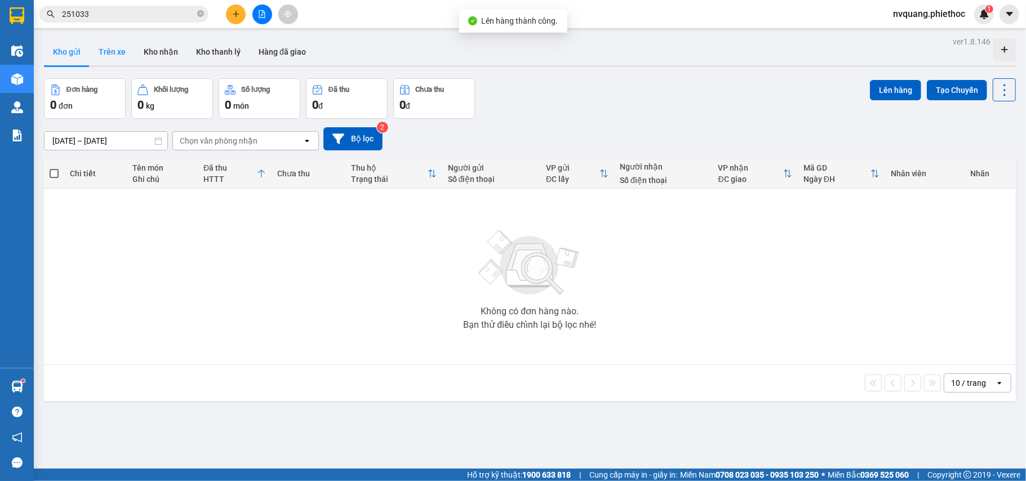
click at [115, 57] on button "Trên xe" at bounding box center [112, 51] width 45 height 27
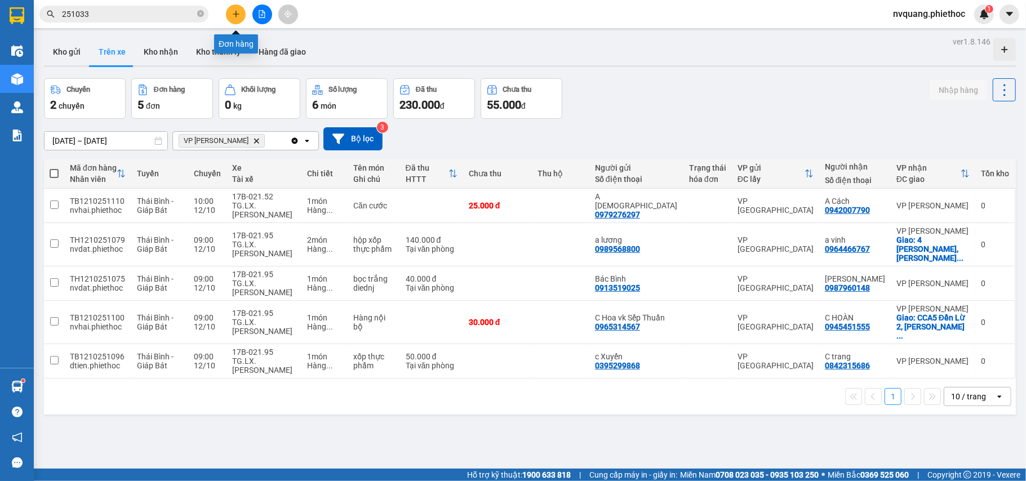
click at [241, 12] on button at bounding box center [236, 15] width 20 height 20
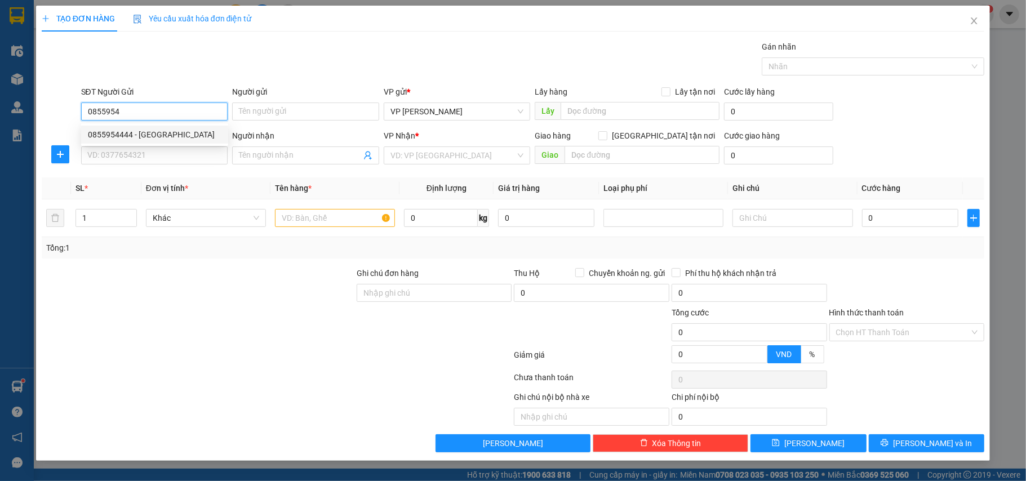
click at [149, 131] on div "0855954444 - [GEOGRAPHIC_DATA]" at bounding box center [155, 134] width 134 height 12
type input "0855954444"
type input "[PERSON_NAME]"
type input "0855954444"
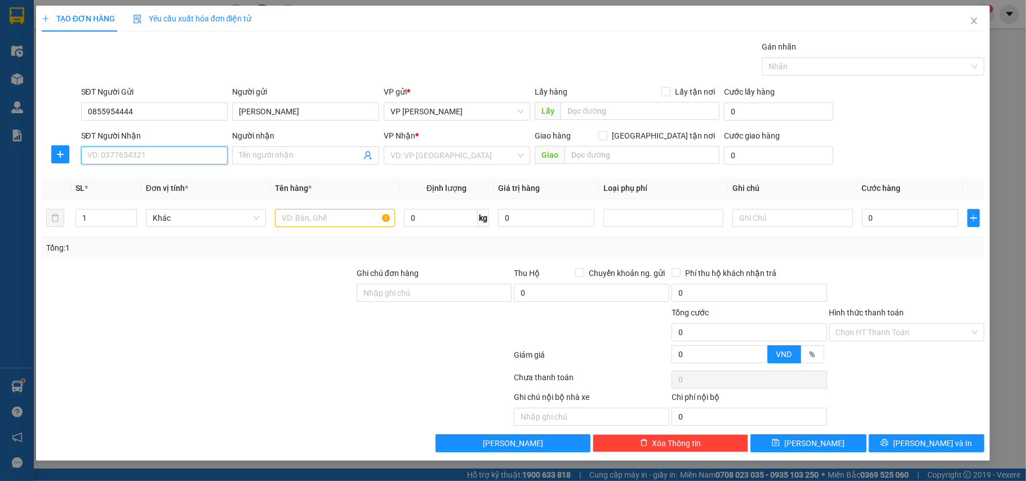
click at [162, 151] on input "SĐT Người Nhận" at bounding box center [154, 155] width 147 height 18
click at [158, 181] on div "0855954444 - [GEOGRAPHIC_DATA]" at bounding box center [155, 179] width 134 height 12
type input "0855954444"
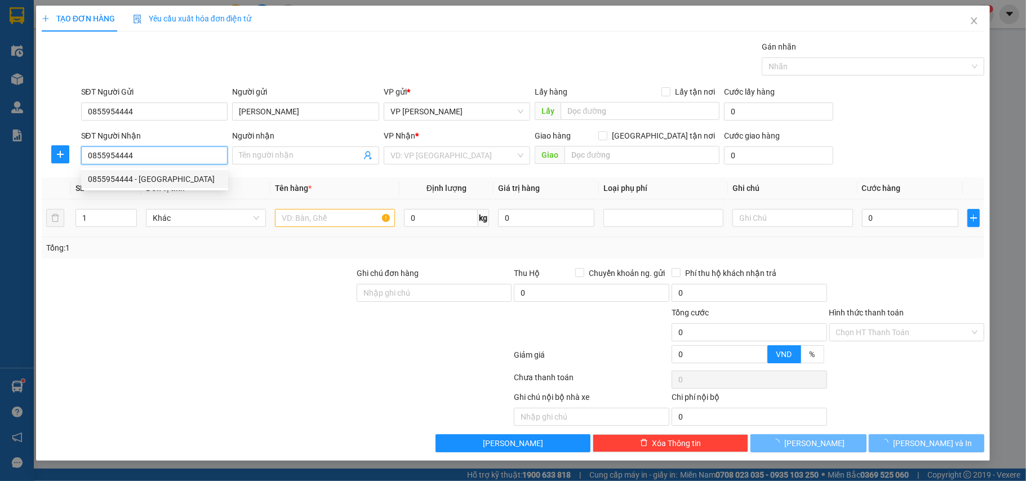
type input "[PERSON_NAME]"
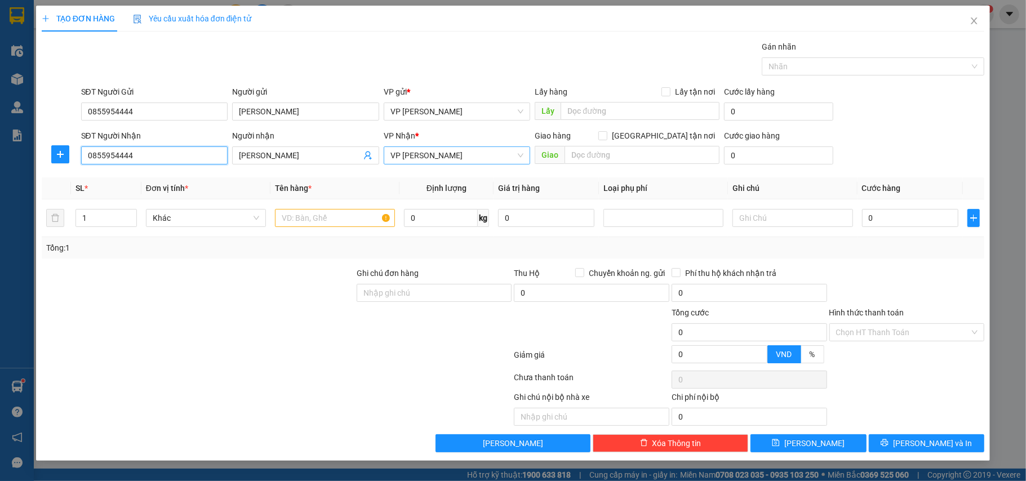
click at [474, 156] on span "VP [PERSON_NAME]" at bounding box center [457, 155] width 134 height 17
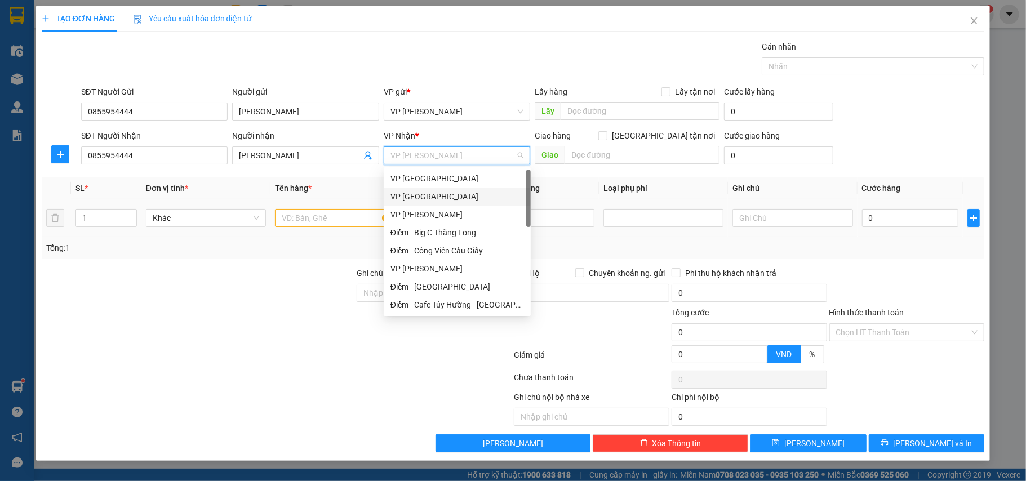
click at [422, 189] on div "VP [GEOGRAPHIC_DATA]" at bounding box center [457, 197] width 147 height 18
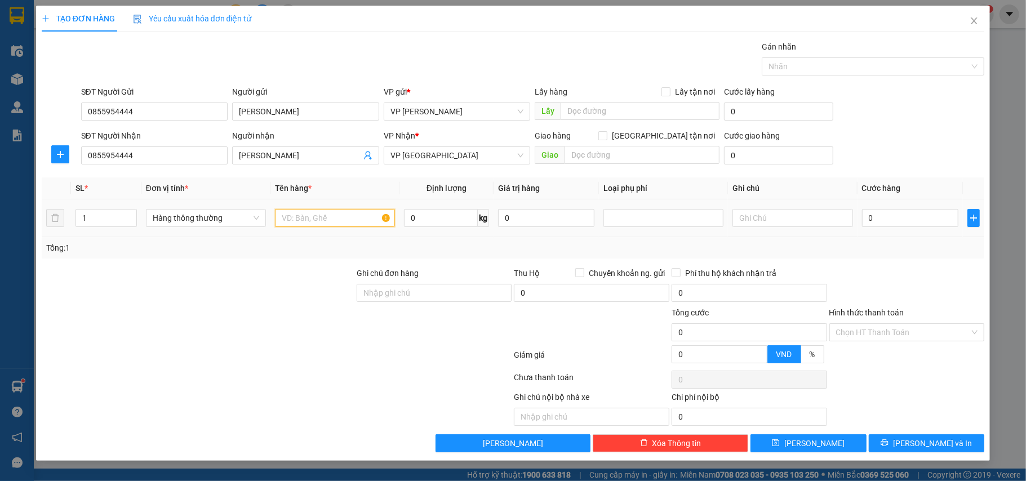
click at [291, 224] on input "text" at bounding box center [335, 218] width 120 height 18
type input "bọc hồng hàng mẫu"
click at [893, 217] on input "0" at bounding box center [910, 218] width 96 height 18
type input "2"
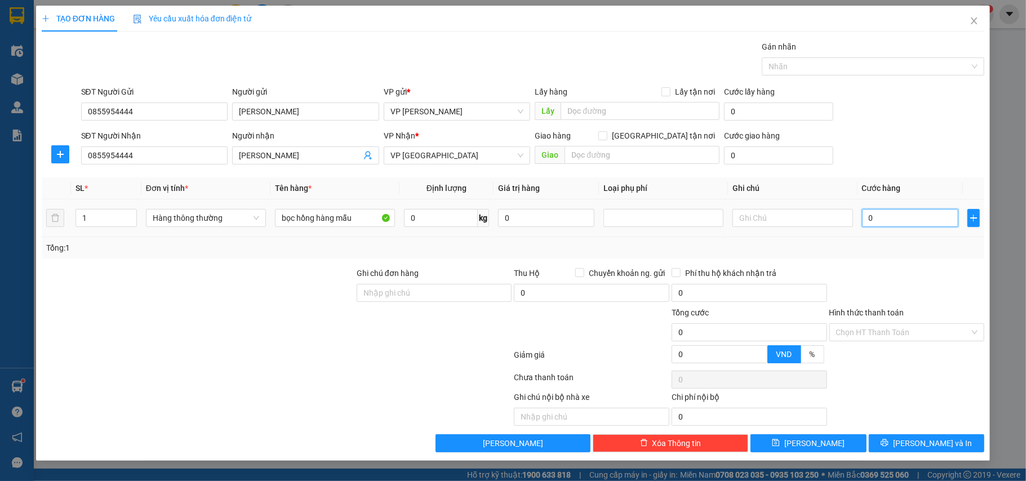
type input "2"
type input "25"
type input "25.000"
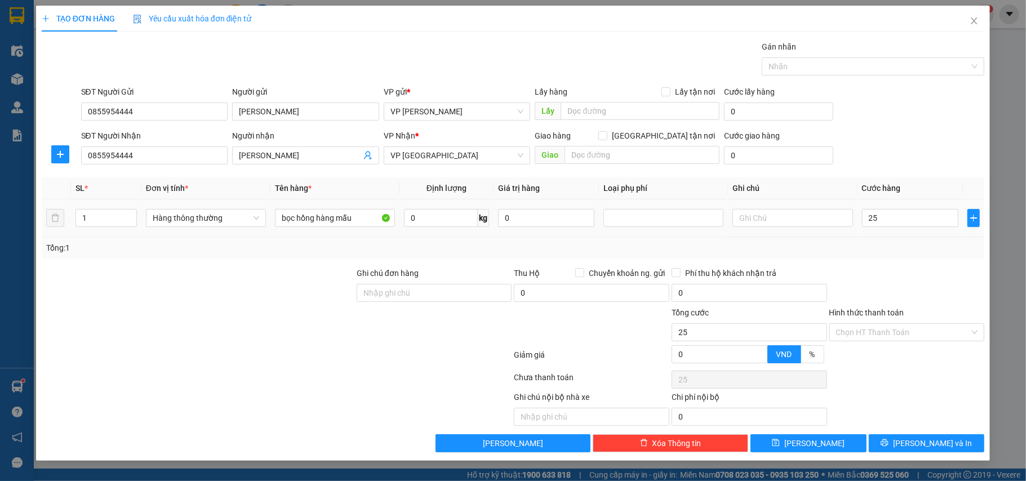
type input "25.000"
click at [901, 243] on div "Tổng: 1" at bounding box center [513, 247] width 943 height 21
click at [898, 442] on button "[PERSON_NAME] và In" at bounding box center [927, 443] width 116 height 18
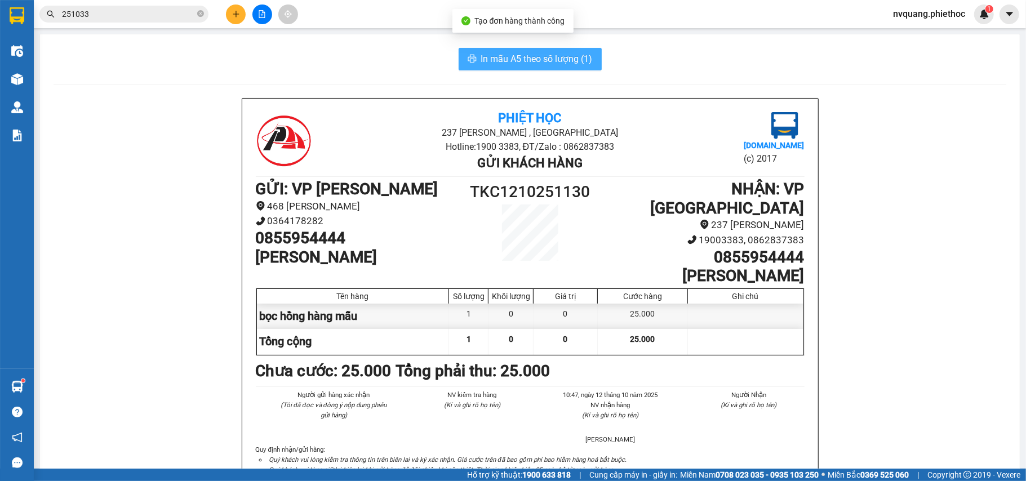
click at [515, 63] on span "In mẫu A5 theo số lượng (1)" at bounding box center [537, 59] width 112 height 14
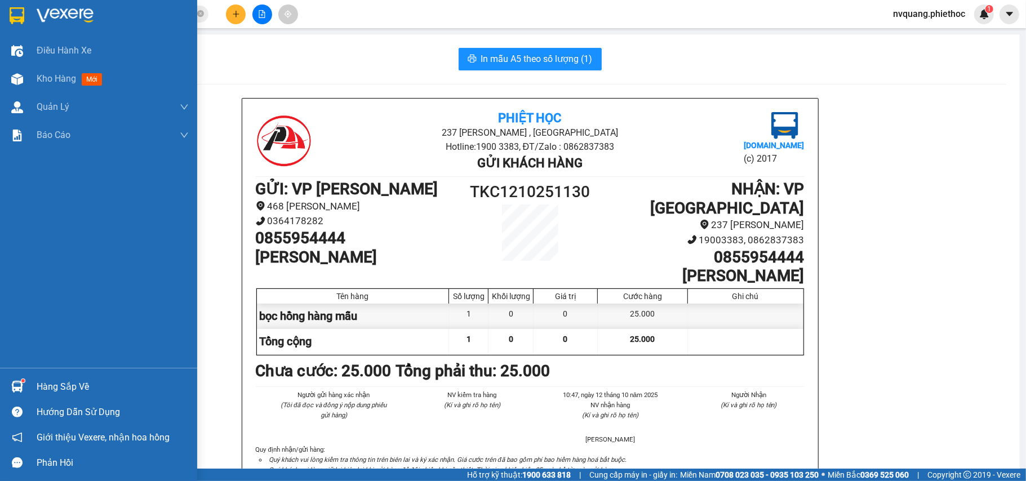
drag, startPoint x: 59, startPoint y: 72, endPoint x: 737, endPoint y: 14, distance: 680.3
click at [59, 72] on div "Kho hàng mới" at bounding box center [72, 79] width 70 height 14
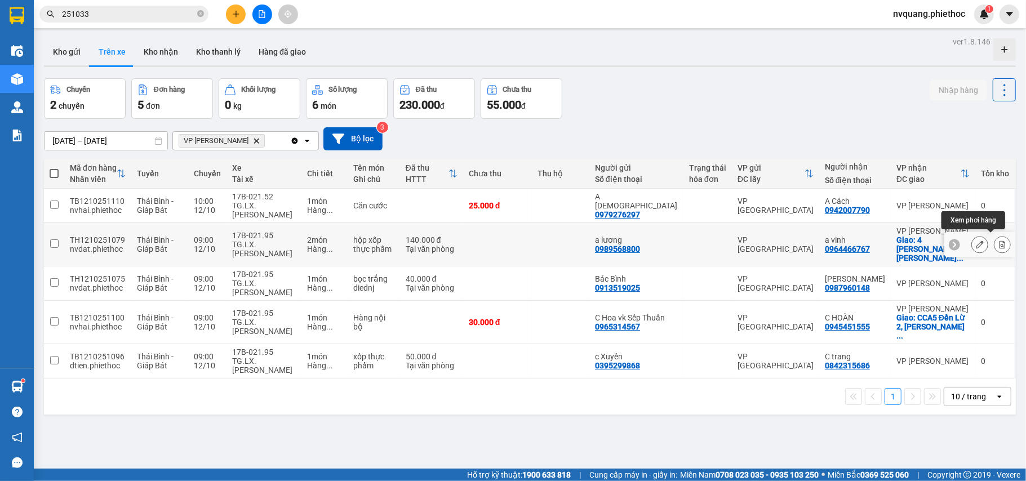
click at [998, 242] on icon at bounding box center [1002, 245] width 8 height 8
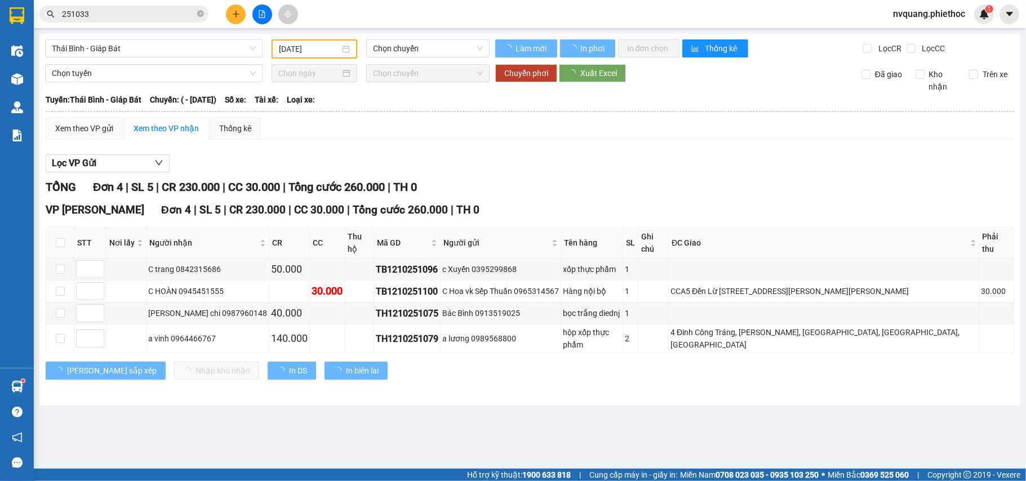
type input "[DATE]"
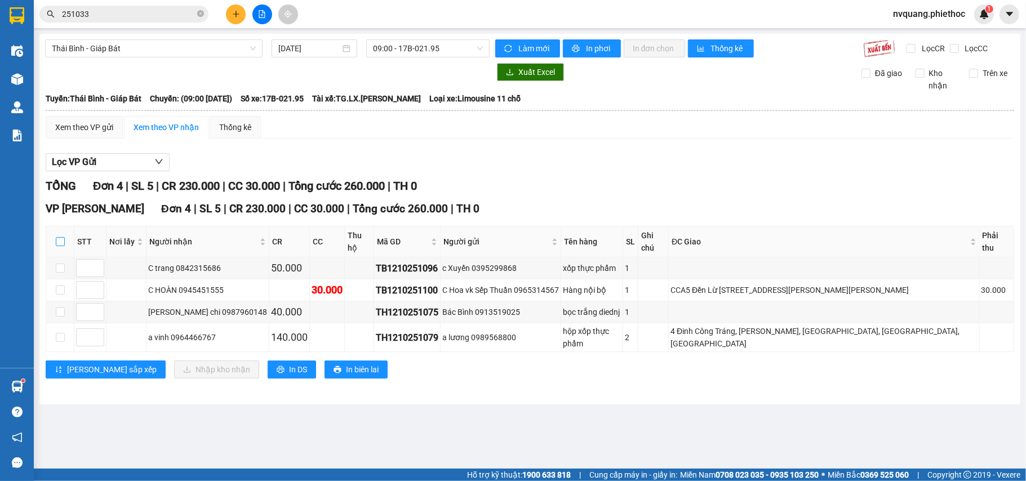
click at [64, 237] on input "checkbox" at bounding box center [60, 241] width 9 height 9
checkbox input "true"
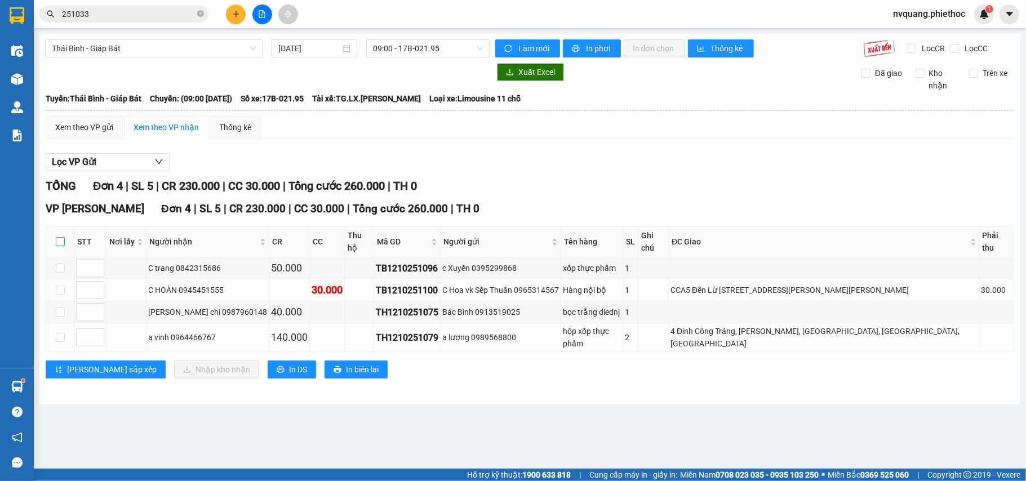
checkbox input "true"
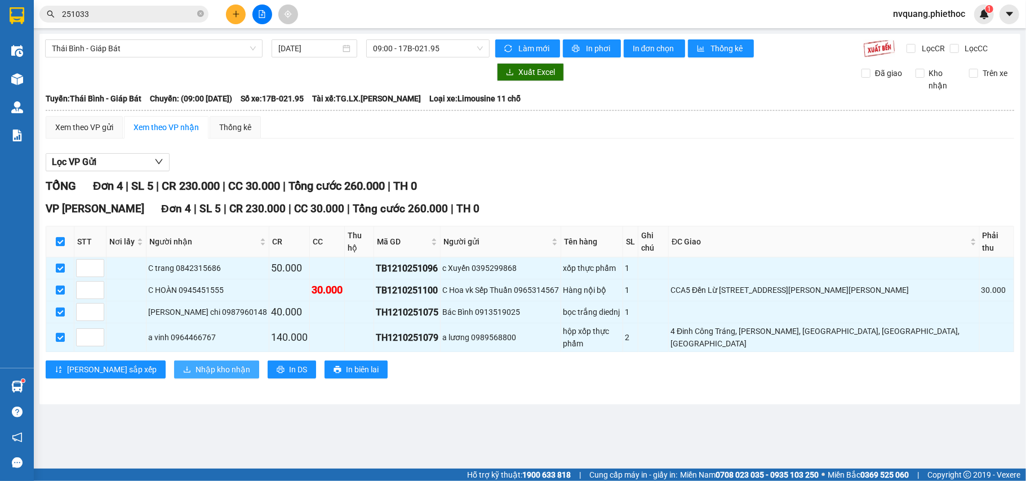
click at [196, 363] on span "Nhập kho nhận" at bounding box center [223, 369] width 55 height 12
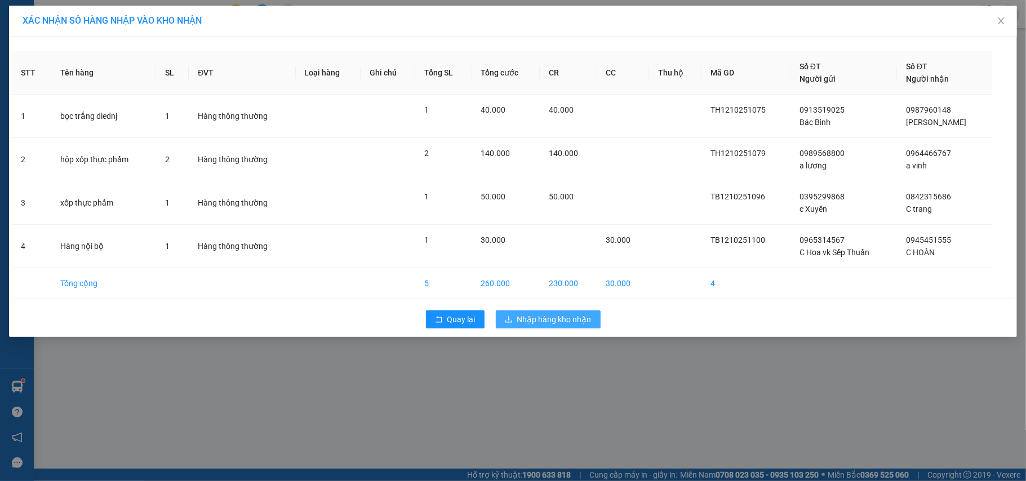
click at [527, 321] on span "Nhập hàng kho nhận" at bounding box center [554, 319] width 74 height 12
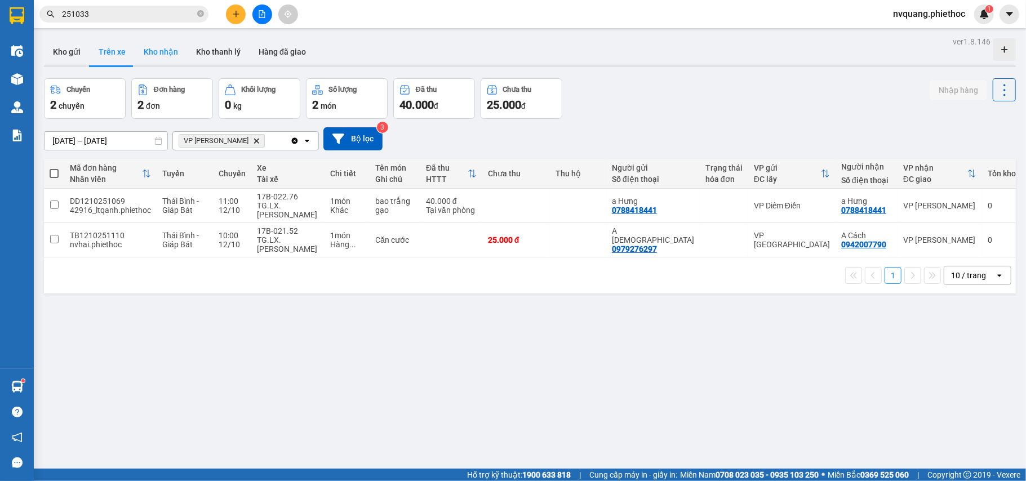
click at [163, 46] on button "Kho nhận" at bounding box center [161, 51] width 52 height 27
type input "[DATE] – [DATE]"
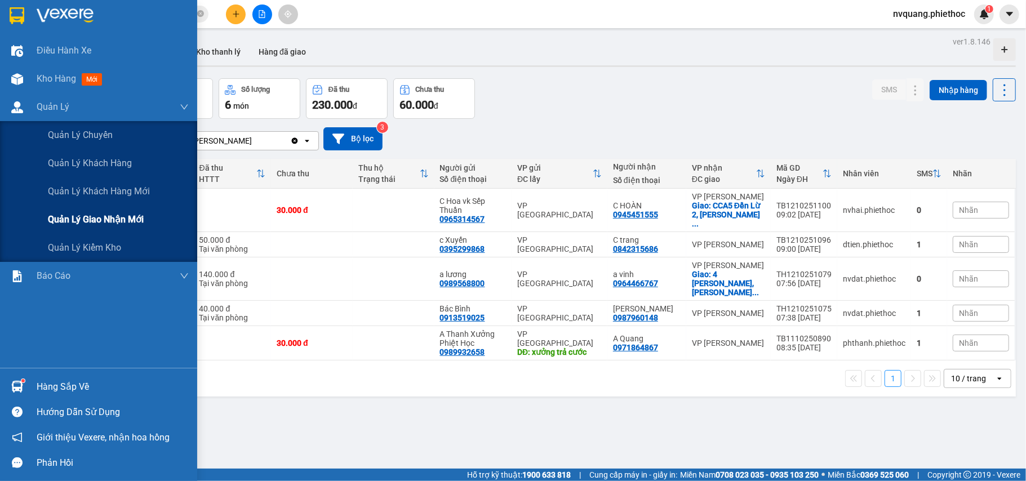
click at [126, 221] on span "Quản lý giao nhận mới" at bounding box center [96, 219] width 96 height 14
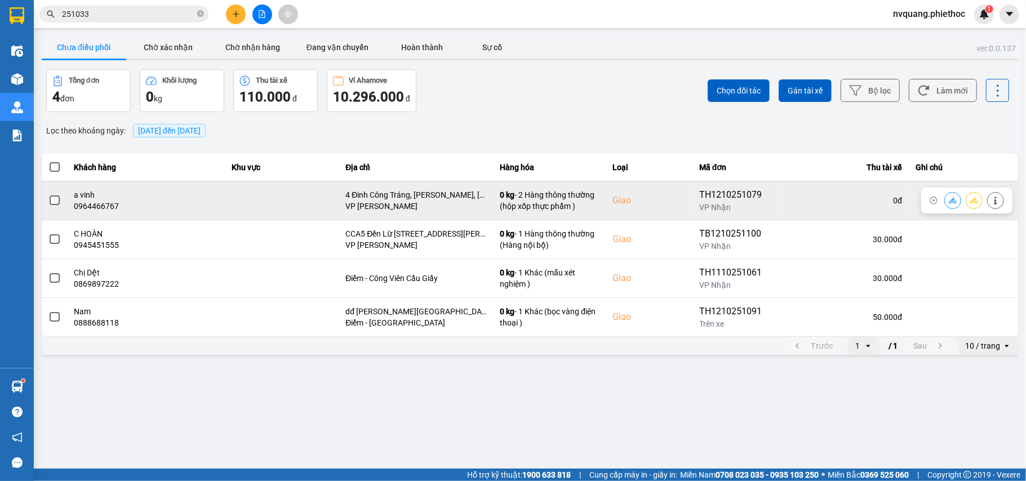
click at [51, 201] on span at bounding box center [55, 201] width 10 height 10
click at [48, 194] on input "checkbox" at bounding box center [48, 194] width 0 height 0
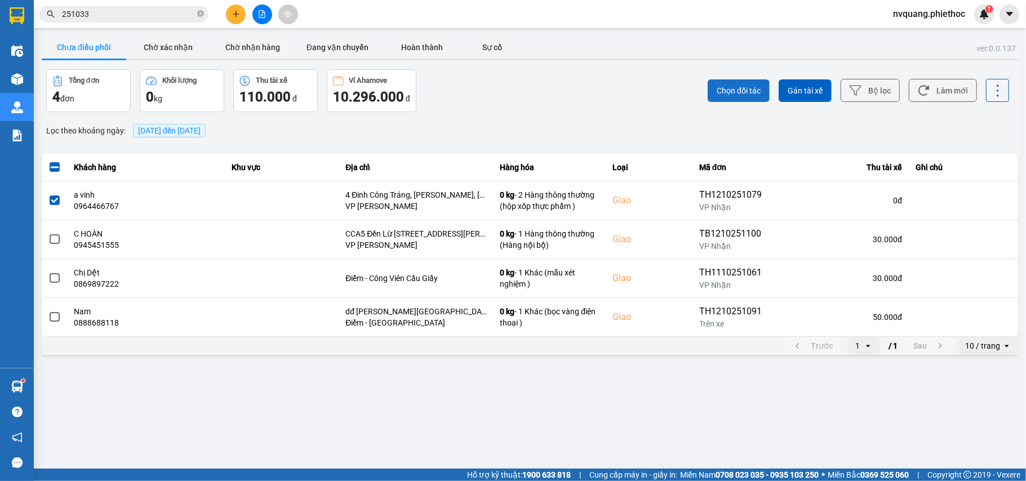
click at [720, 91] on span "Chọn đối tác" at bounding box center [739, 90] width 44 height 11
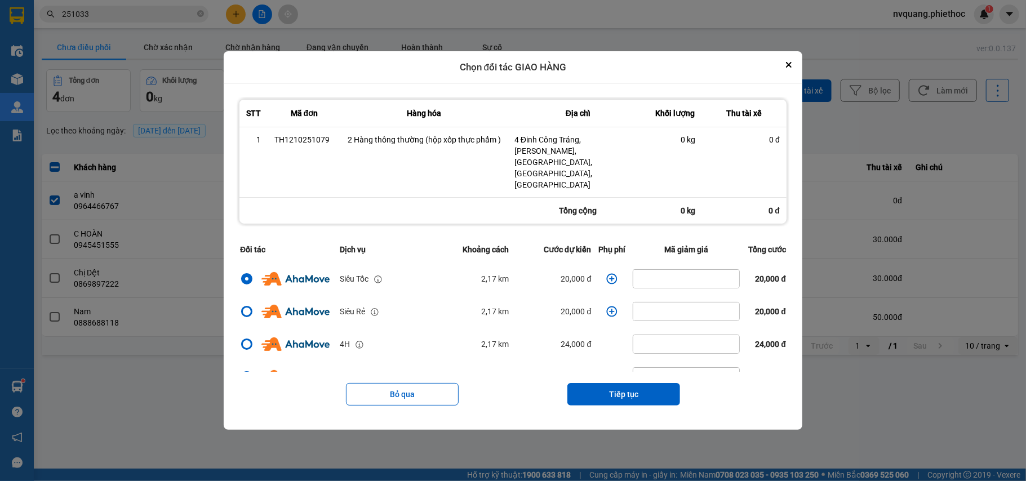
click at [607, 273] on icon "dialog" at bounding box center [612, 278] width 11 height 11
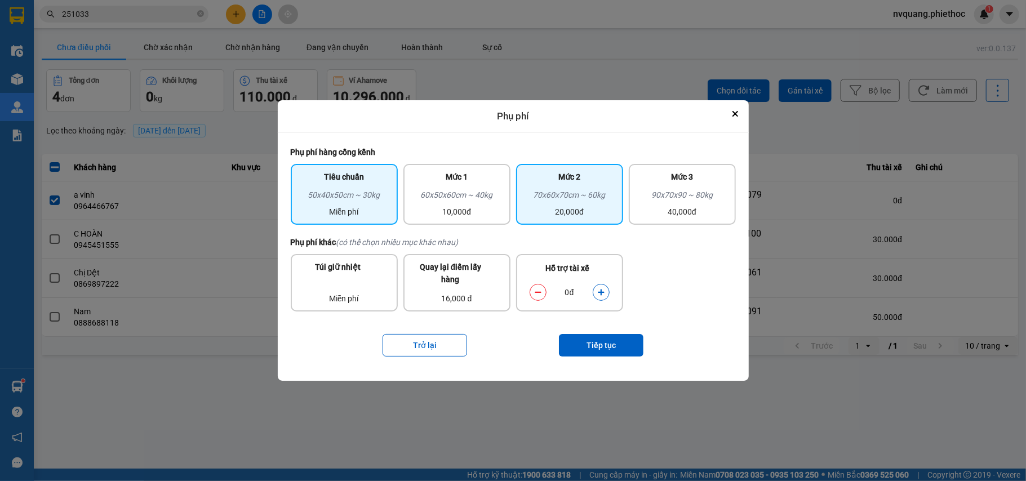
click at [570, 212] on div "20,000đ" at bounding box center [570, 212] width 94 height 12
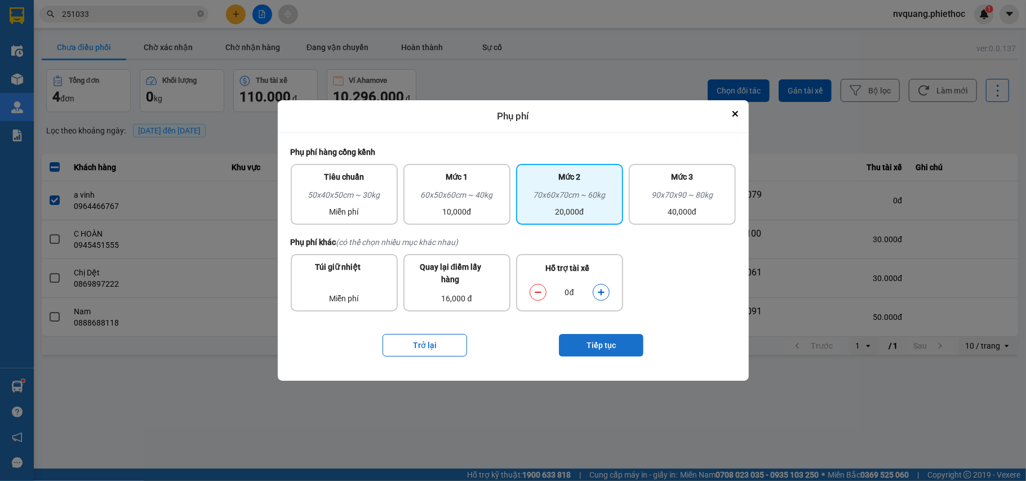
click at [603, 348] on button "Tiếp tục" at bounding box center [601, 345] width 85 height 23
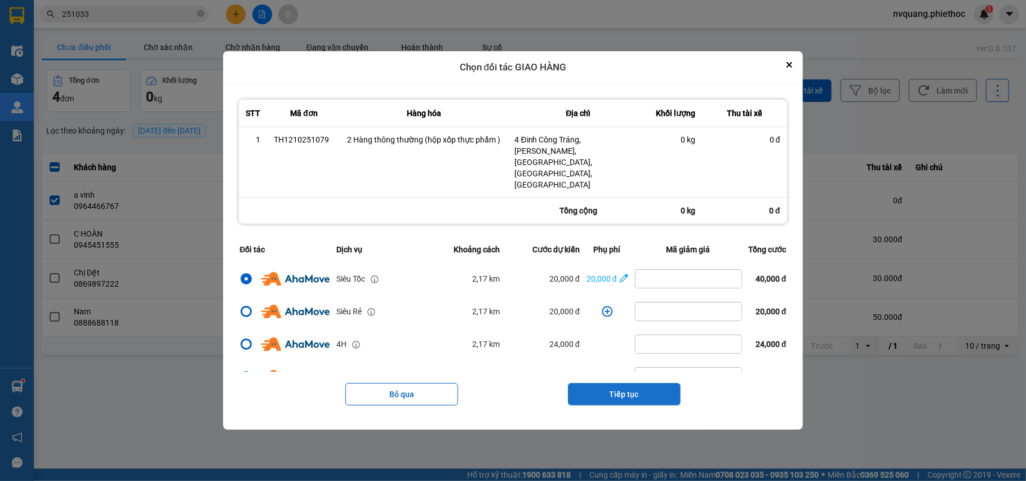
click at [666, 383] on button "Tiếp tục" at bounding box center [624, 394] width 113 height 23
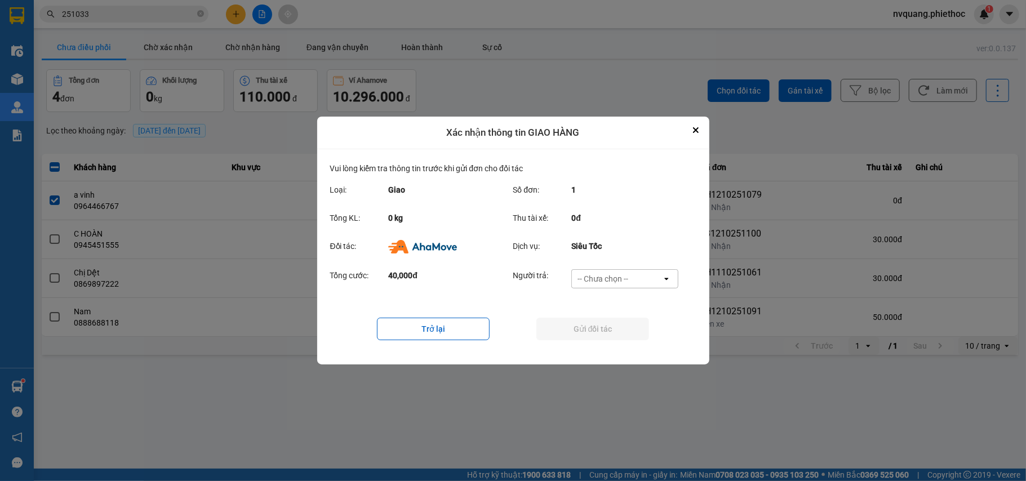
click at [641, 281] on div "-- Chưa chọn --" at bounding box center [617, 279] width 90 height 18
click at [598, 347] on span "Ví Ahamove" at bounding box center [603, 343] width 46 height 11
click at [587, 323] on button "Gửi đối tác" at bounding box center [592, 329] width 113 height 23
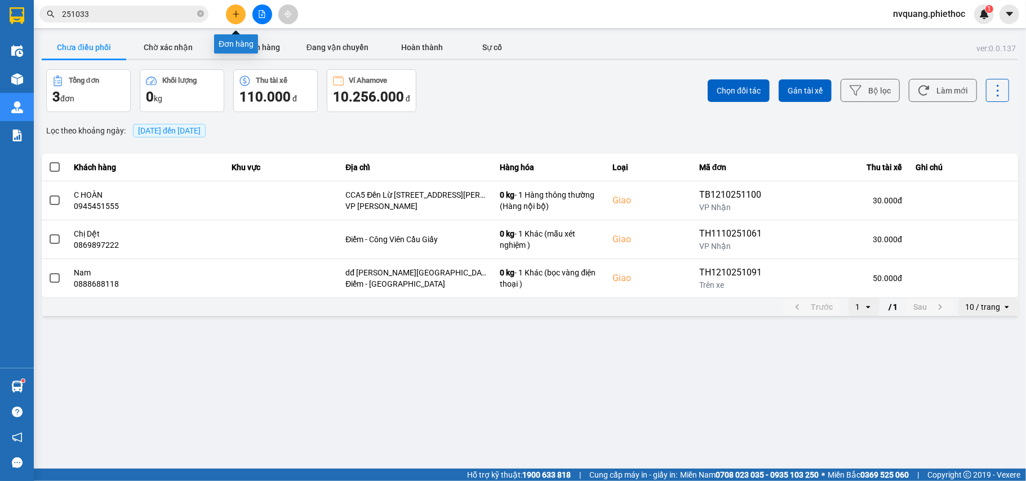
click at [238, 16] on icon "plus" at bounding box center [236, 14] width 8 height 8
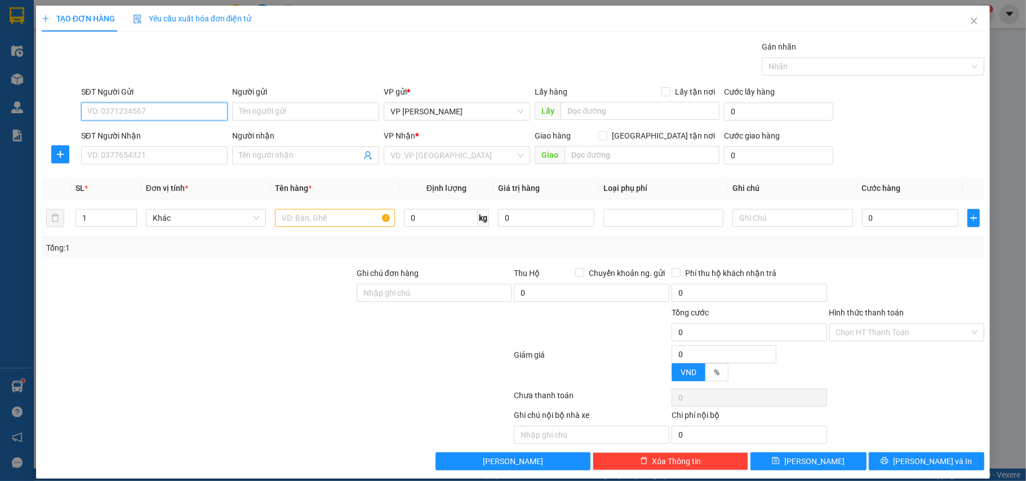
click at [127, 115] on input "SĐT Người Gửi" at bounding box center [154, 112] width 147 height 18
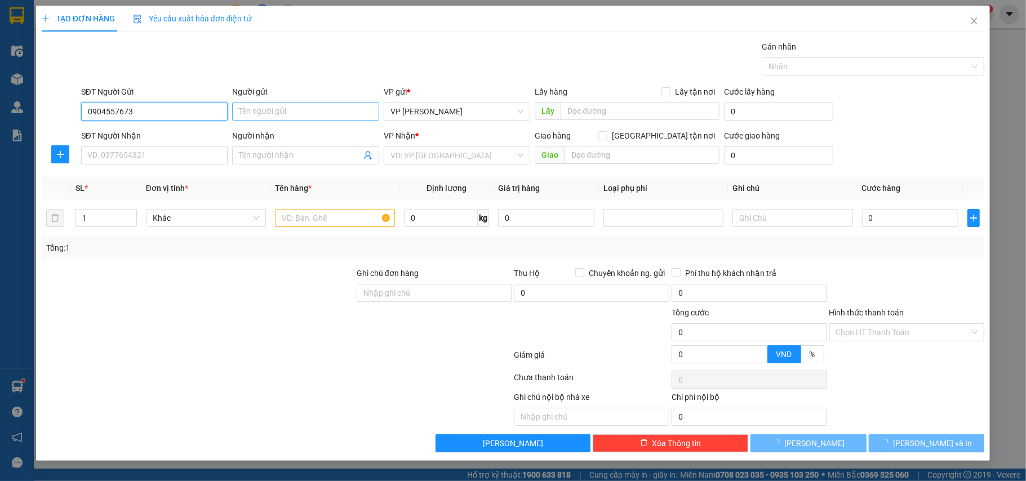
type input "0904557673"
click at [274, 116] on input "Người gửi" at bounding box center [305, 112] width 147 height 18
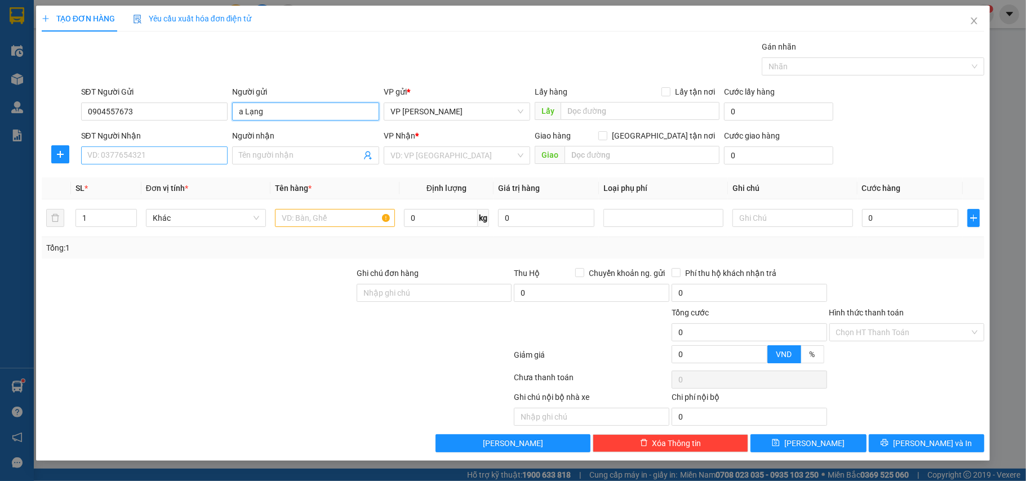
type input "a Lạng"
click at [131, 158] on input "SĐT Người Nhận" at bounding box center [154, 155] width 147 height 18
type input "0793399369"
click at [278, 161] on input "Người nhận" at bounding box center [300, 155] width 122 height 12
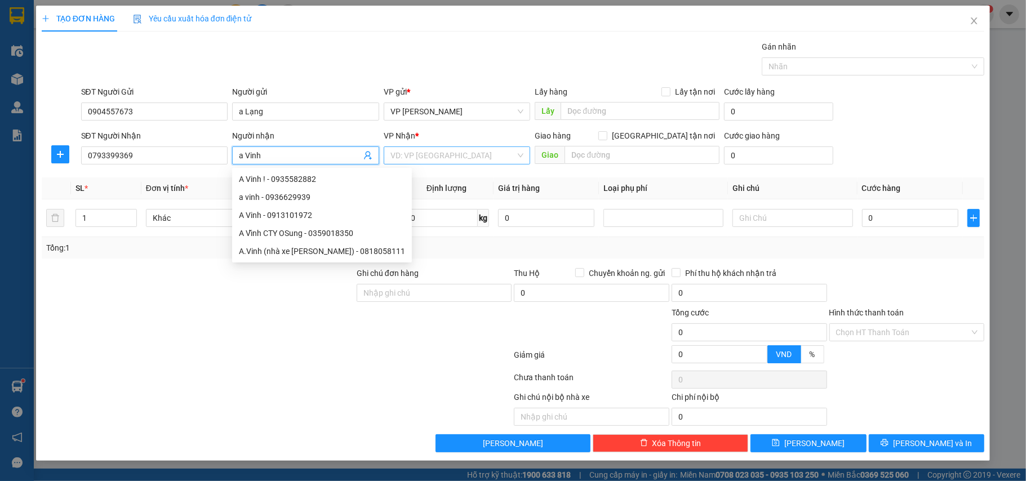
type input "a Vinh"
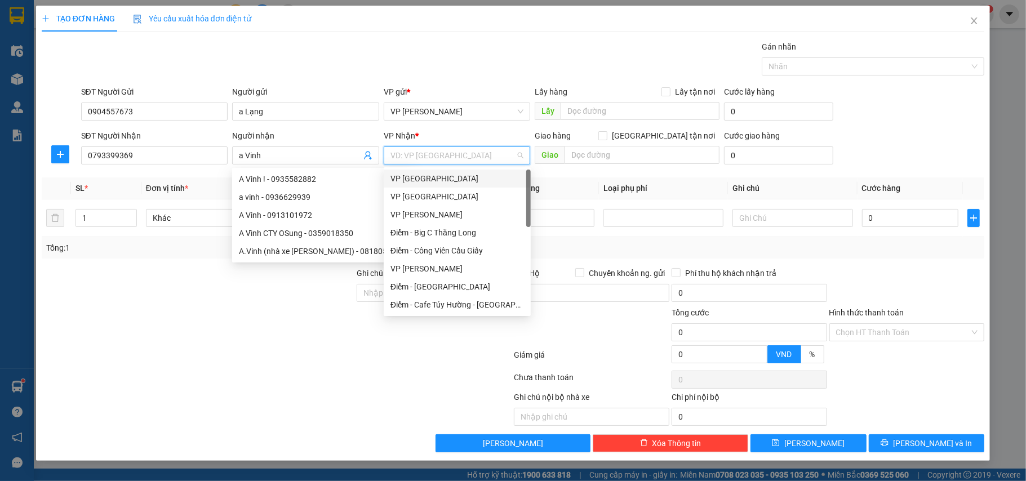
click at [442, 154] on input "search" at bounding box center [453, 155] width 126 height 17
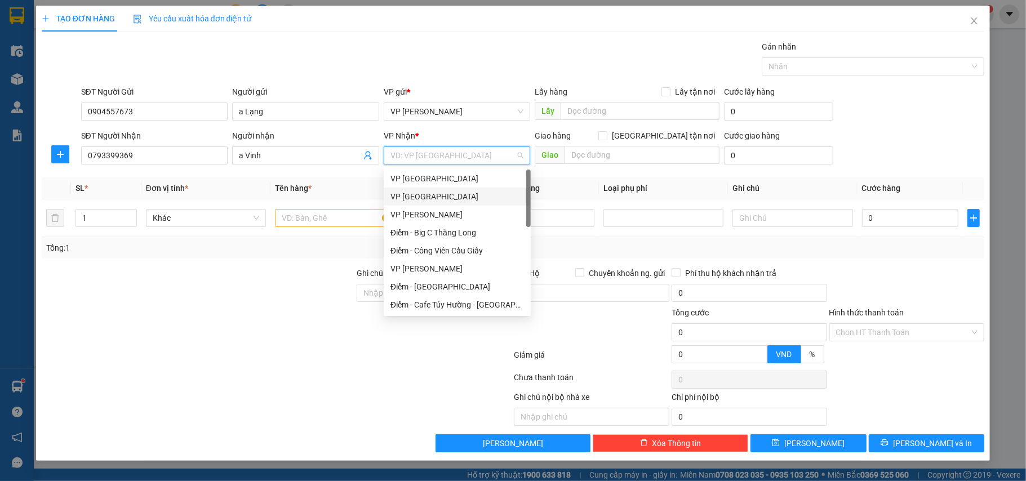
click at [419, 194] on div "VP [GEOGRAPHIC_DATA]" at bounding box center [457, 196] width 134 height 12
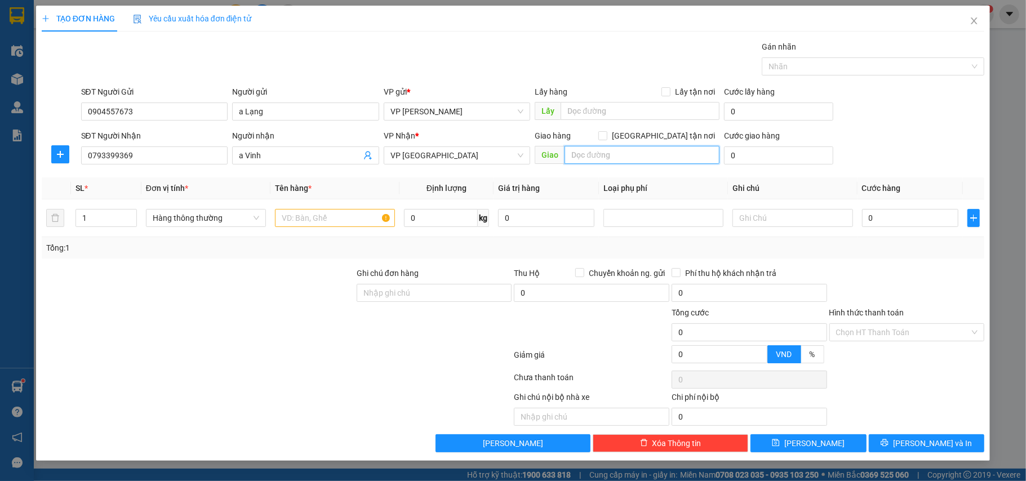
click at [607, 161] on input "text" at bounding box center [642, 155] width 155 height 18
type input "cầu Tân Đệ"
click at [742, 158] on input "0" at bounding box center [778, 155] width 109 height 18
type input "5"
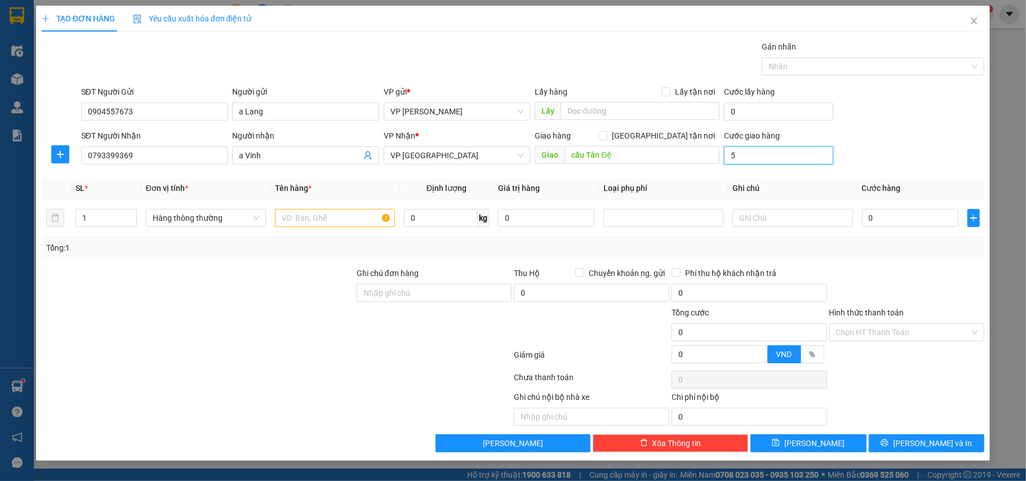
type input "5"
type input "5.000"
click at [317, 300] on div at bounding box center [198, 286] width 315 height 39
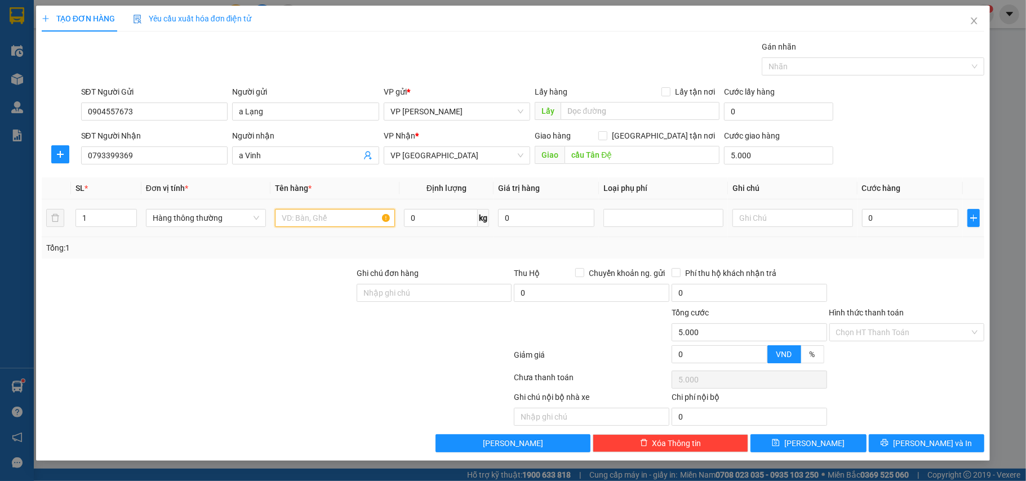
click at [300, 220] on input "text" at bounding box center [335, 218] width 120 height 18
click at [664, 224] on div at bounding box center [663, 218] width 114 height 14
type input "thùng máy hơi"
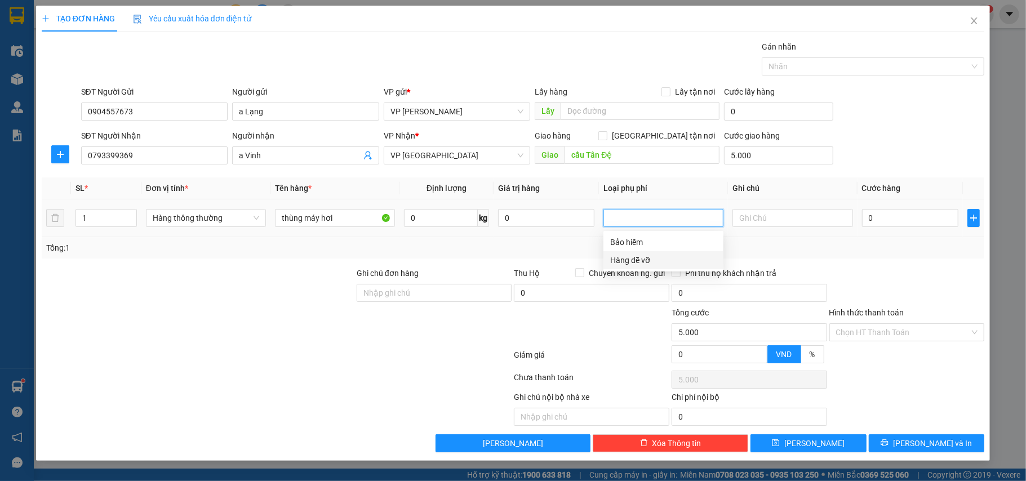
click at [656, 258] on div "Hàng dễ vỡ" at bounding box center [663, 260] width 106 height 12
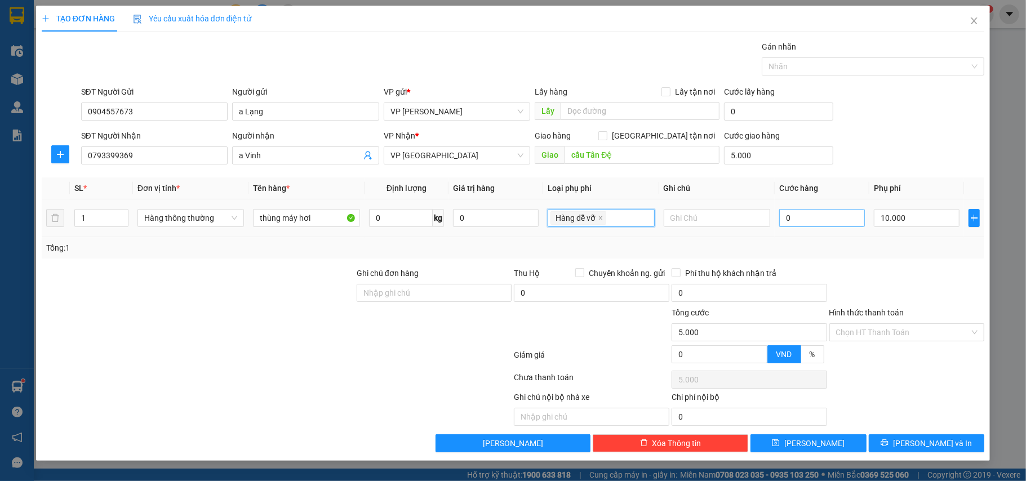
type input "15.000"
type input "10.000"
click at [808, 217] on input "0" at bounding box center [822, 218] width 86 height 18
type input "6"
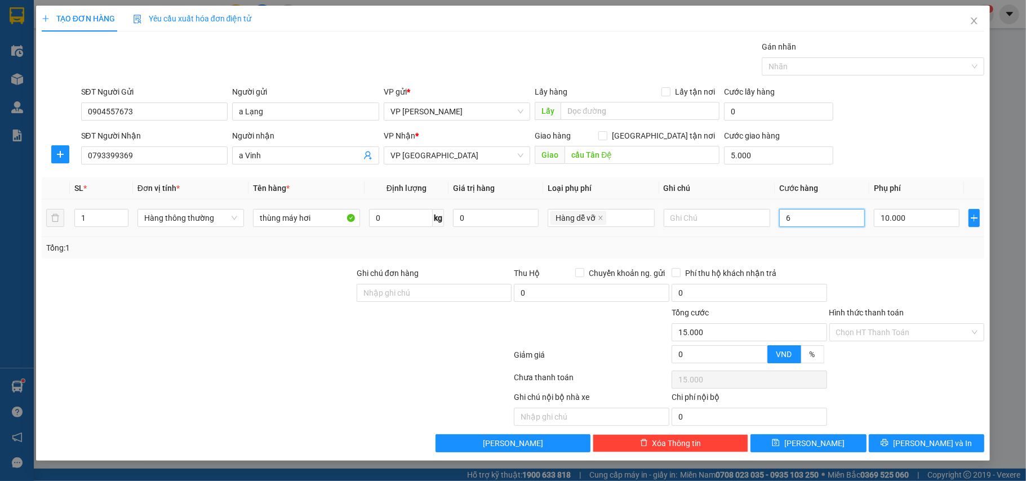
type input "15.006"
type input "60"
type input "15.060"
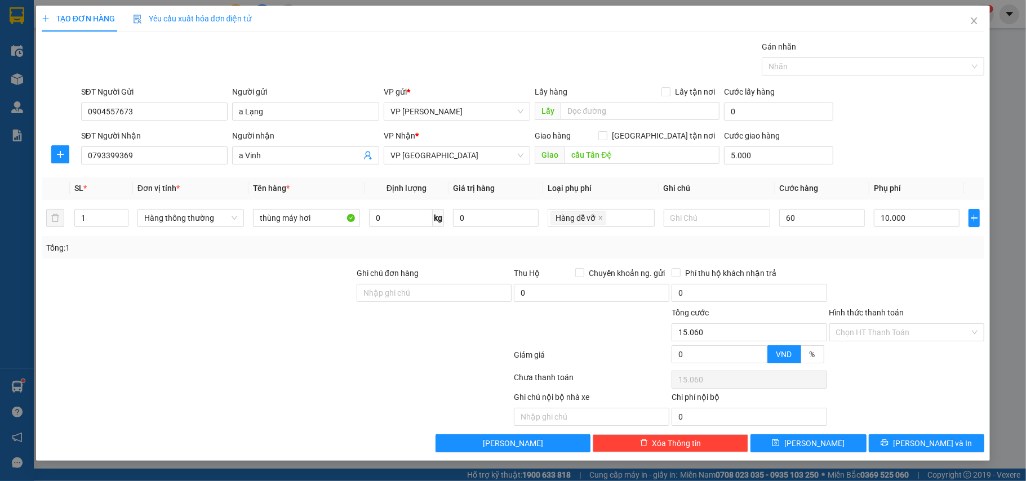
type input "60.000"
type input "75.000"
click at [811, 267] on div "Transit Pickup Surcharge Ids Transit Deliver Surcharge Ids Transit Deliver Surc…" at bounding box center [513, 247] width 943 height 412
click at [882, 339] on input "Hình thức thanh toán" at bounding box center [903, 332] width 134 height 17
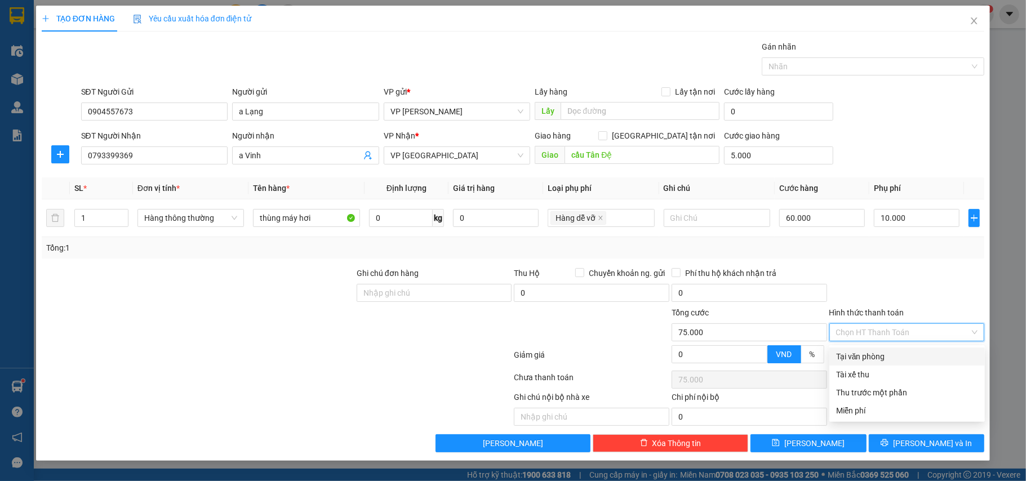
click at [873, 357] on div "Tại văn phòng" at bounding box center [907, 356] width 142 height 12
type input "0"
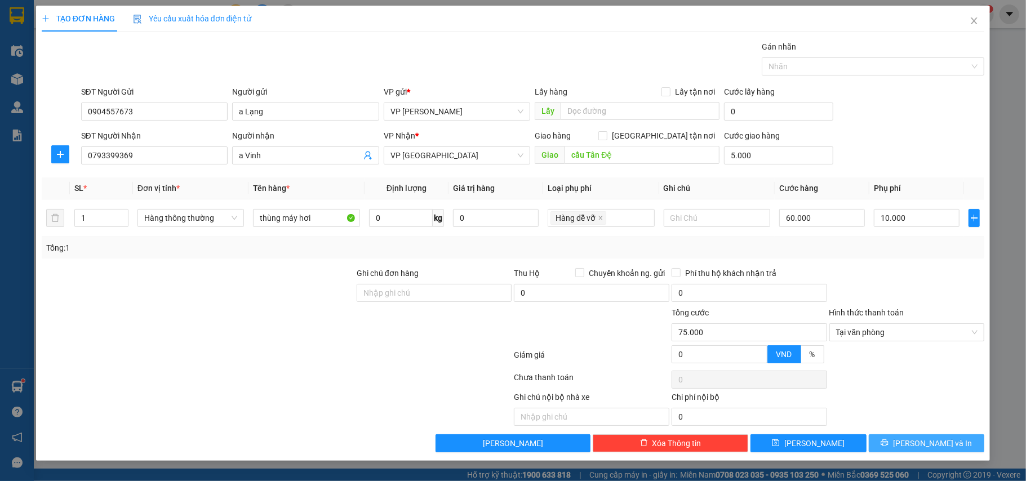
click at [952, 439] on button "[PERSON_NAME] và In" at bounding box center [927, 443] width 116 height 18
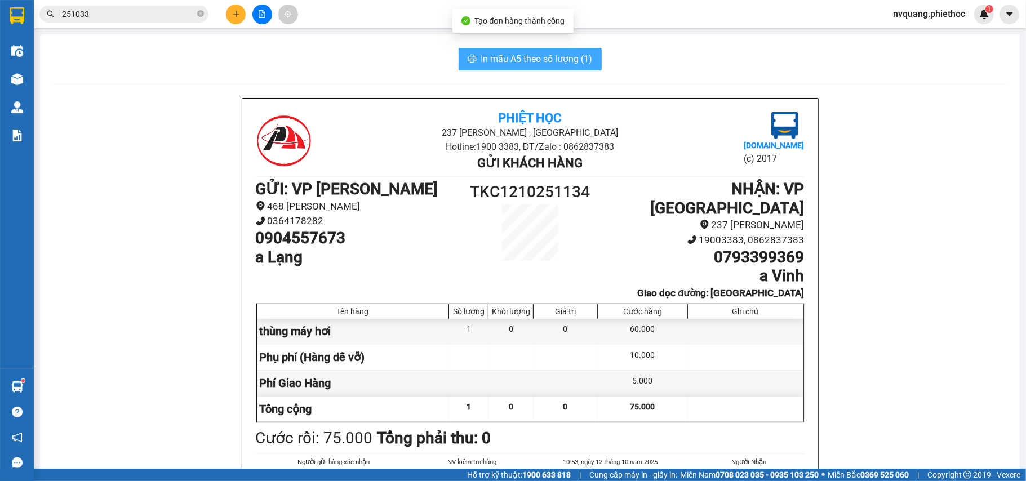
click at [518, 55] on span "In mẫu A5 theo số lượng (1)" at bounding box center [537, 59] width 112 height 14
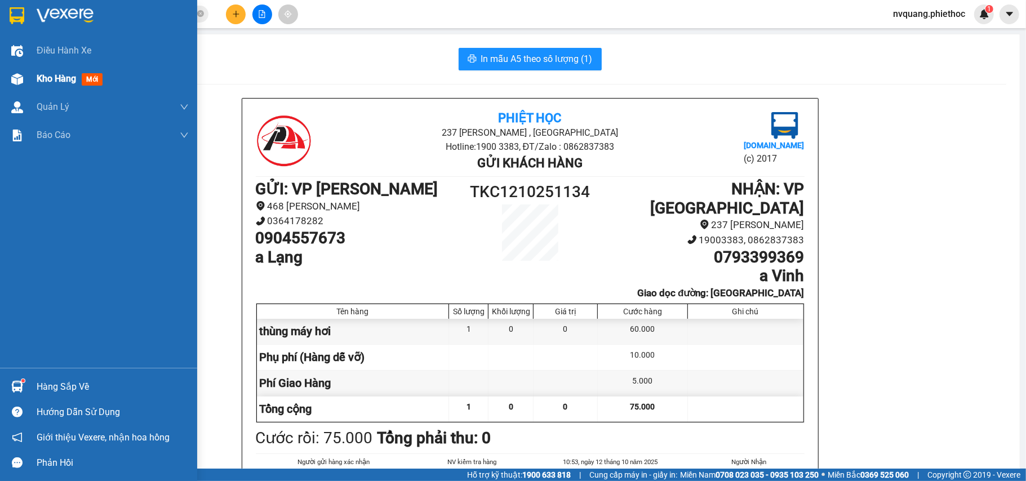
click at [60, 75] on span "Kho hàng" at bounding box center [56, 78] width 39 height 11
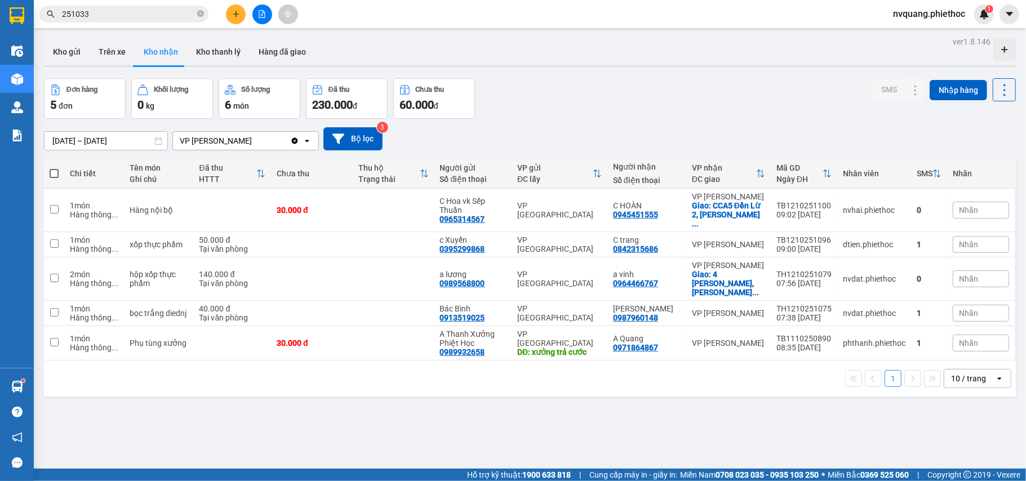
click at [388, 399] on div "ver 1.8.146 Kho gửi Trên xe Kho nhận Kho thanh [PERSON_NAME] đã giao Đơn hàng 5…" at bounding box center [529, 274] width 981 height 481
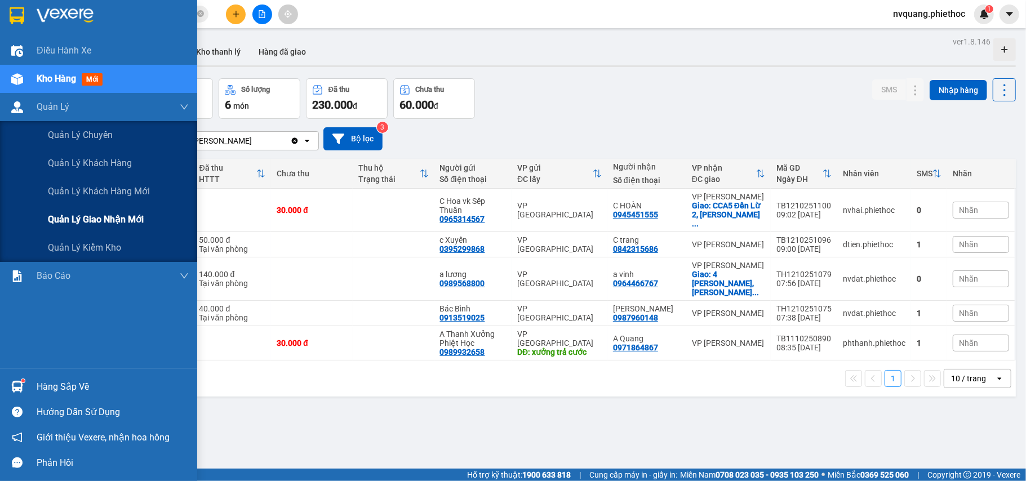
drag, startPoint x: 111, startPoint y: 223, endPoint x: 115, endPoint y: 219, distance: 6.4
click at [115, 219] on span "Quản lý giao nhận mới" at bounding box center [96, 219] width 96 height 14
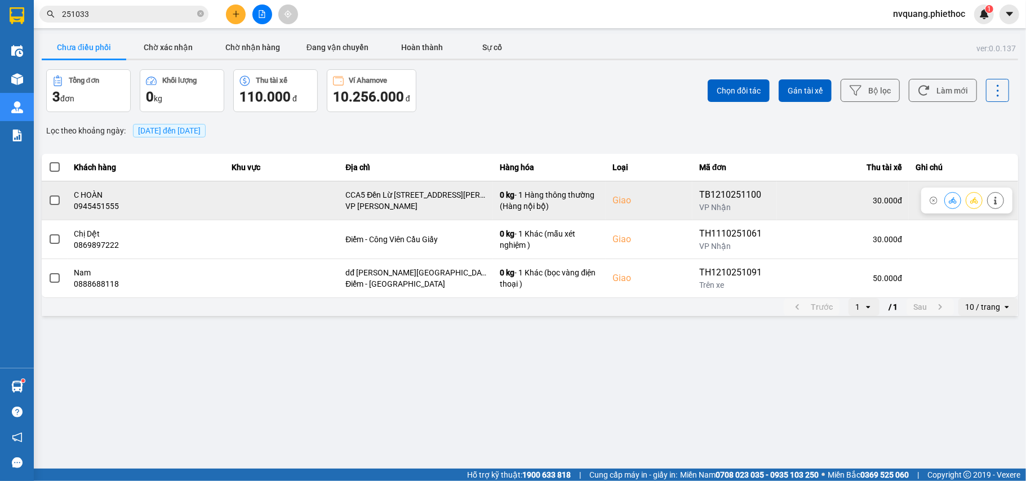
click at [52, 201] on span at bounding box center [55, 201] width 10 height 10
click at [48, 194] on input "checkbox" at bounding box center [48, 194] width 0 height 0
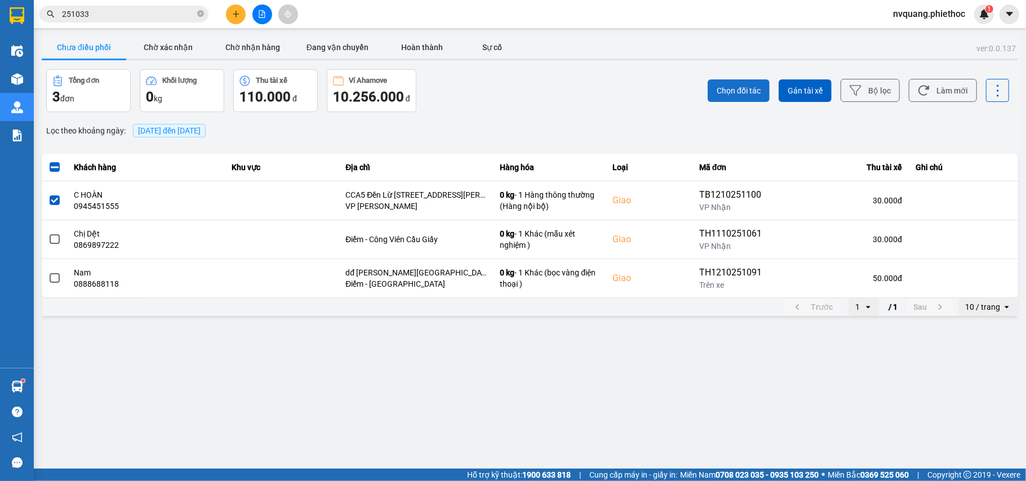
click at [722, 87] on span "Chọn đối tác" at bounding box center [739, 90] width 44 height 11
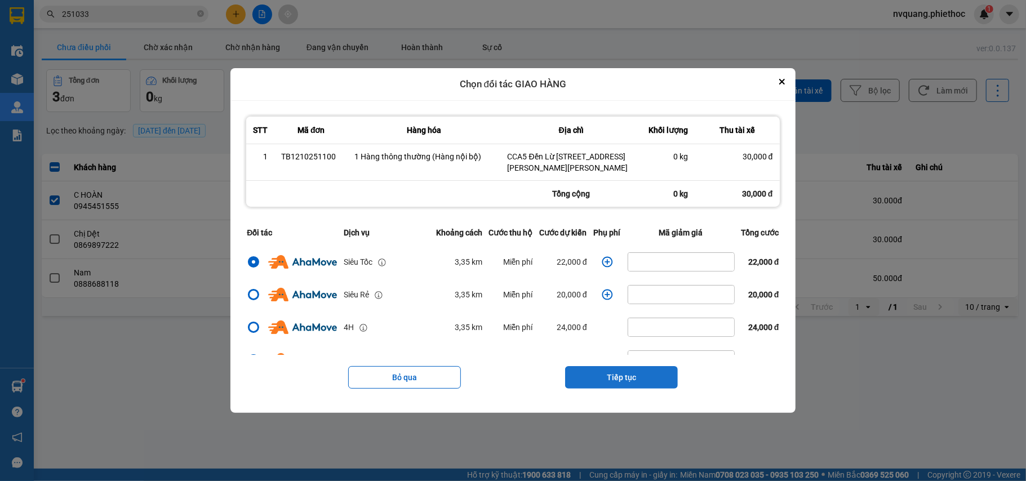
click at [600, 377] on button "Tiếp tục" at bounding box center [621, 377] width 113 height 23
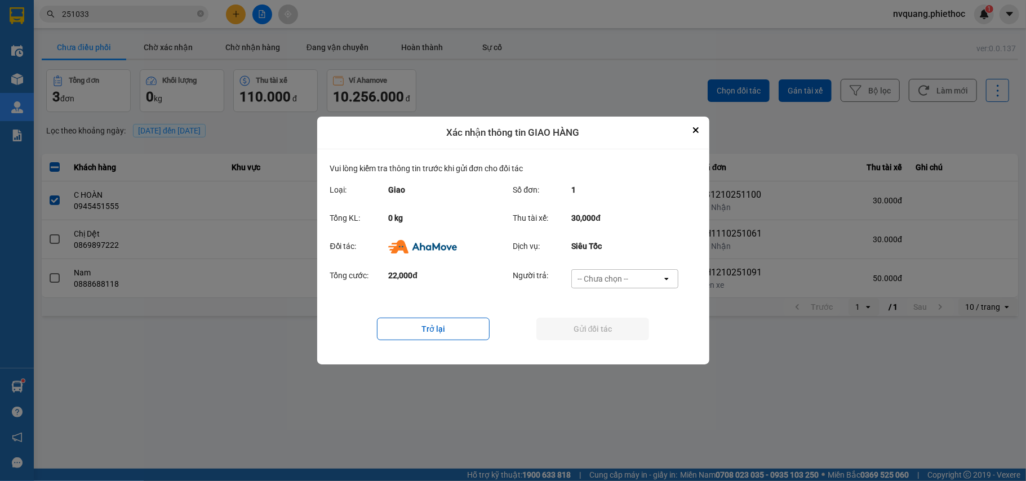
click at [607, 280] on div "-- Chưa chọn --" at bounding box center [602, 278] width 51 height 11
click at [602, 341] on span "Ví Ahamove" at bounding box center [603, 343] width 46 height 11
click at [602, 327] on button "Gửi đối tác" at bounding box center [592, 329] width 113 height 23
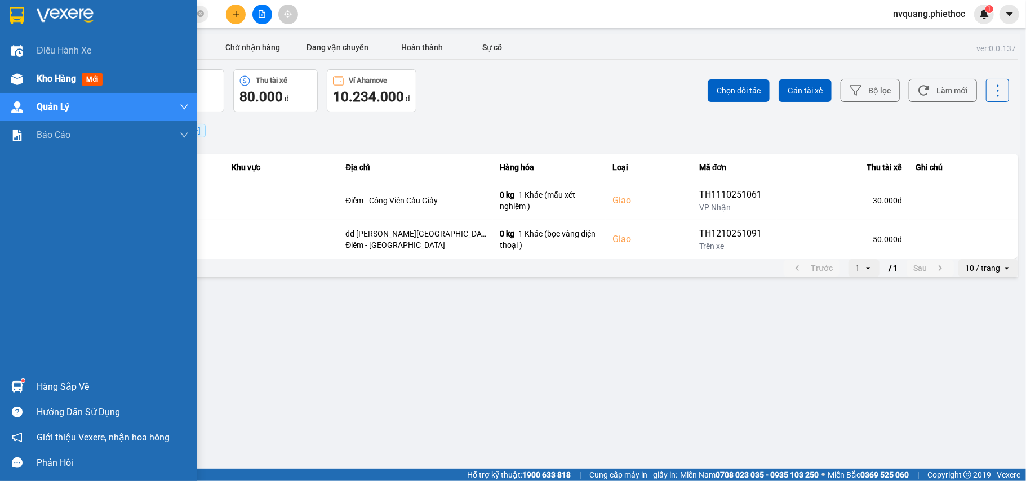
click at [45, 80] on span "Kho hàng" at bounding box center [56, 78] width 39 height 11
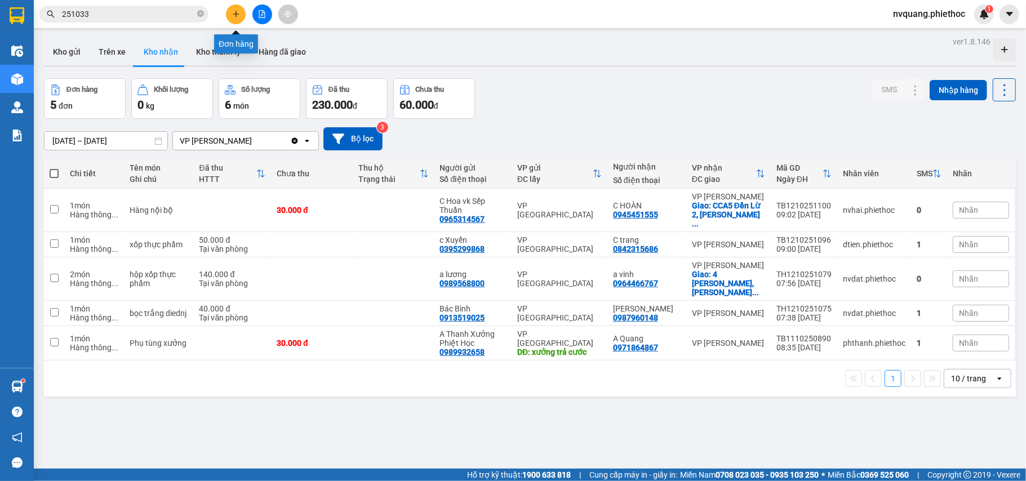
click at [236, 10] on icon "plus" at bounding box center [236, 14] width 8 height 8
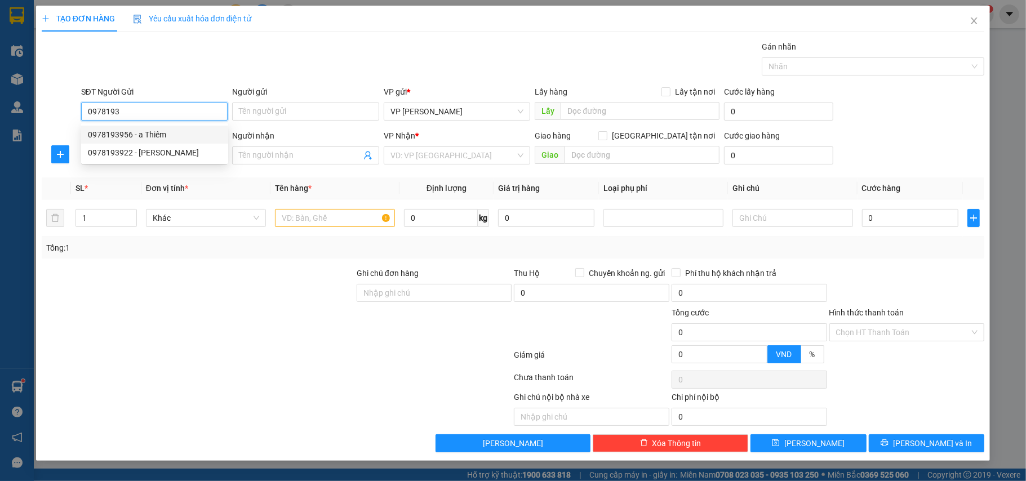
click at [143, 133] on div "0978193956 - a Thiêm" at bounding box center [155, 134] width 134 height 12
type input "0978193956"
type input "a Thiêm"
type input "HÀNG CẦN GẤP"
type input "0978193956"
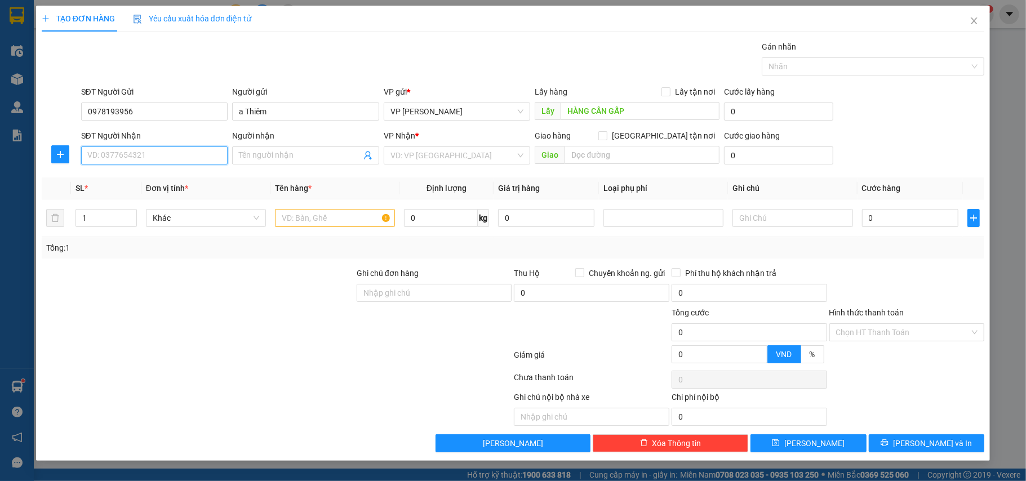
click at [134, 161] on input "SĐT Người Nhận" at bounding box center [154, 155] width 147 height 18
click at [146, 179] on div "0968668333 - a Thiêm" at bounding box center [155, 179] width 134 height 12
type input "0968668333"
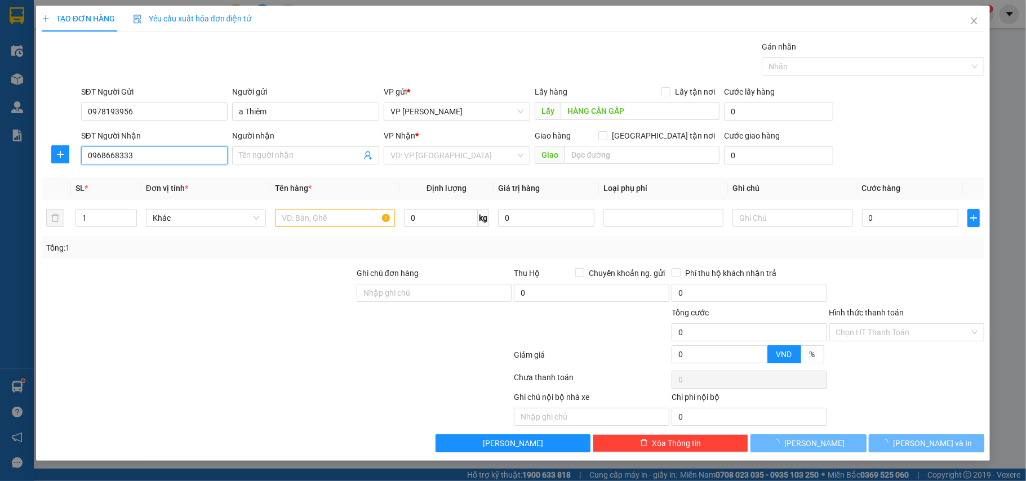
type input "a Thiêm"
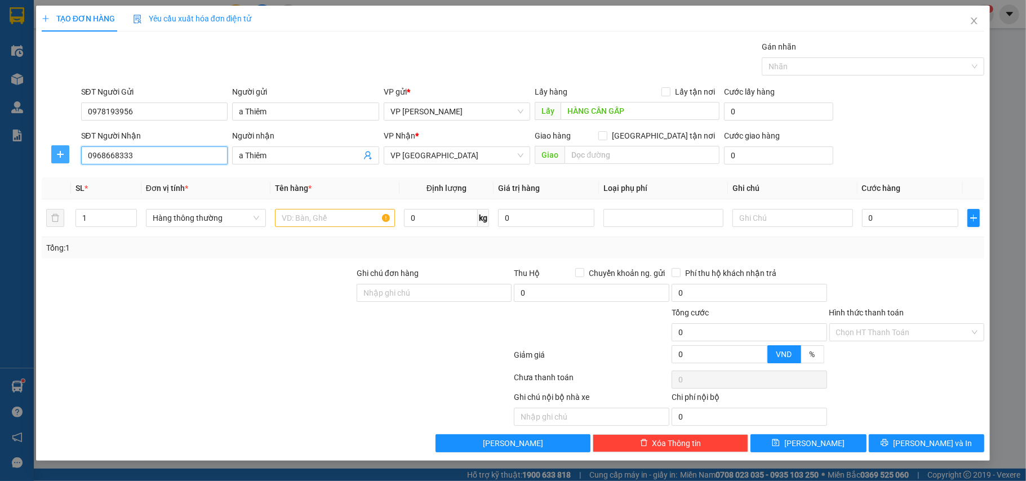
type input "0968668333"
click at [53, 151] on span "plus" at bounding box center [60, 154] width 17 height 9
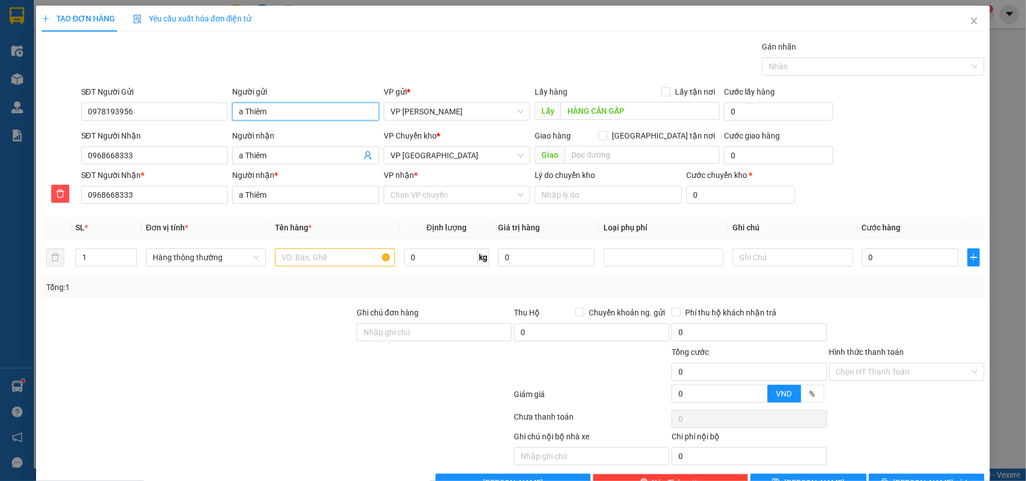
click at [266, 112] on input "a Thiêm" at bounding box center [305, 112] width 147 height 18
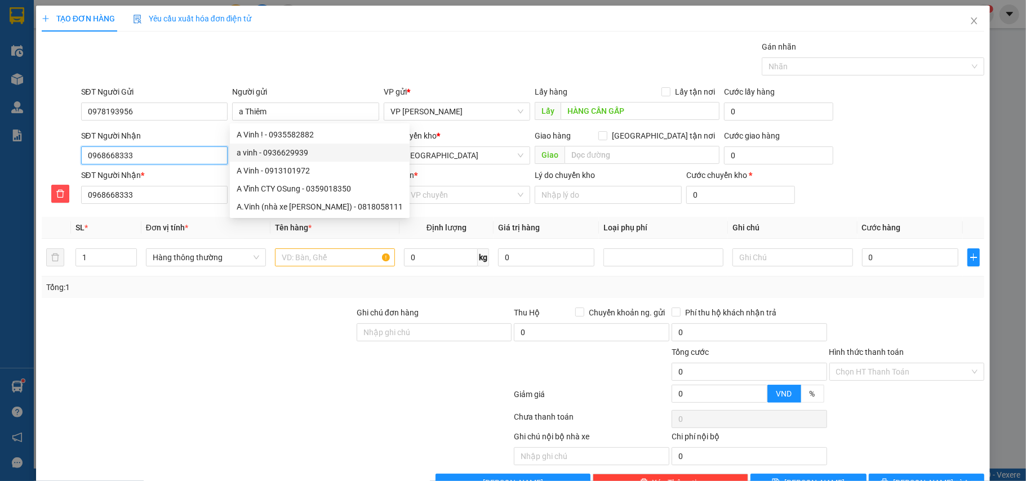
click at [177, 157] on input "0968668333" at bounding box center [154, 155] width 147 height 18
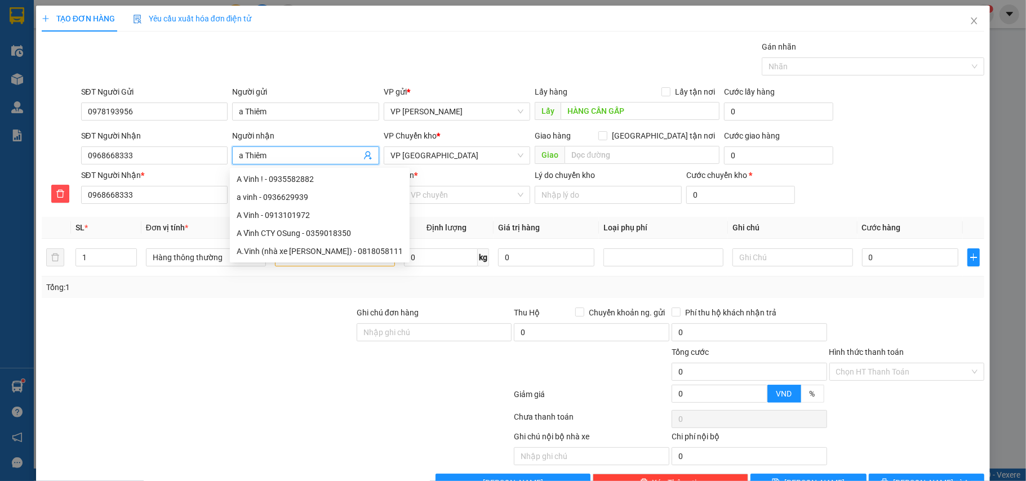
drag, startPoint x: 264, startPoint y: 154, endPoint x: 245, endPoint y: 154, distance: 19.2
click at [245, 154] on input "a Thiêm" at bounding box center [300, 155] width 122 height 12
type input "a V"
type input "a Vi"
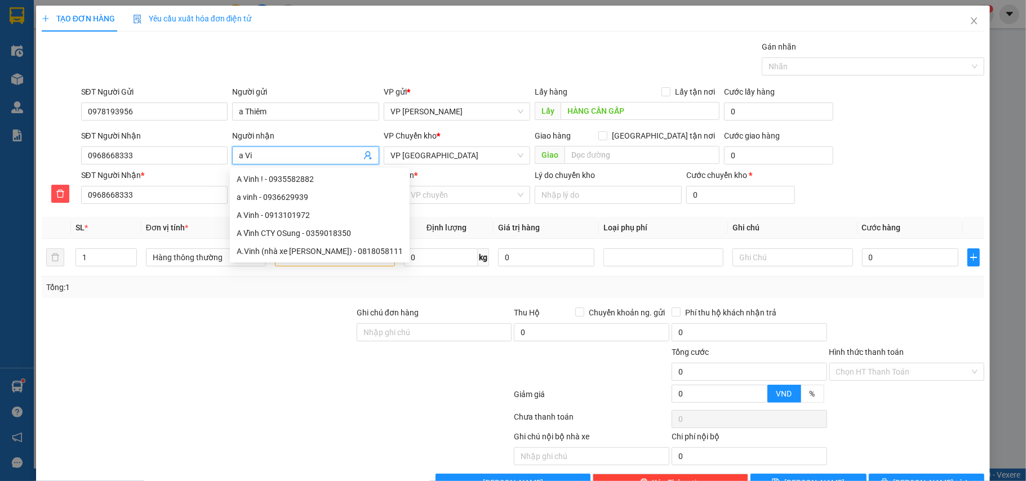
type input "a Vi"
type input "a Vin"
type input "a Vinh"
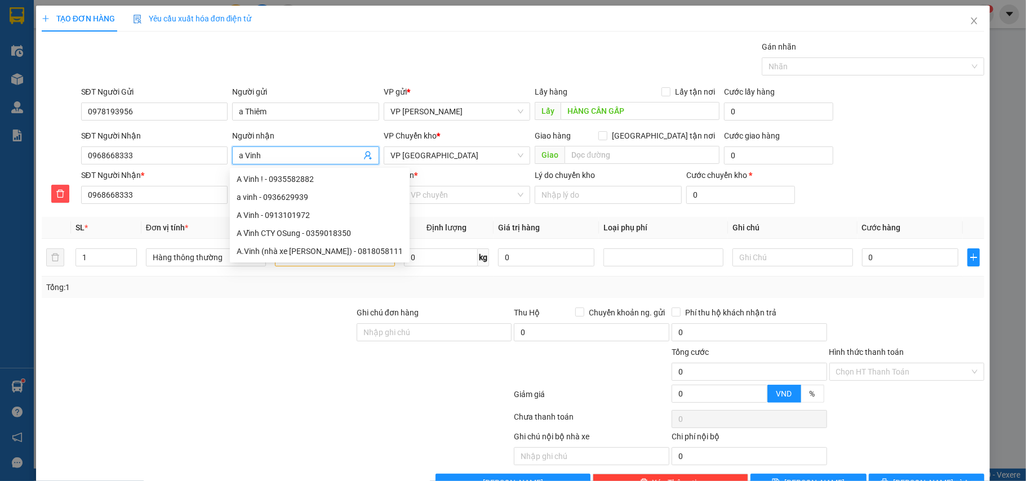
type input "a Vinh"
click at [463, 161] on span "VP [GEOGRAPHIC_DATA]" at bounding box center [457, 155] width 134 height 17
type input "a Vinh"
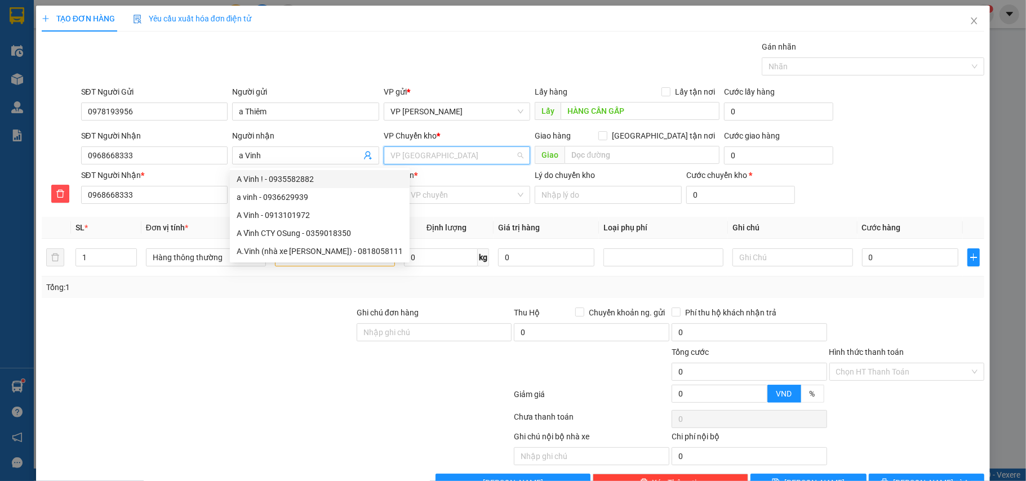
scroll to position [18, 0]
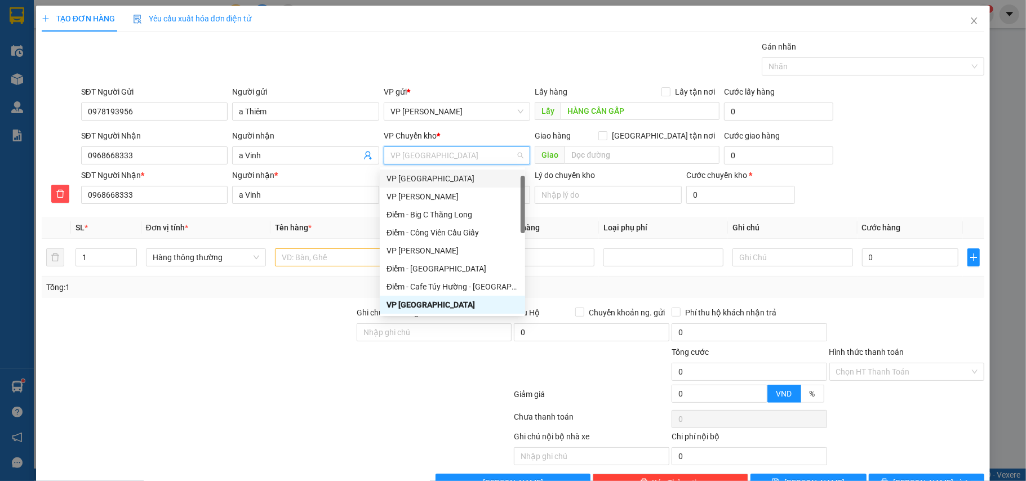
click at [420, 181] on div "VP [GEOGRAPHIC_DATA]" at bounding box center [452, 178] width 132 height 12
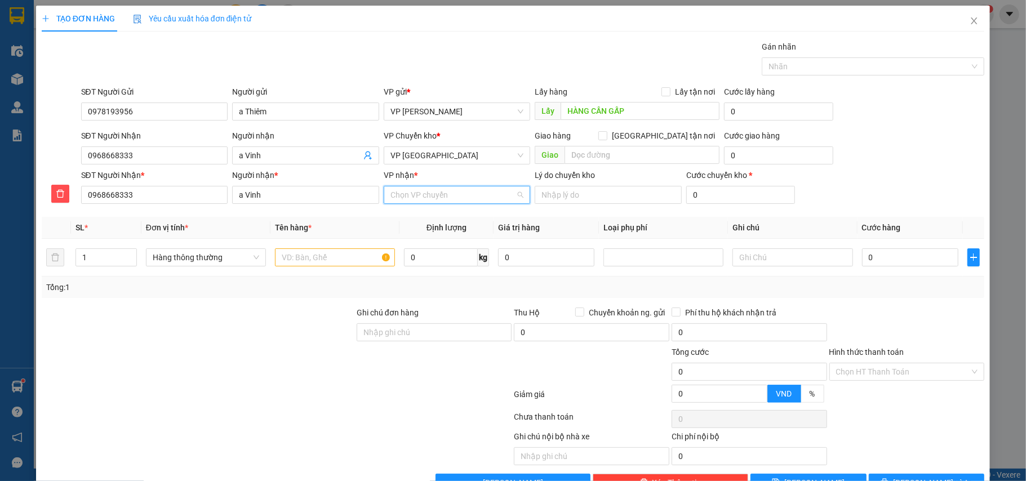
click at [452, 197] on input "VP nhận *" at bounding box center [453, 194] width 126 height 17
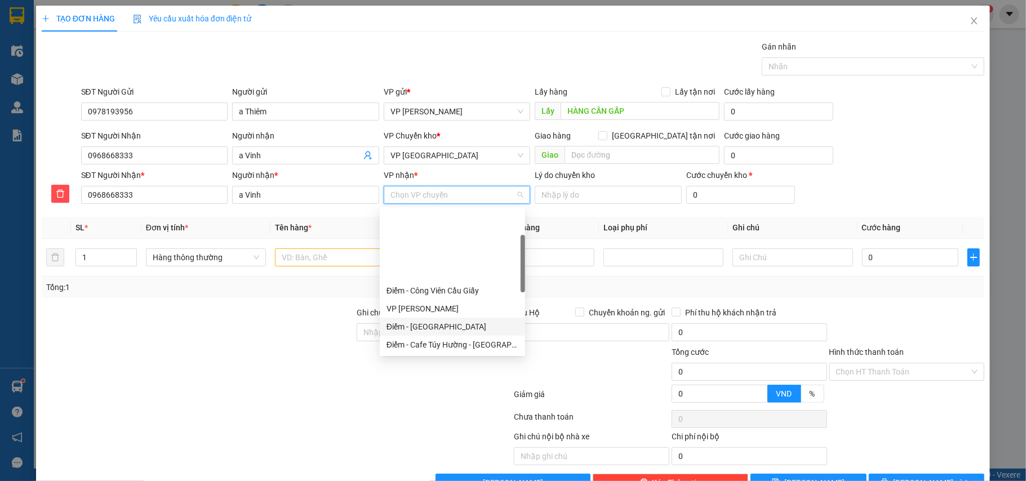
scroll to position [75, 0]
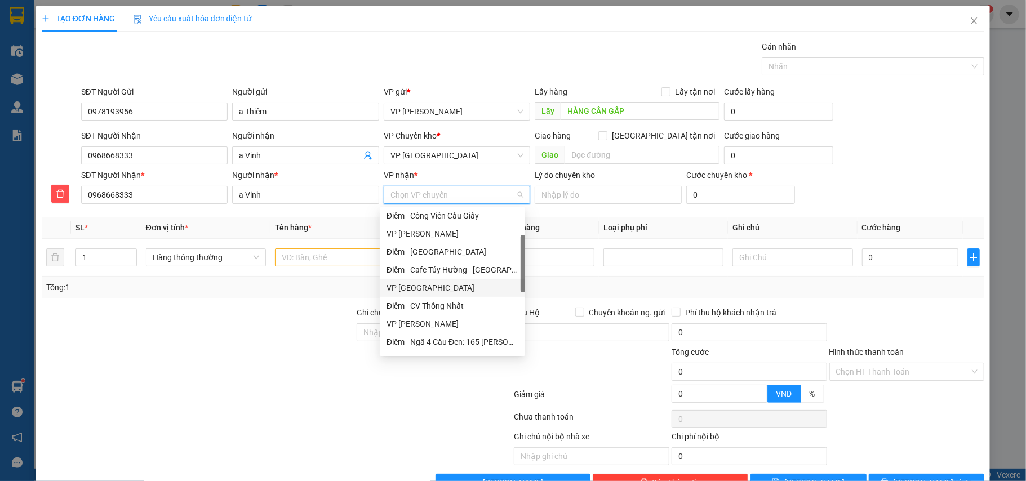
click at [420, 288] on div "VP [GEOGRAPHIC_DATA]" at bounding box center [452, 288] width 132 height 12
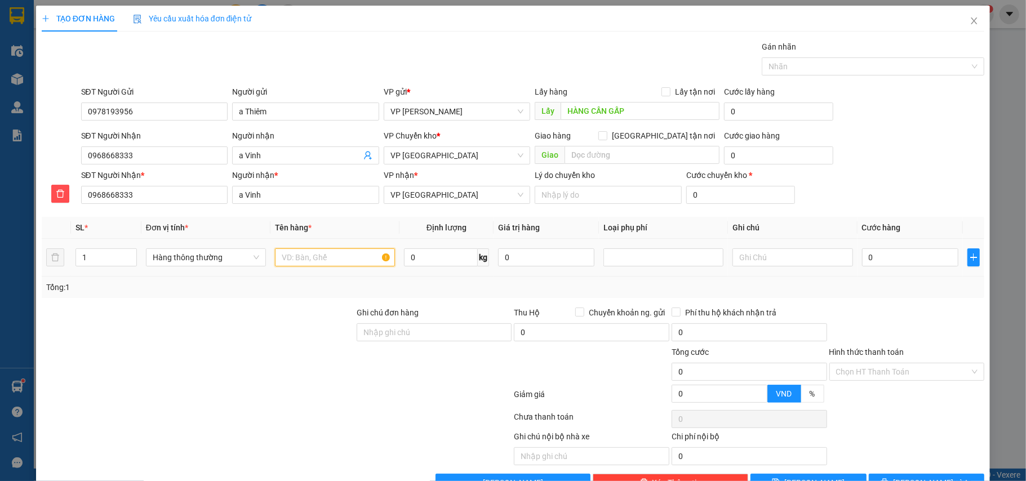
click at [309, 258] on input "text" at bounding box center [335, 257] width 120 height 18
click at [888, 256] on input "0" at bounding box center [910, 257] width 96 height 18
click at [916, 309] on div at bounding box center [907, 325] width 158 height 39
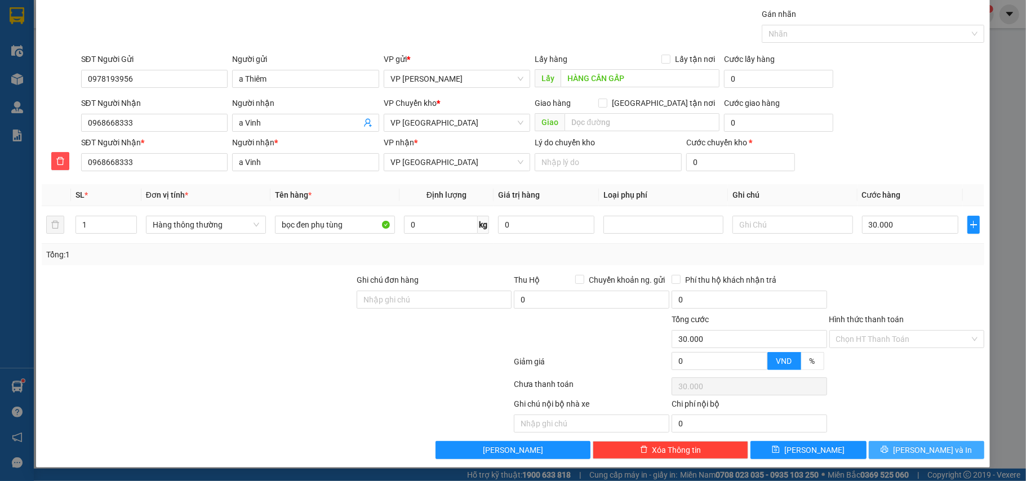
click at [904, 447] on button "[PERSON_NAME] và In" at bounding box center [927, 450] width 116 height 18
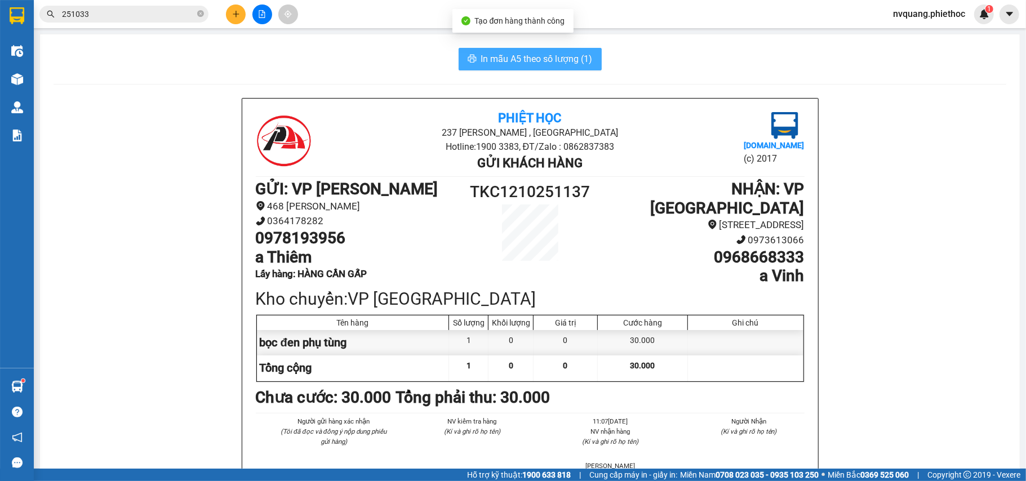
click at [533, 66] on button "In mẫu A5 theo số lượng (1)" at bounding box center [530, 59] width 143 height 23
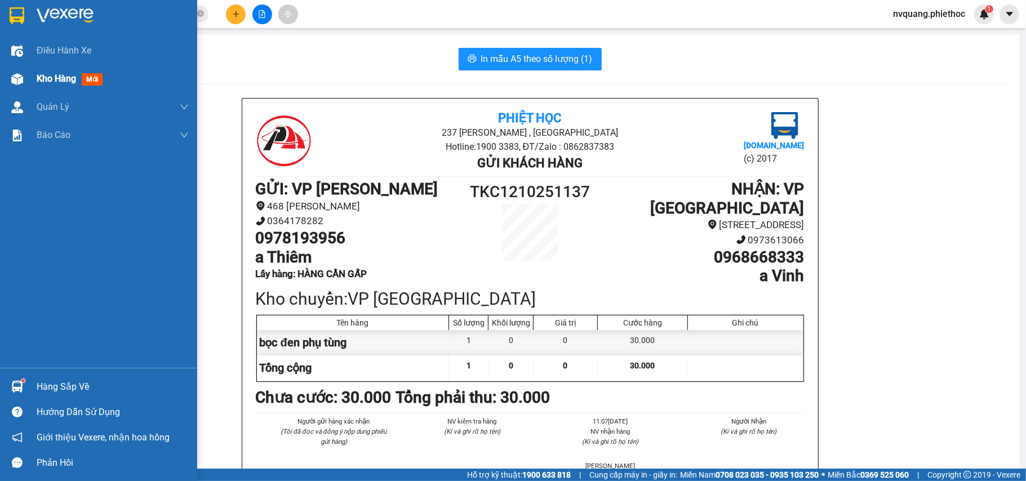
click at [34, 79] on div "Kho hàng mới" at bounding box center [98, 79] width 197 height 28
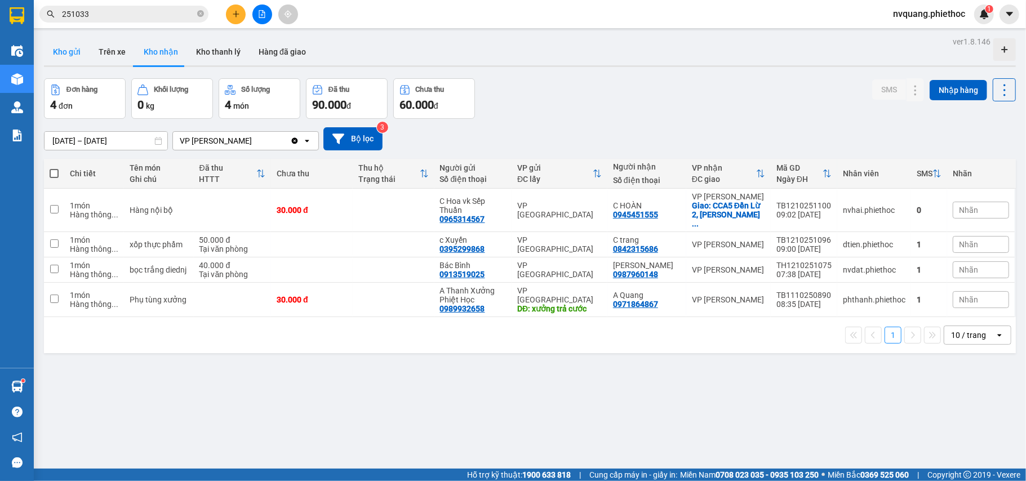
click at [60, 56] on button "Kho gửi" at bounding box center [67, 51] width 46 height 27
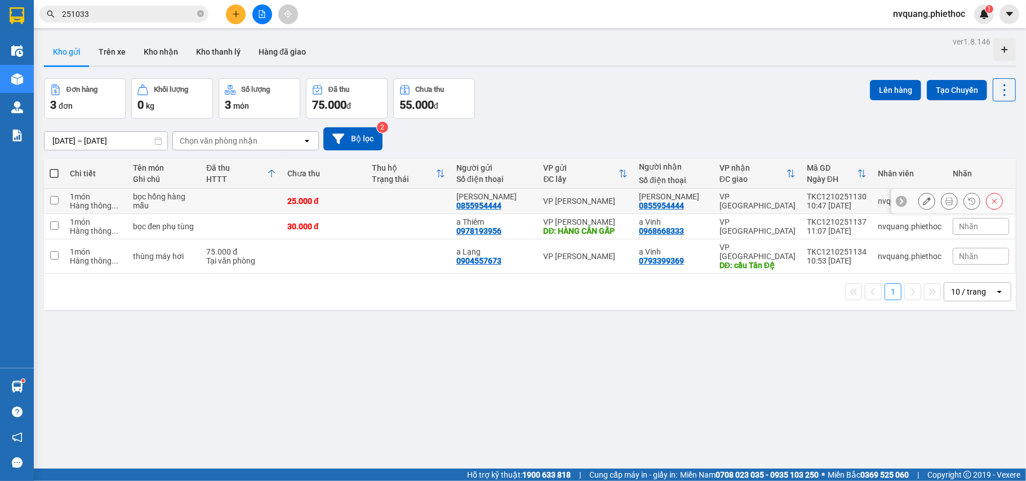
drag, startPoint x: 180, startPoint y: 195, endPoint x: 186, endPoint y: 223, distance: 28.7
click at [181, 195] on div "bọc hồng hàng mẫu" at bounding box center [164, 201] width 62 height 18
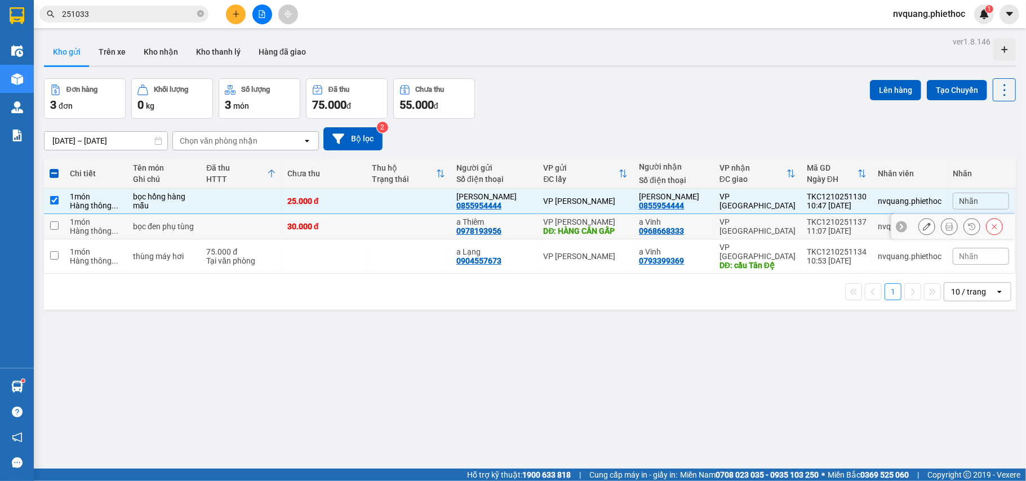
click at [188, 224] on div "bọc đen phụ tùng" at bounding box center [164, 226] width 62 height 9
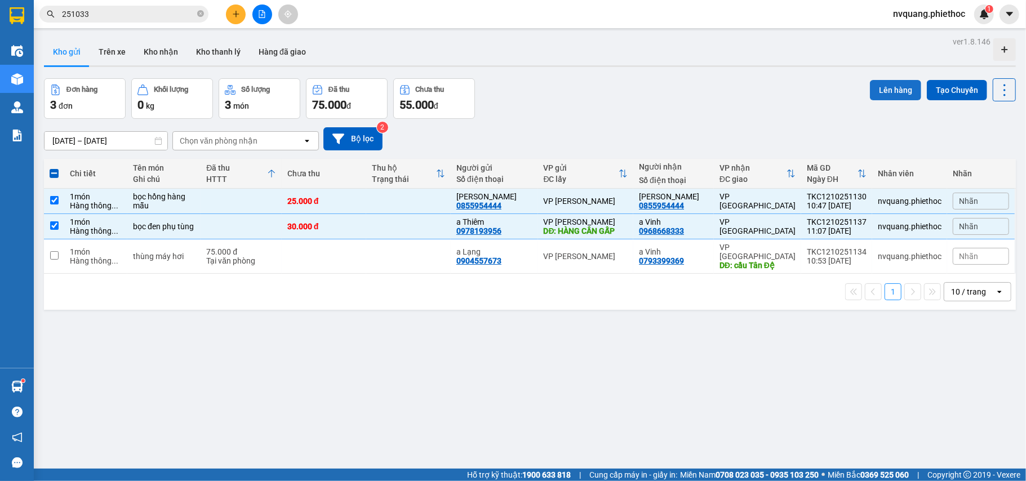
click at [877, 82] on button "Lên hàng" at bounding box center [895, 90] width 51 height 20
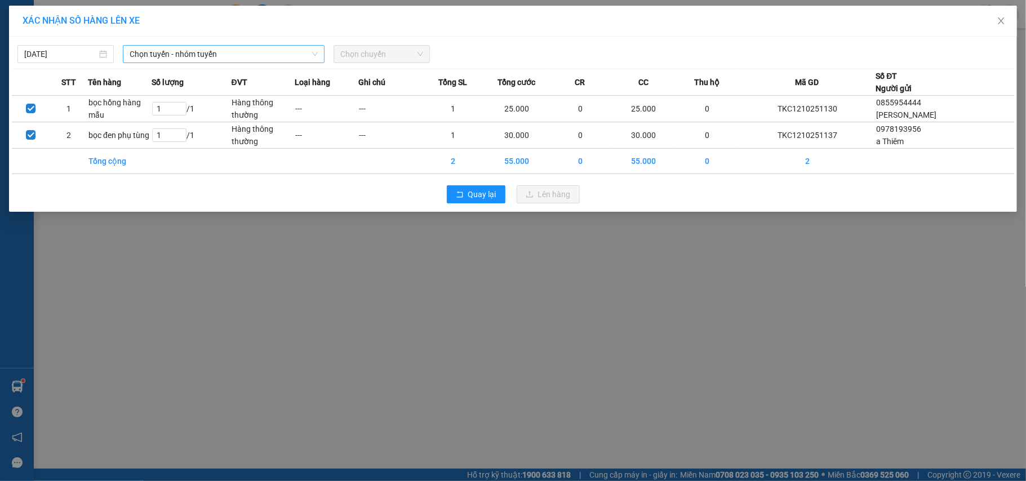
click at [194, 50] on span "Chọn tuyến - nhóm tuyến" at bounding box center [224, 54] width 188 height 17
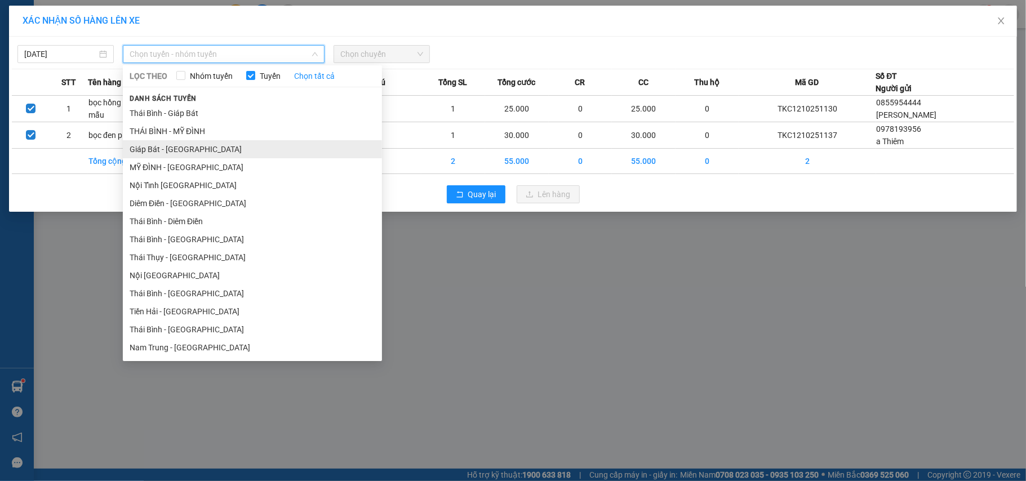
click at [151, 147] on li "Giáp Bát - [GEOGRAPHIC_DATA]" at bounding box center [252, 149] width 259 height 18
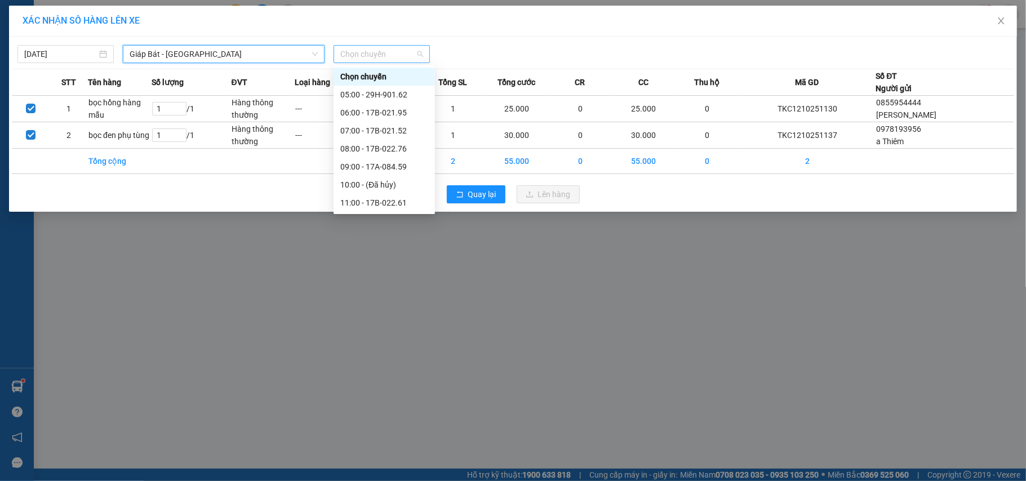
click at [391, 53] on span "Chọn chuyến" at bounding box center [381, 54] width 83 height 17
click at [363, 160] on div "12:00 - 17B-021.95" at bounding box center [384, 164] width 88 height 12
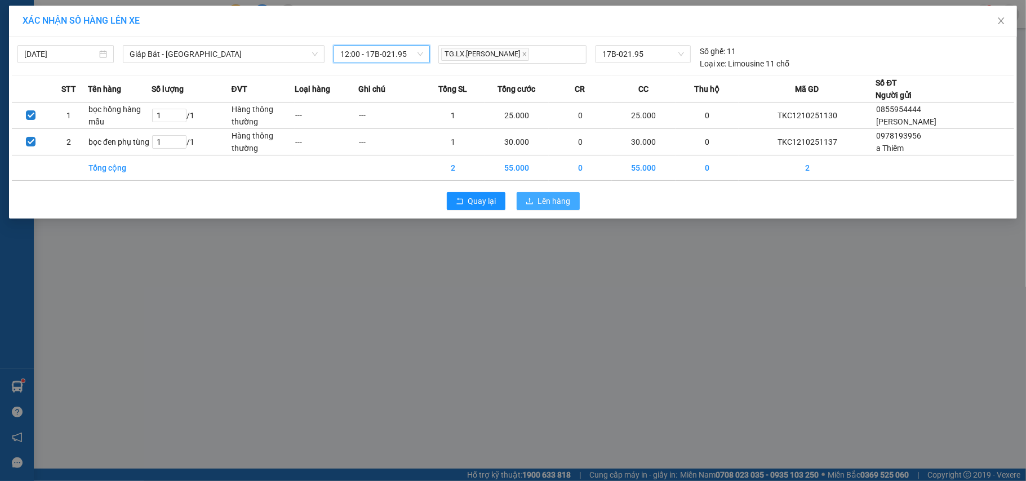
click at [546, 201] on span "Lên hàng" at bounding box center [554, 201] width 33 height 12
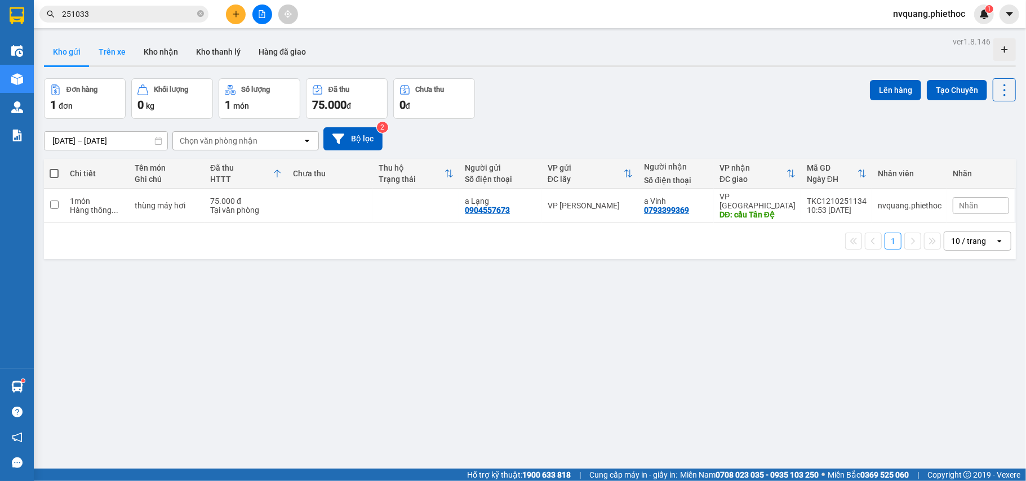
click at [122, 52] on button "Trên xe" at bounding box center [112, 51] width 45 height 27
